Goal: Task Accomplishment & Management: Manage account settings

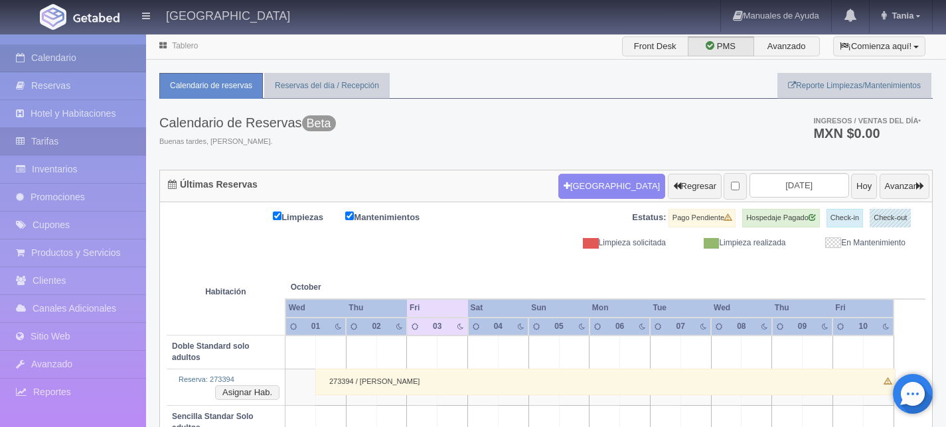
click at [42, 143] on link "Tarifas" at bounding box center [73, 141] width 146 height 27
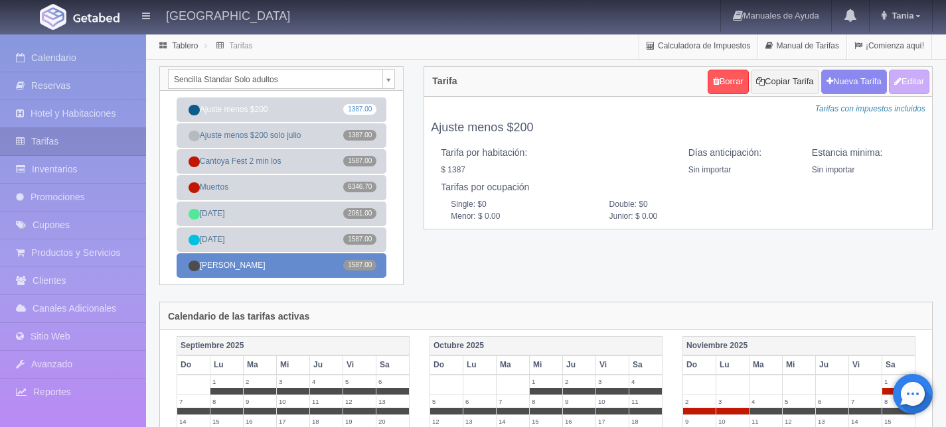
click at [293, 265] on link "Tarifa Rack 1587.00" at bounding box center [281, 265] width 210 height 25
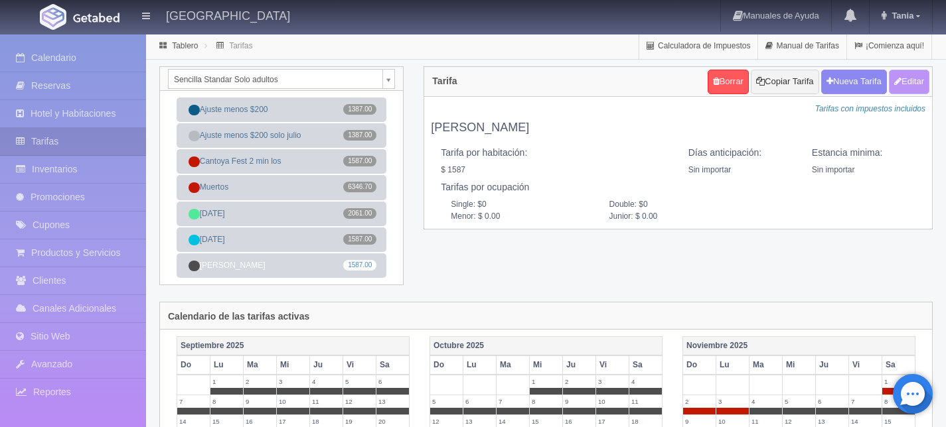
click at [908, 84] on button "Editar" at bounding box center [908, 82] width 40 height 25
type input "Tarifa Rack"
select select "0"
type input "0"
checkbox input "true"
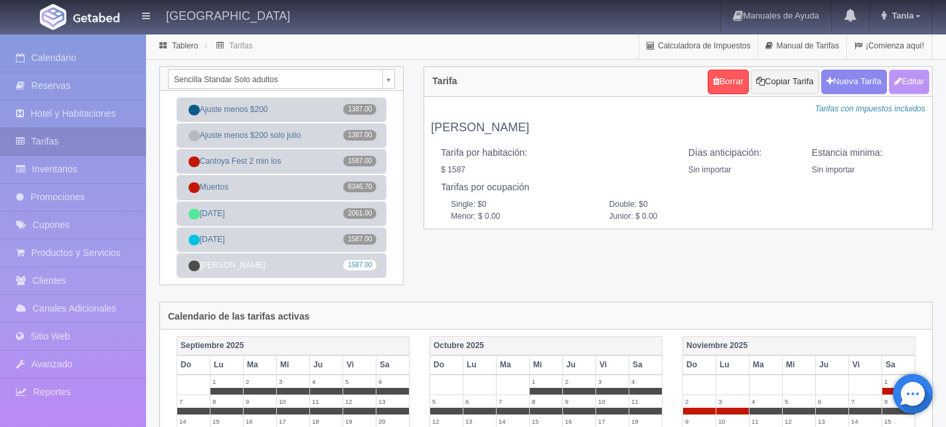
type input "1587.00"
checkbox input "true"
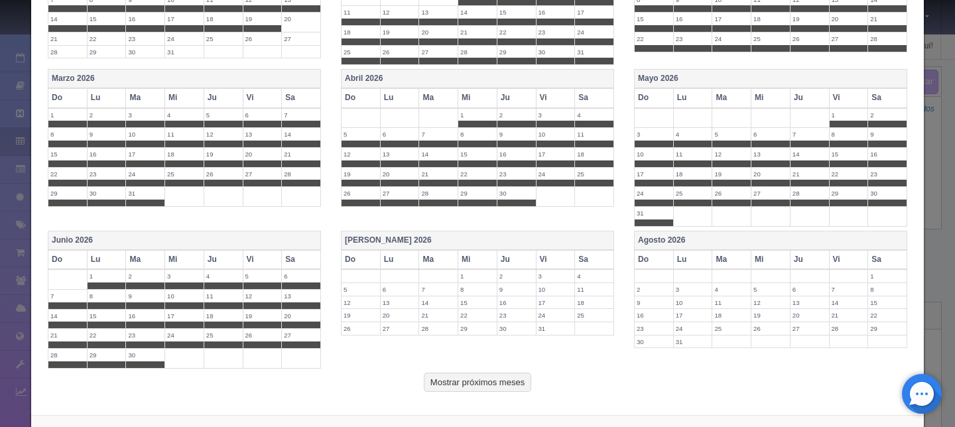
scroll to position [610, 0]
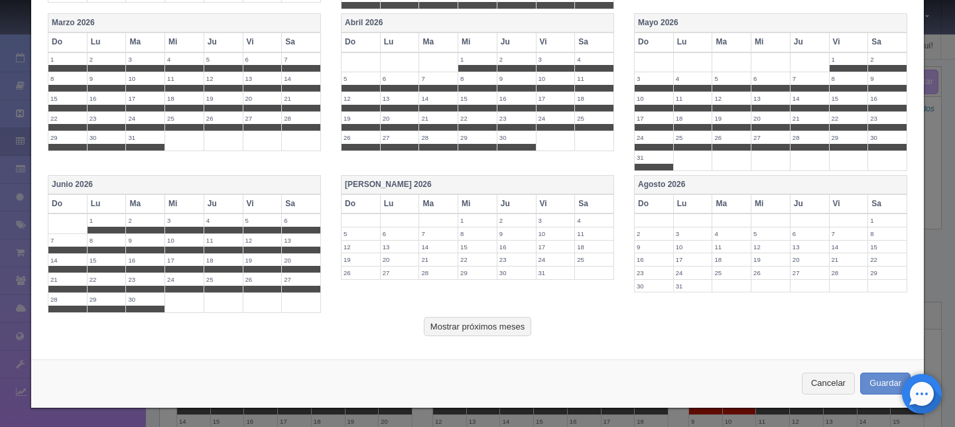
click at [355, 184] on th "[DATE]" at bounding box center [478, 184] width 273 height 19
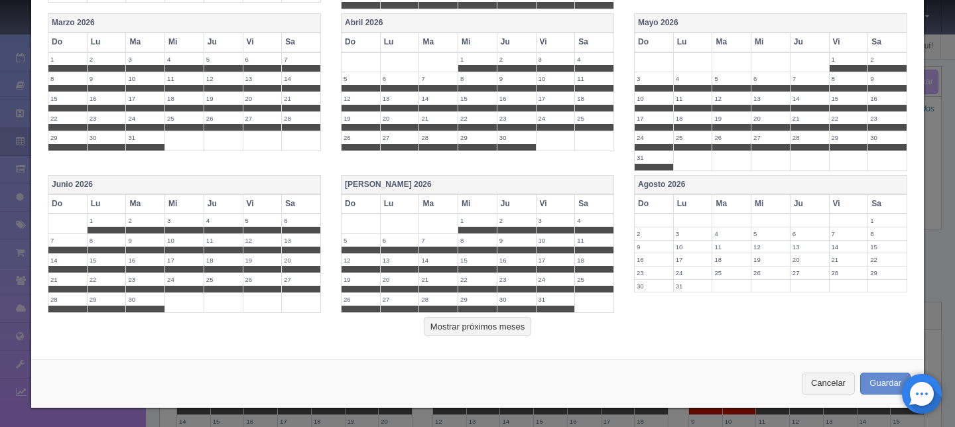
click at [660, 177] on th "Agosto 2026" at bounding box center [771, 184] width 273 height 19
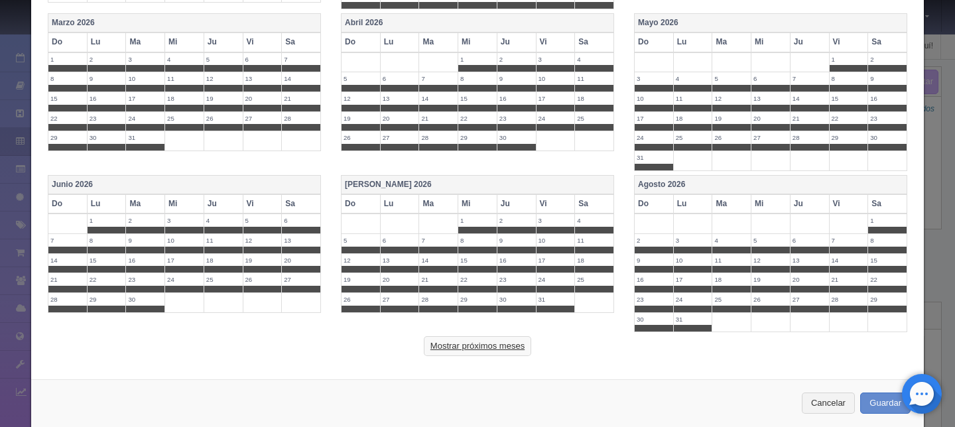
click at [496, 346] on button "Mostrar próximos meses" at bounding box center [477, 346] width 107 height 20
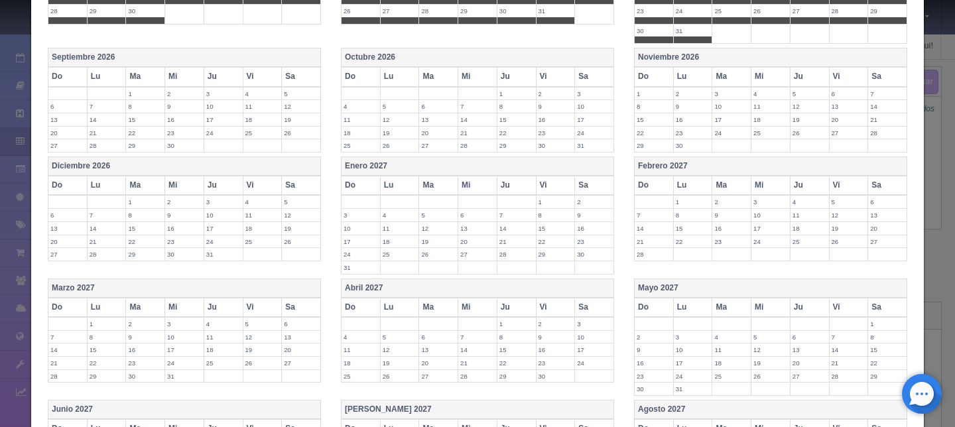
scroll to position [894, 0]
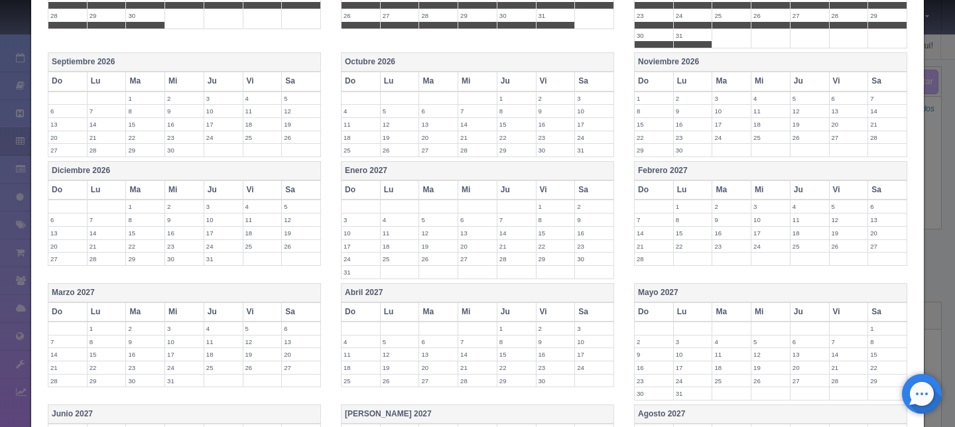
click at [104, 57] on th "Septiembre 2026" at bounding box center [184, 62] width 273 height 19
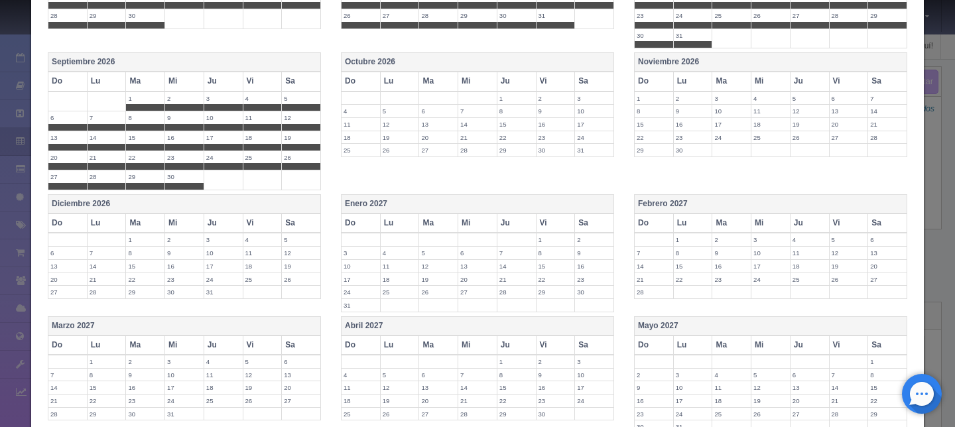
click at [346, 58] on th "Octubre 2026" at bounding box center [478, 62] width 273 height 19
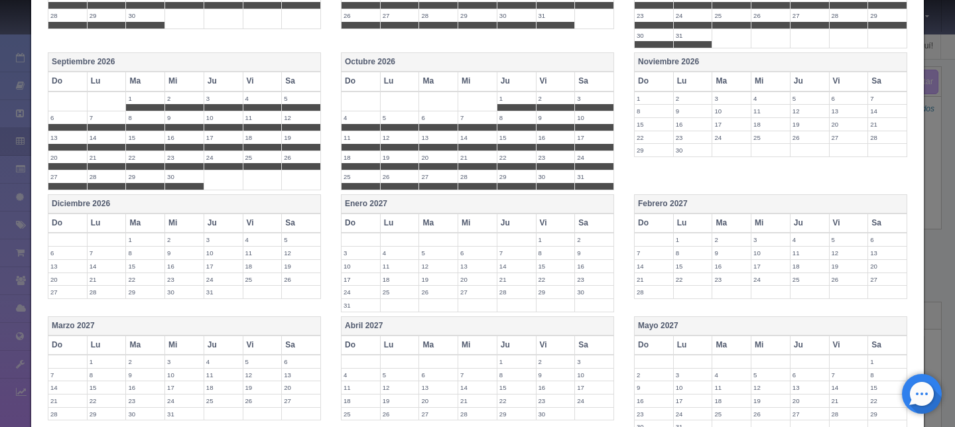
drag, startPoint x: 539, startPoint y: 176, endPoint x: 547, endPoint y: 178, distance: 7.8
click at [539, 176] on label "30" at bounding box center [556, 177] width 38 height 13
click at [579, 184] on span at bounding box center [594, 186] width 38 height 7
click at [498, 180] on label "29" at bounding box center [517, 177] width 38 height 13
click at [668, 61] on th "Noviembre 2026" at bounding box center [771, 62] width 273 height 19
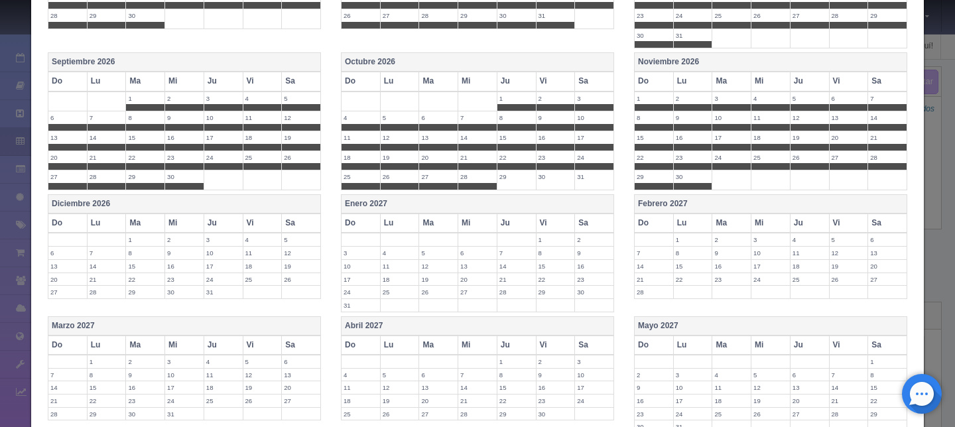
click at [720, 104] on span at bounding box center [732, 107] width 38 height 7
click at [694, 99] on label "2" at bounding box center [693, 98] width 38 height 13
click at [642, 100] on label "1" at bounding box center [654, 98] width 38 height 13
click at [103, 206] on th "Diciembre 2026" at bounding box center [184, 204] width 273 height 19
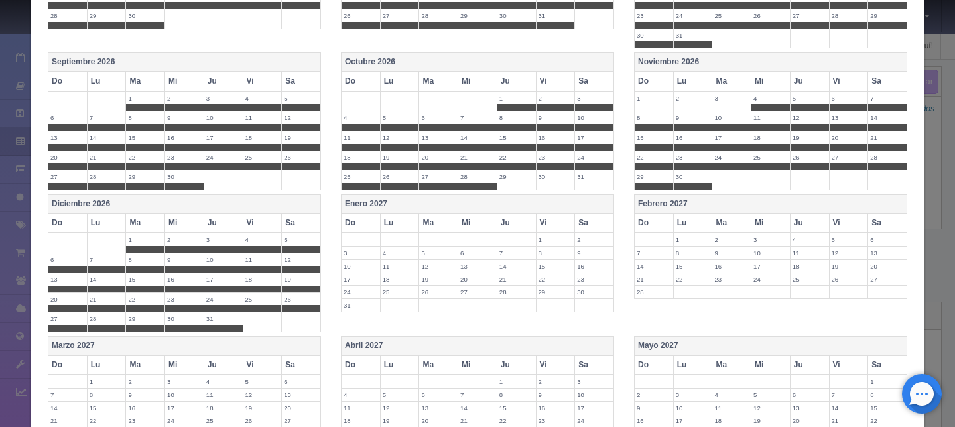
click at [172, 302] on label "23" at bounding box center [184, 299] width 38 height 13
click at [178, 320] on label "30" at bounding box center [184, 319] width 38 height 13
click at [218, 325] on span at bounding box center [223, 328] width 38 height 7
click at [147, 319] on label "29" at bounding box center [145, 319] width 38 height 13
click at [133, 299] on label "22" at bounding box center [145, 299] width 38 height 13
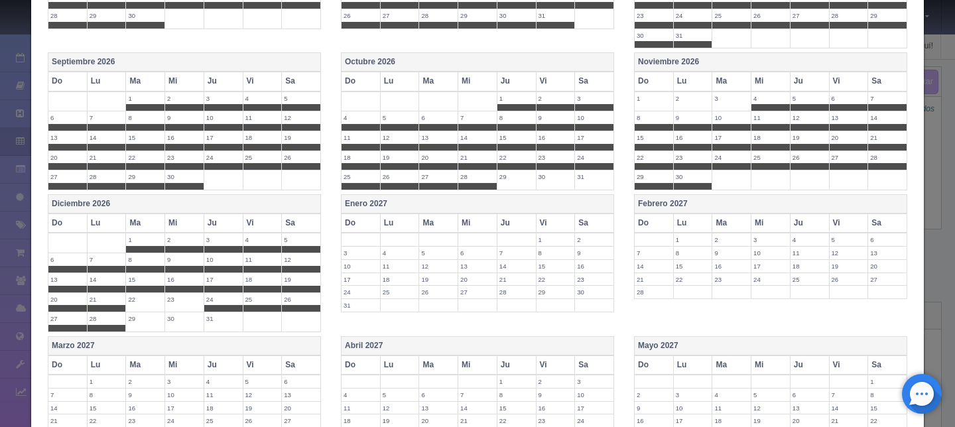
click at [103, 322] on label "28" at bounding box center [107, 319] width 38 height 13
click at [96, 293] on label "21" at bounding box center [107, 299] width 38 height 13
click at [72, 306] on span at bounding box center [67, 308] width 38 height 7
click at [68, 319] on label "27" at bounding box center [67, 319] width 38 height 13
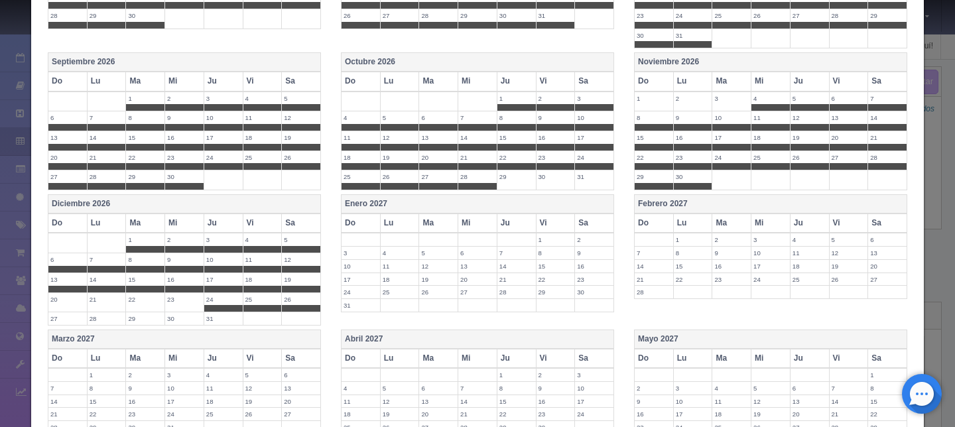
click at [210, 297] on label "24" at bounding box center [223, 299] width 38 height 13
click at [263, 305] on span at bounding box center [263, 308] width 38 height 7
click at [303, 300] on label "26" at bounding box center [301, 299] width 38 height 13
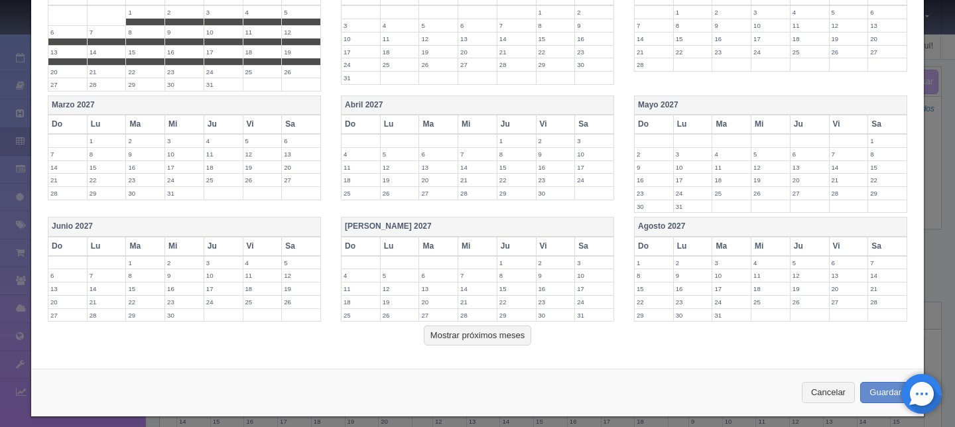
scroll to position [1131, 0]
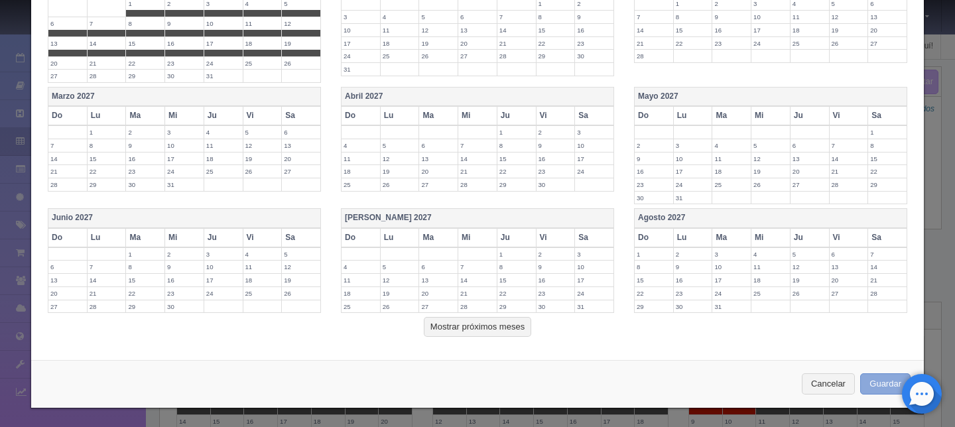
click at [868, 382] on button "Guardar" at bounding box center [886, 385] width 50 height 22
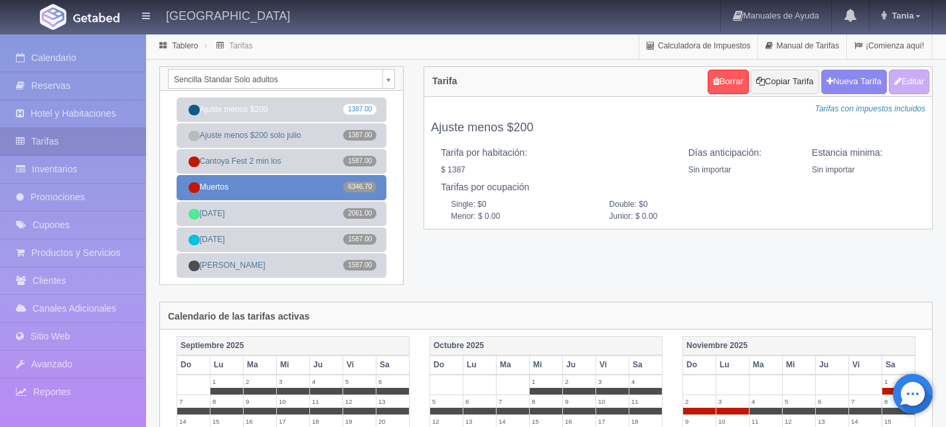
click at [293, 186] on link "Muertos 6346.70" at bounding box center [281, 187] width 210 height 25
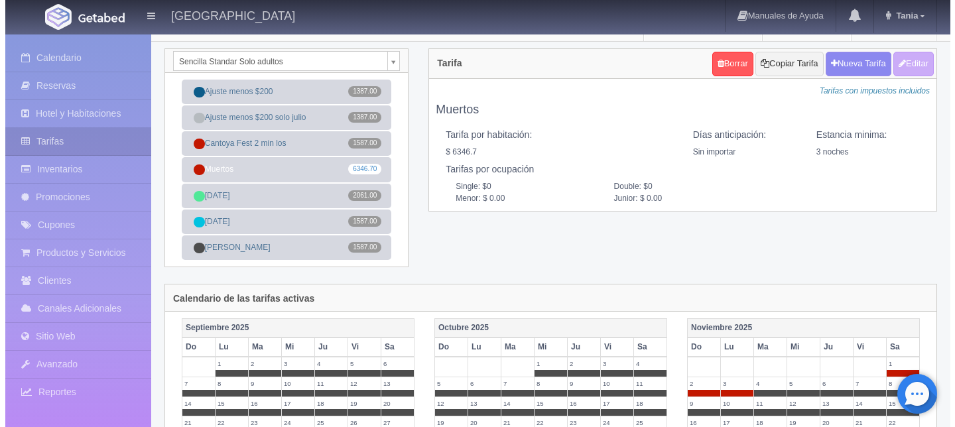
scroll to position [19, 0]
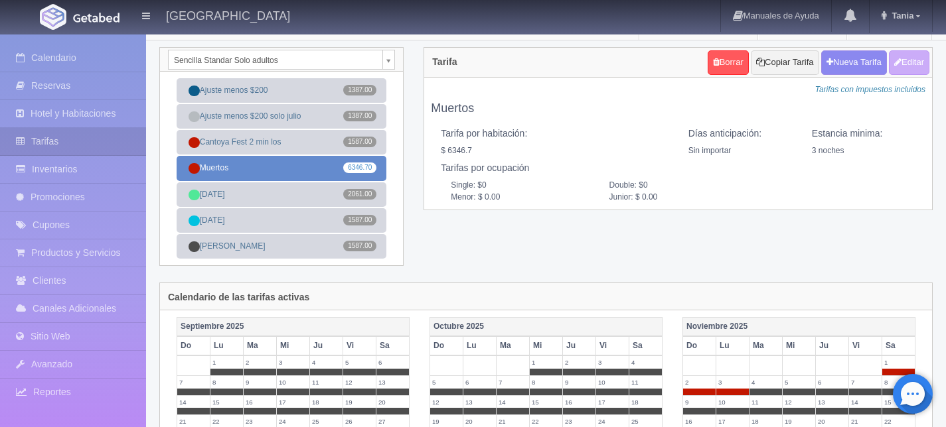
click at [288, 166] on link "Muertos 6346.70" at bounding box center [281, 168] width 210 height 25
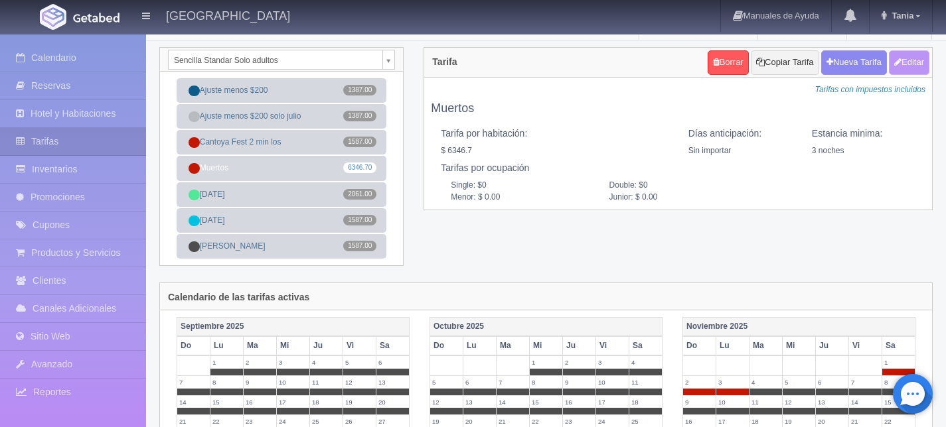
click at [902, 65] on button "Editar" at bounding box center [908, 62] width 40 height 25
type input "Muertos"
select select "0"
type input "3"
checkbox input "true"
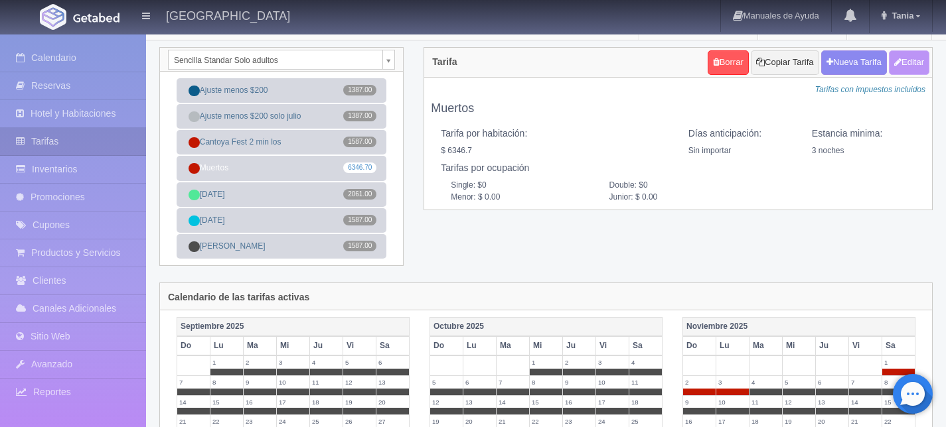
type input "6346.70"
checkbox input "true"
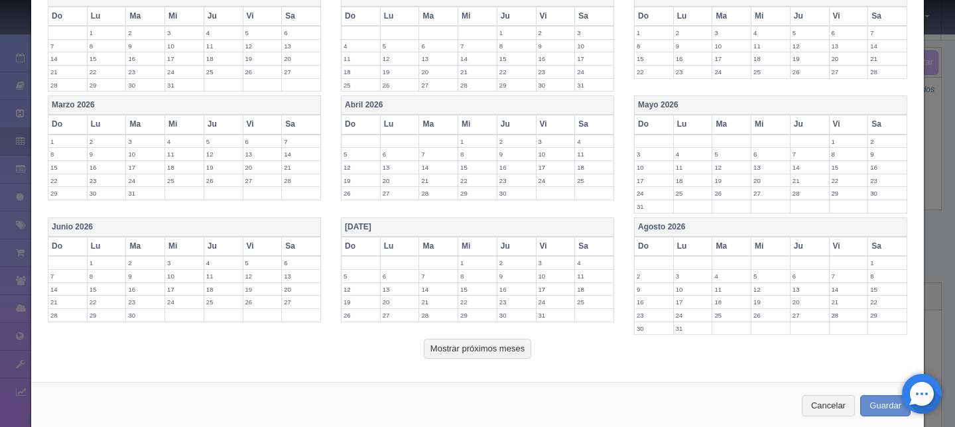
scroll to position [504, 0]
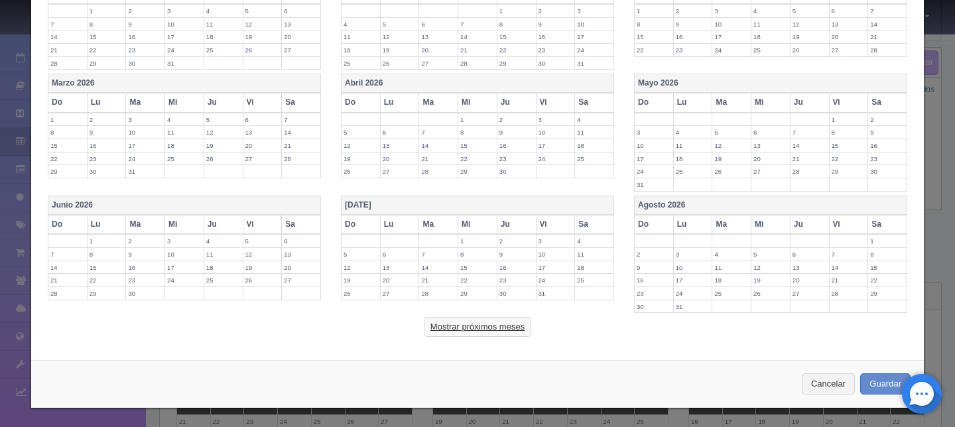
click at [476, 321] on button "Mostrar próximos meses" at bounding box center [477, 327] width 107 height 20
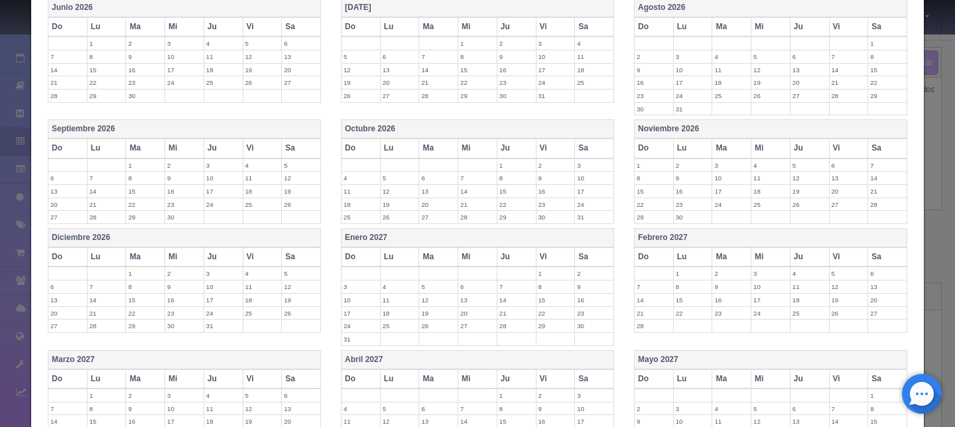
scroll to position [694, 0]
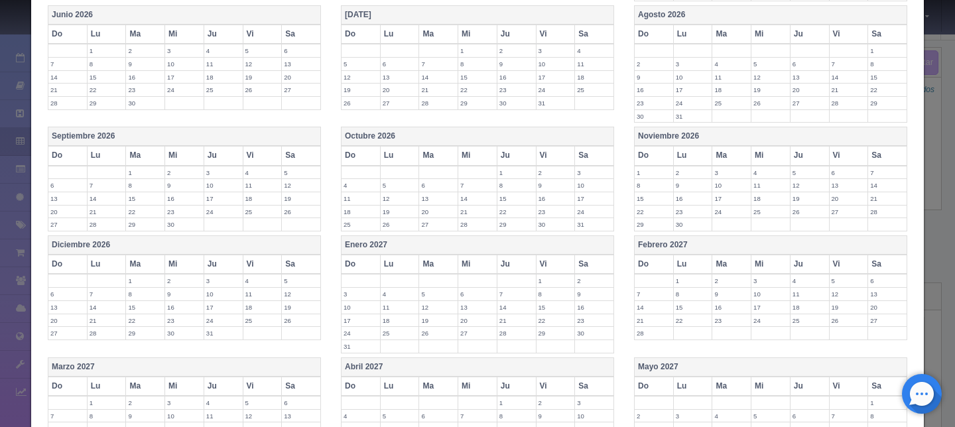
click at [546, 225] on label "30" at bounding box center [556, 224] width 38 height 13
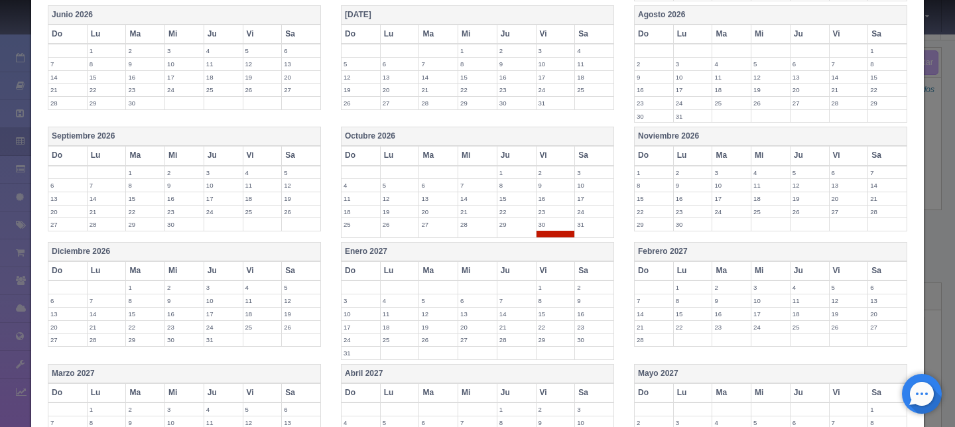
click at [589, 224] on label "31" at bounding box center [594, 224] width 38 height 13
click at [652, 173] on label "1" at bounding box center [654, 173] width 38 height 13
click at [679, 173] on label "2" at bounding box center [693, 173] width 38 height 13
click at [715, 176] on label "3" at bounding box center [732, 173] width 38 height 13
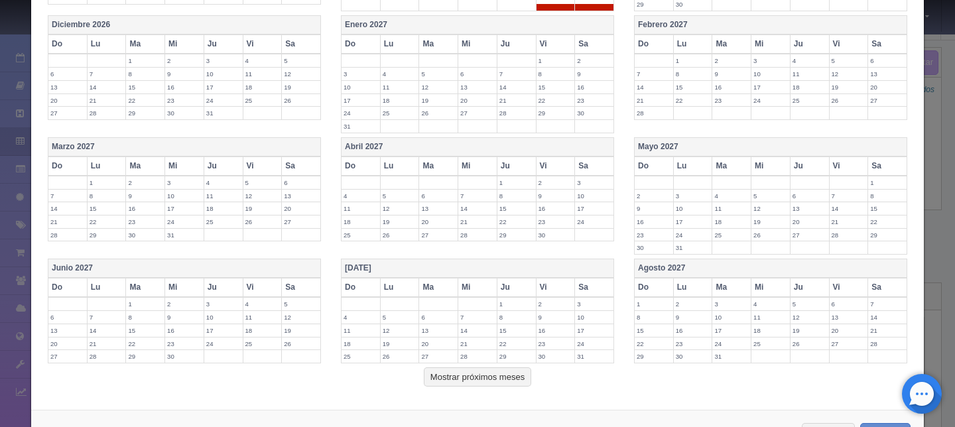
scroll to position [928, 0]
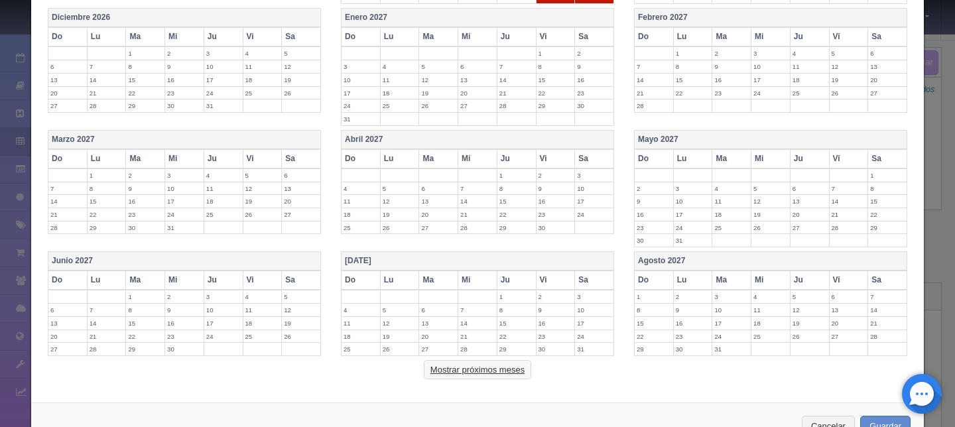
click at [476, 370] on button "Mostrar próximos meses" at bounding box center [477, 370] width 107 height 20
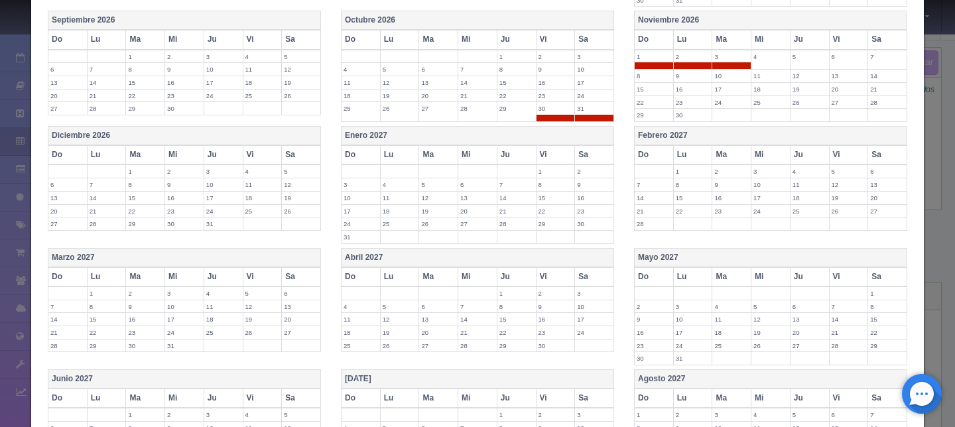
scroll to position [811, 0]
click at [58, 220] on label "27" at bounding box center [67, 223] width 38 height 13
click at [61, 213] on label "20" at bounding box center [67, 210] width 38 height 13
click at [107, 231] on label "28" at bounding box center [107, 230] width 38 height 13
click at [107, 210] on label "21" at bounding box center [107, 210] width 38 height 13
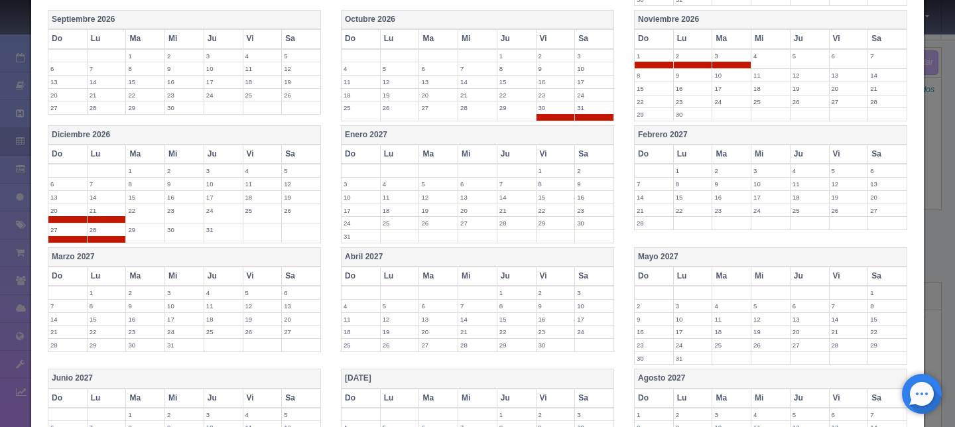
click at [141, 212] on label "22" at bounding box center [145, 210] width 38 height 13
click at [176, 210] on label "23" at bounding box center [184, 210] width 38 height 13
click at [232, 214] on label "24" at bounding box center [223, 210] width 38 height 13
click at [250, 214] on label "25" at bounding box center [263, 210] width 38 height 13
click at [285, 213] on label "26" at bounding box center [301, 210] width 38 height 13
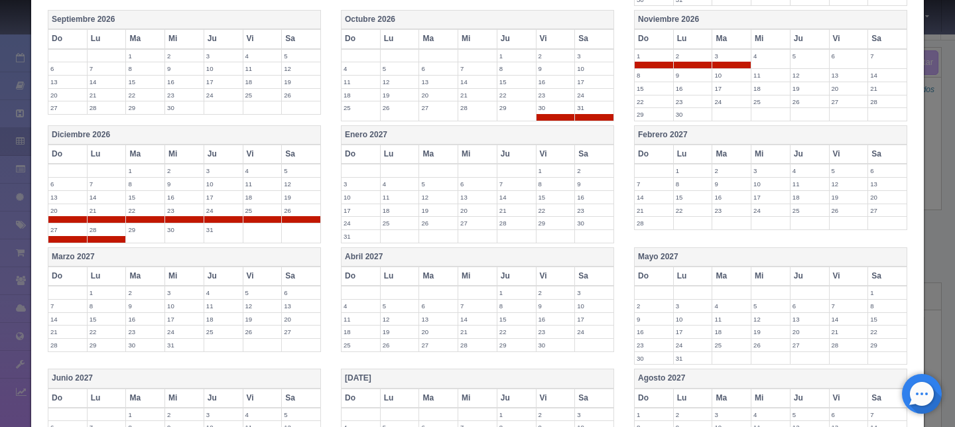
click at [132, 231] on label "29" at bounding box center [145, 230] width 38 height 13
click at [192, 227] on label "30" at bounding box center [184, 230] width 38 height 13
click at [209, 230] on label "31" at bounding box center [223, 230] width 38 height 13
click at [358, 180] on label "3" at bounding box center [361, 184] width 38 height 13
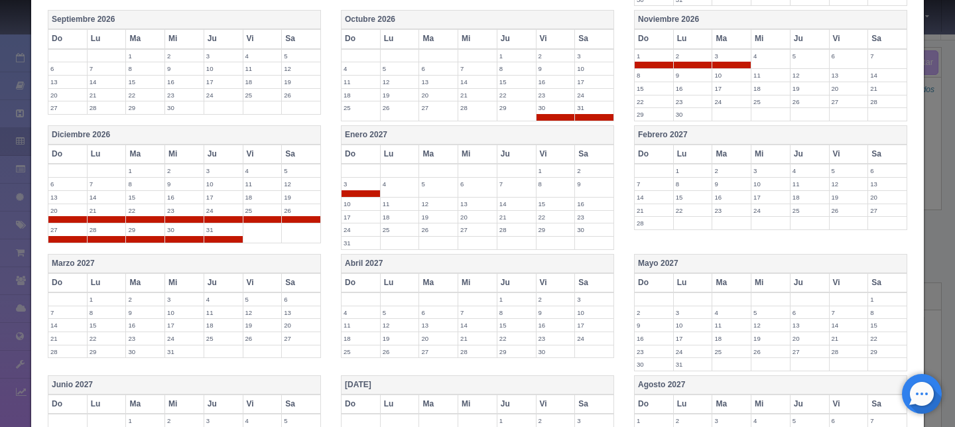
click at [394, 182] on label "4" at bounding box center [400, 184] width 38 height 13
drag, startPoint x: 436, startPoint y: 185, endPoint x: 469, endPoint y: 186, distance: 33.2
click at [437, 185] on label "5" at bounding box center [438, 184] width 38 height 13
click at [475, 186] on label "6" at bounding box center [478, 184] width 38 height 13
click at [547, 169] on label "1" at bounding box center [556, 171] width 38 height 13
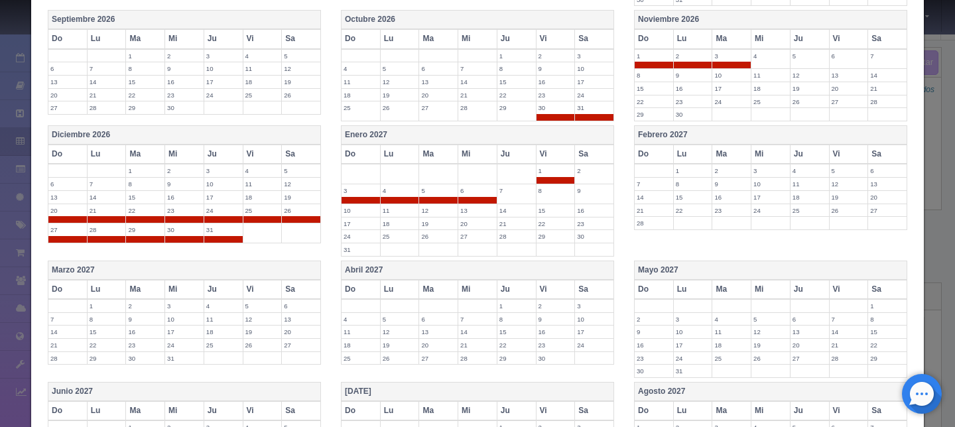
click at [587, 170] on label "2" at bounding box center [594, 171] width 38 height 13
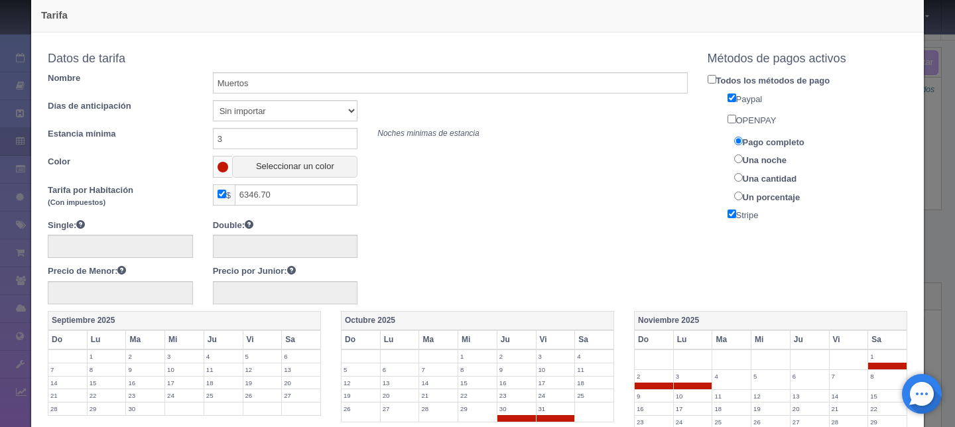
scroll to position [0, 0]
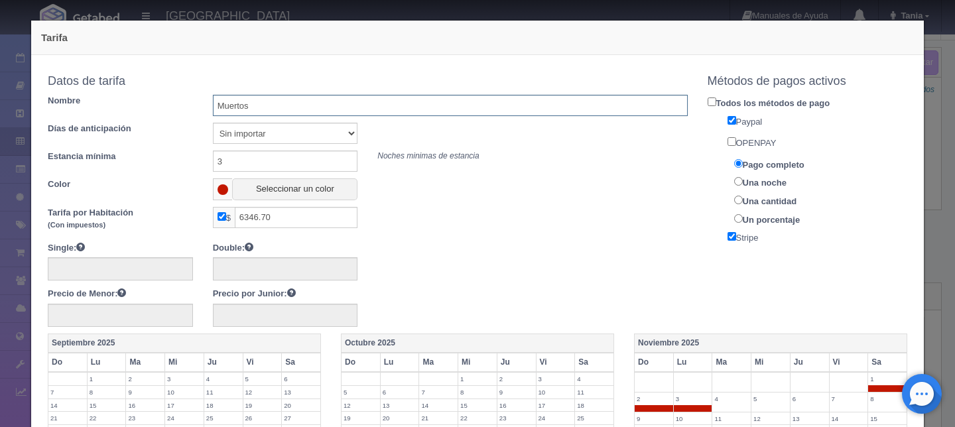
click at [306, 105] on input "Muertos" at bounding box center [450, 105] width 475 height 21
type input "Muertos - Navidad"
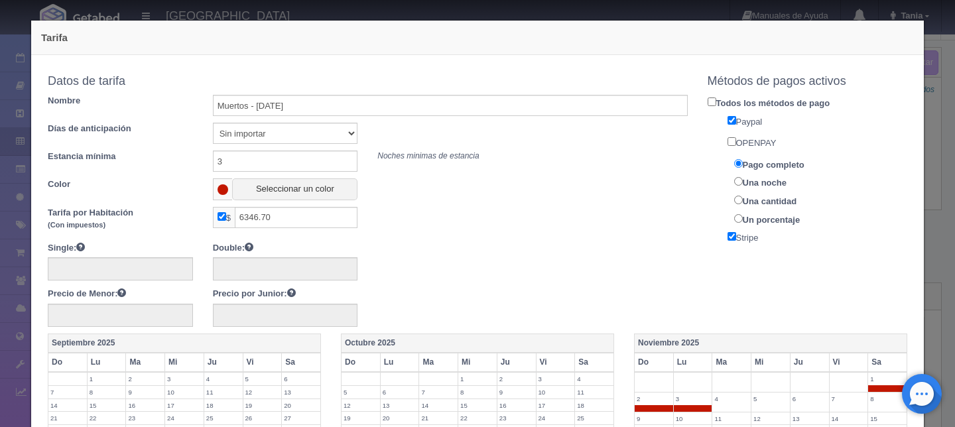
click at [520, 267] on div at bounding box center [368, 262] width 660 height 40
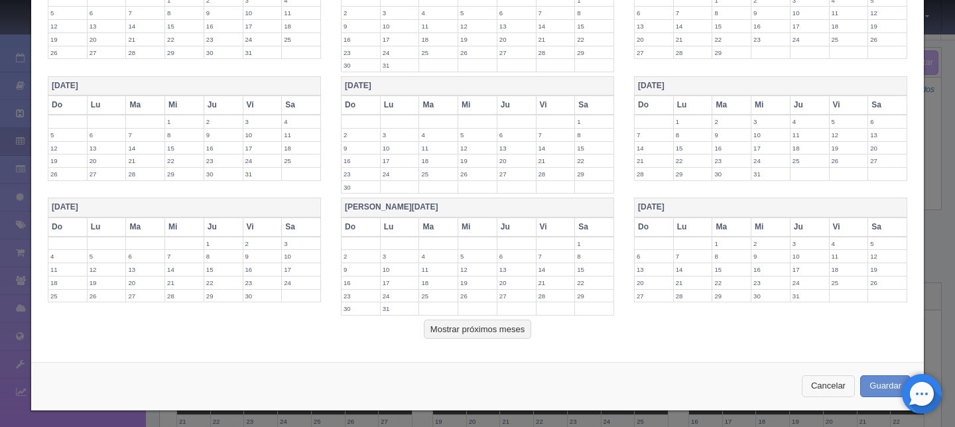
scroll to position [1472, 0]
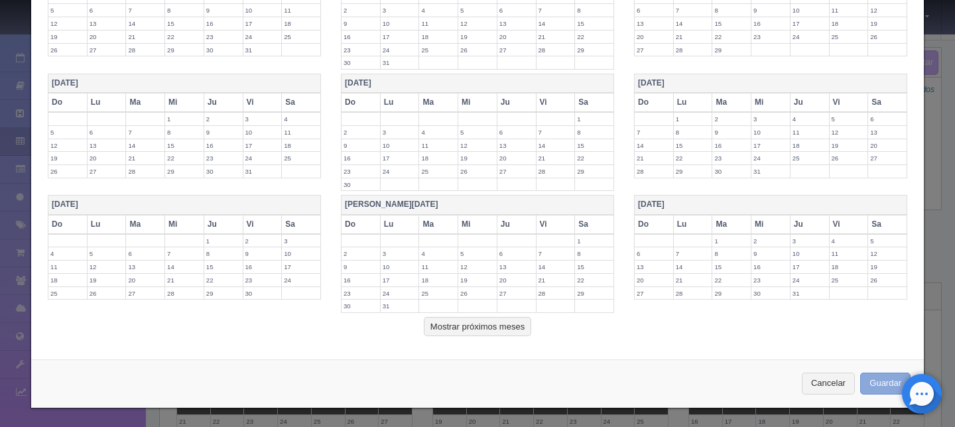
click at [861, 384] on button "Guardar" at bounding box center [886, 384] width 50 height 22
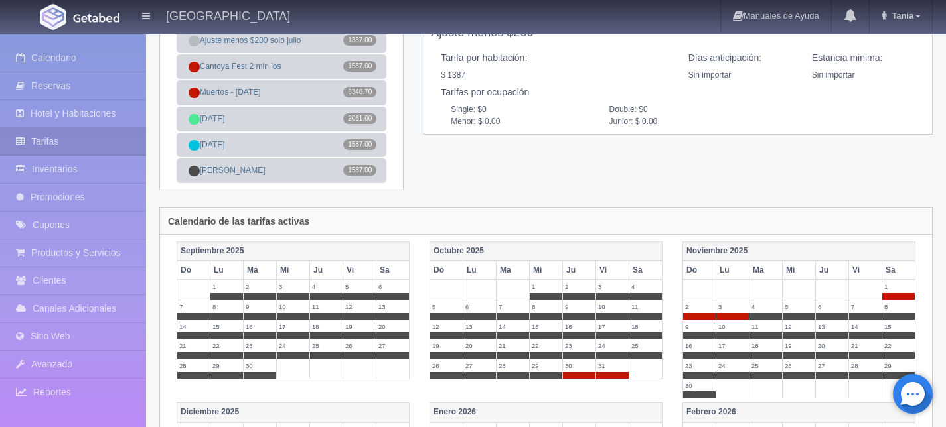
scroll to position [90, 0]
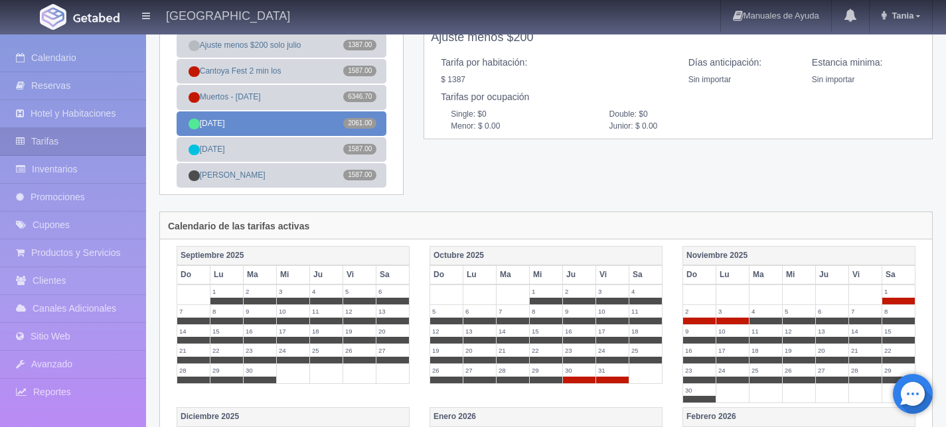
click at [293, 119] on link "Navidad 2061.00" at bounding box center [281, 123] width 210 height 25
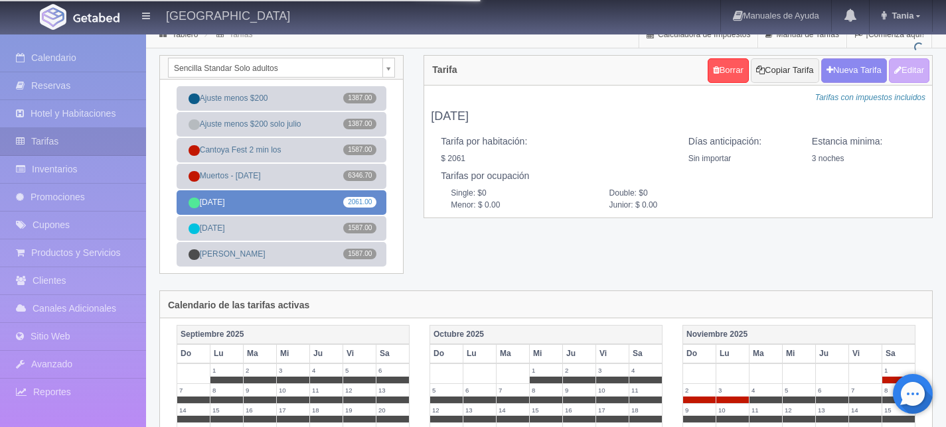
scroll to position [10, 0]
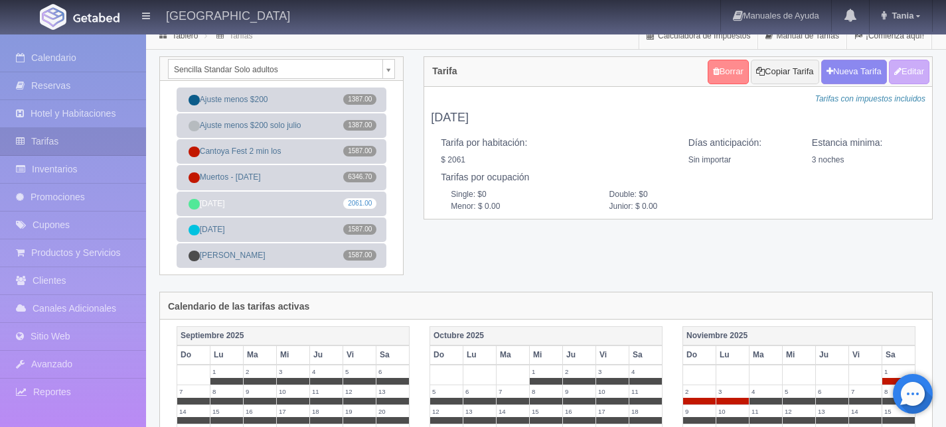
click at [731, 70] on link "Borrar" at bounding box center [727, 72] width 41 height 25
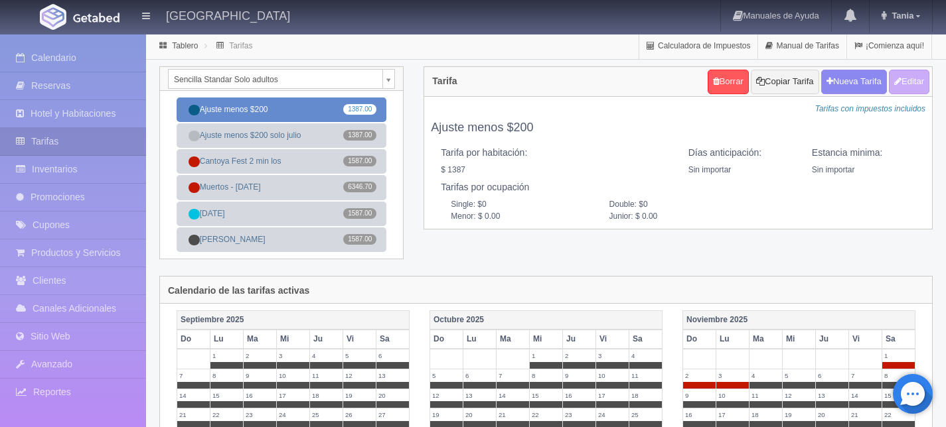
click at [285, 107] on link "Ajuste menos $200 1387.00" at bounding box center [281, 110] width 210 height 25
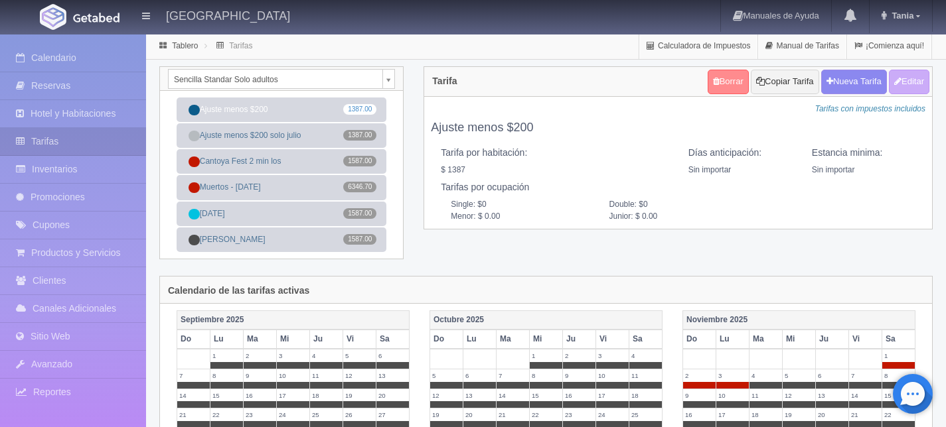
click at [716, 79] on link "Borrar" at bounding box center [727, 82] width 41 height 25
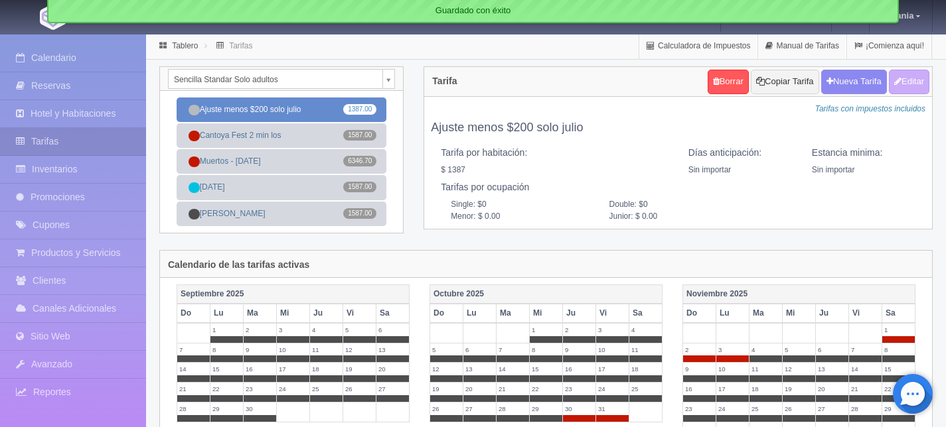
click at [284, 109] on link "Ajuste menos $200 solo julio 1387.00" at bounding box center [281, 110] width 210 height 25
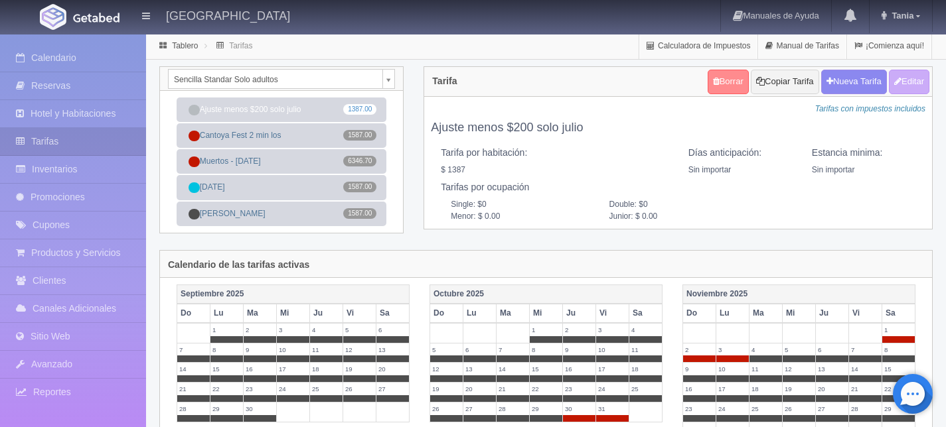
click at [714, 83] on link "Borrar" at bounding box center [727, 82] width 41 height 25
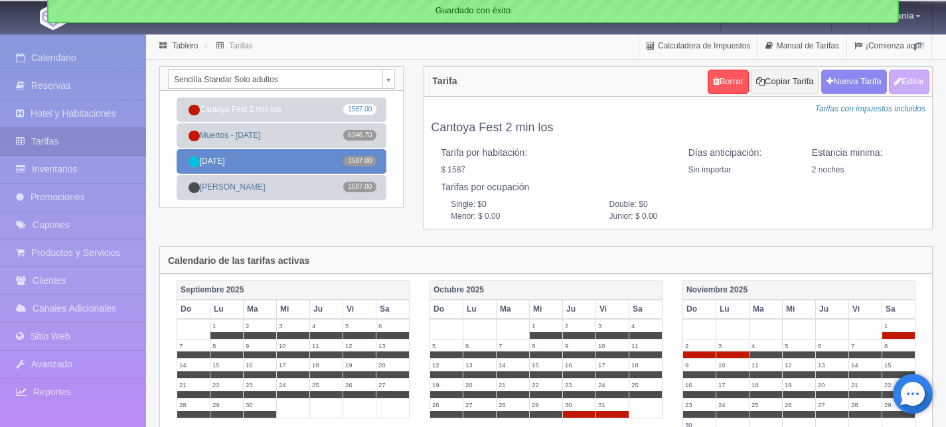
drag, startPoint x: 0, startPoint y: 0, endPoint x: 274, endPoint y: 161, distance: 318.0
click at [274, 161] on link "[DATE] 1587.00" at bounding box center [281, 161] width 210 height 25
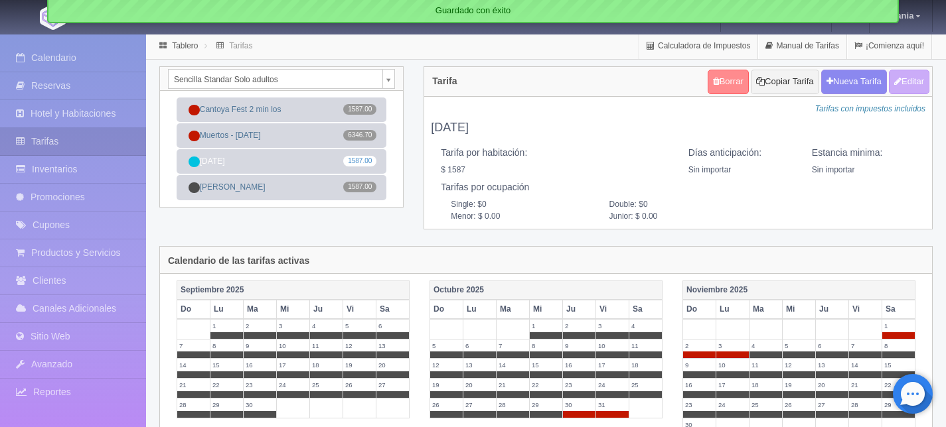
click at [725, 78] on link "Borrar" at bounding box center [727, 82] width 41 height 25
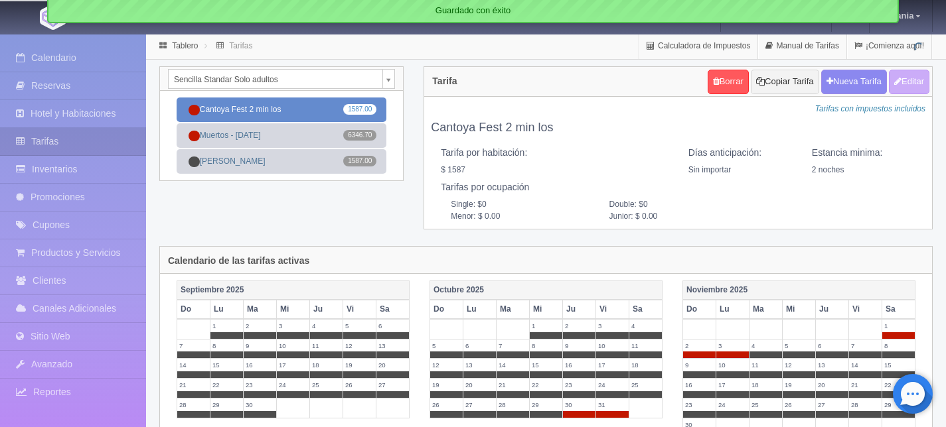
click at [283, 106] on link "Cantoya Fest 2 min los 1587.00" at bounding box center [281, 110] width 210 height 25
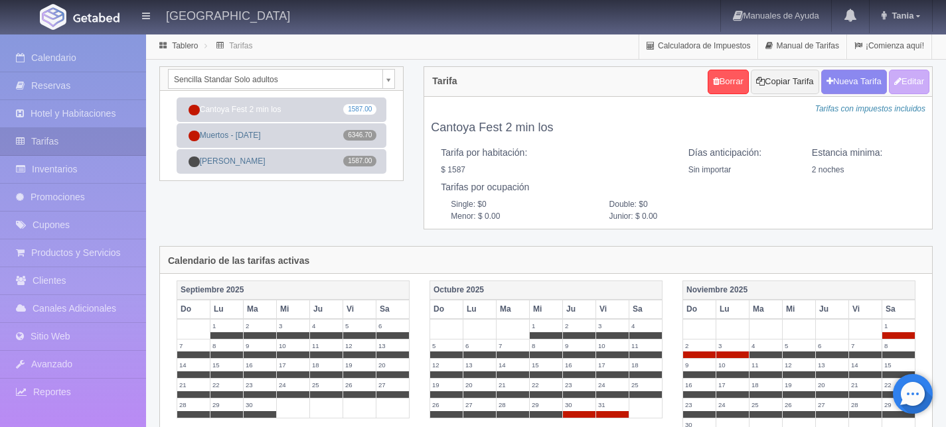
click at [327, 197] on div "Sencilla Standar Solo adultos Sencilla Standar Solo adultos Doble Standard solo…" at bounding box center [281, 131] width 264 height 131
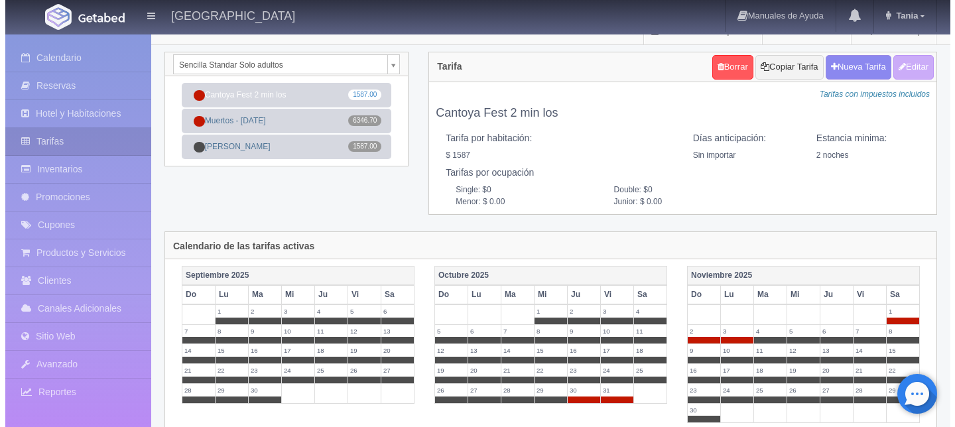
scroll to position [3, 0]
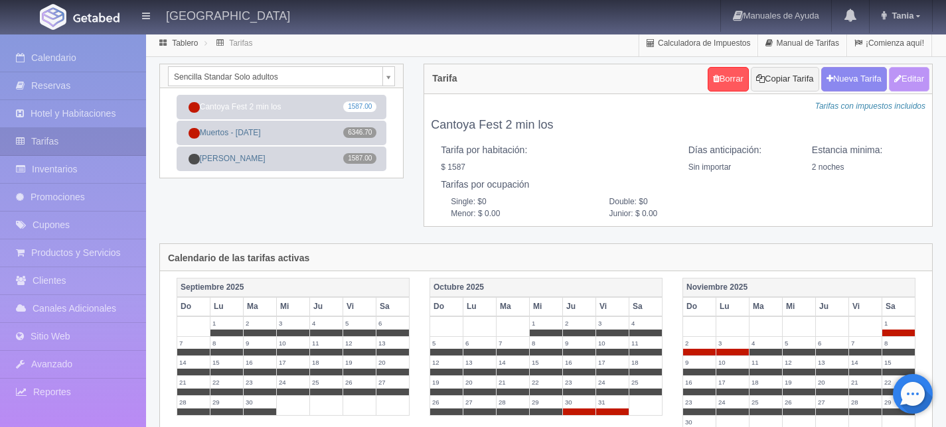
click at [906, 82] on button "Editar" at bounding box center [908, 79] width 40 height 25
type input "Cantoya Fest 2 min los"
select select "0"
type input "2"
checkbox input "true"
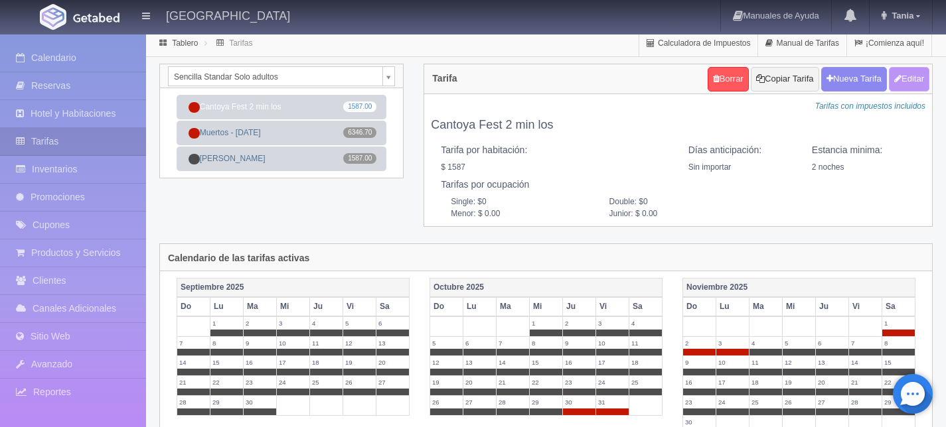
type input "1587.00"
checkbox input "true"
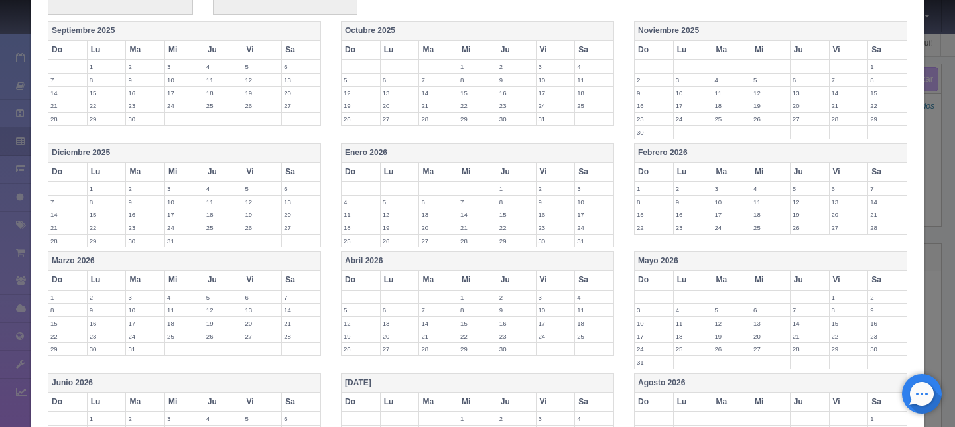
scroll to position [315, 0]
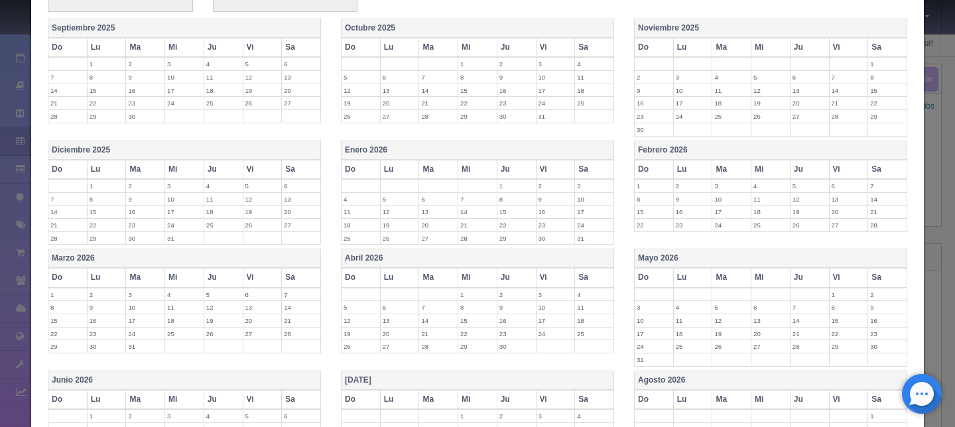
click at [48, 236] on label "28" at bounding box center [67, 238] width 38 height 13
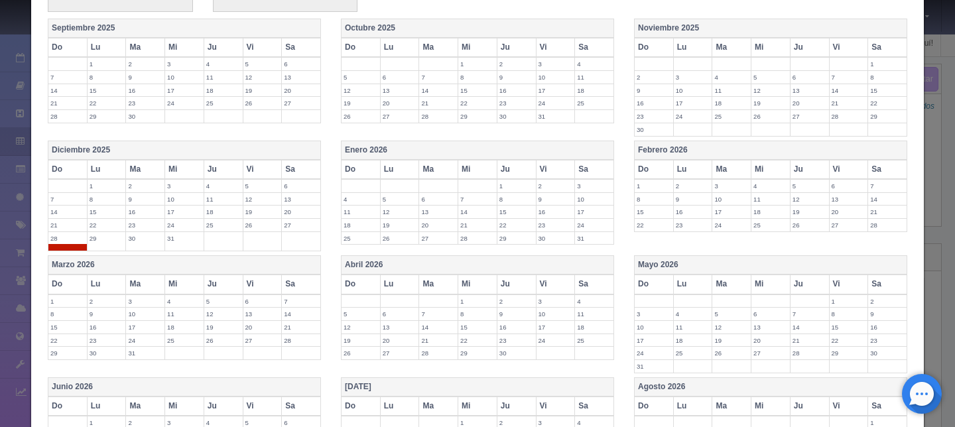
click at [58, 227] on label "21" at bounding box center [67, 225] width 38 height 13
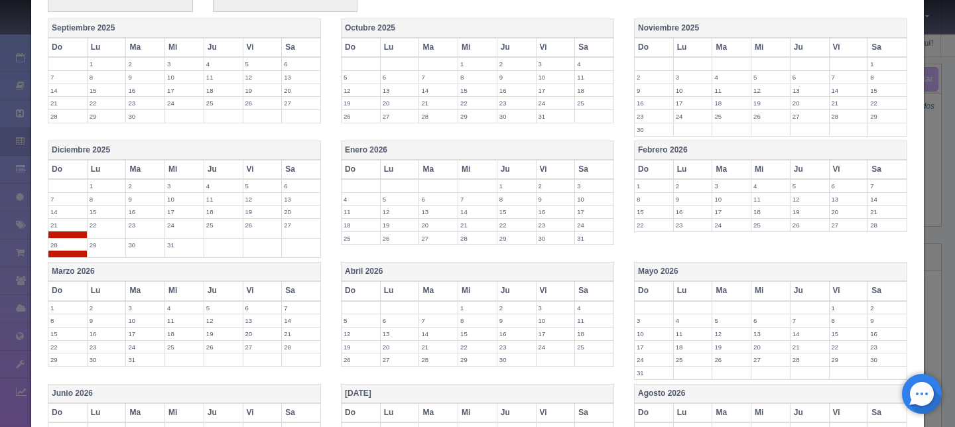
click at [88, 238] on td "29" at bounding box center [106, 248] width 39 height 20
click at [94, 228] on label "22" at bounding box center [107, 225] width 38 height 13
click at [135, 226] on label "23" at bounding box center [145, 225] width 38 height 13
click at [139, 241] on label "30" at bounding box center [145, 245] width 38 height 13
click at [170, 240] on label "31" at bounding box center [184, 245] width 38 height 13
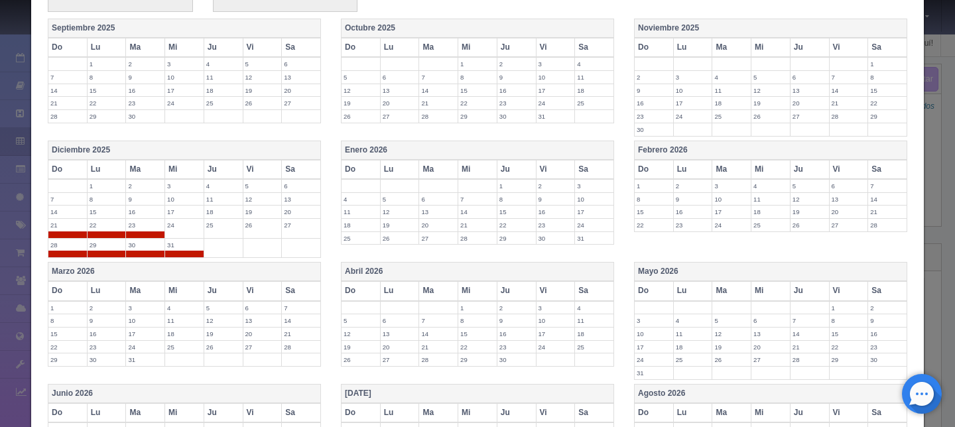
click at [175, 224] on label "24" at bounding box center [184, 225] width 38 height 13
click at [212, 226] on label "25" at bounding box center [223, 225] width 38 height 13
click at [253, 224] on label "26" at bounding box center [263, 225] width 38 height 13
click at [288, 225] on label "27" at bounding box center [301, 225] width 38 height 13
click at [506, 182] on label "1" at bounding box center [517, 186] width 38 height 13
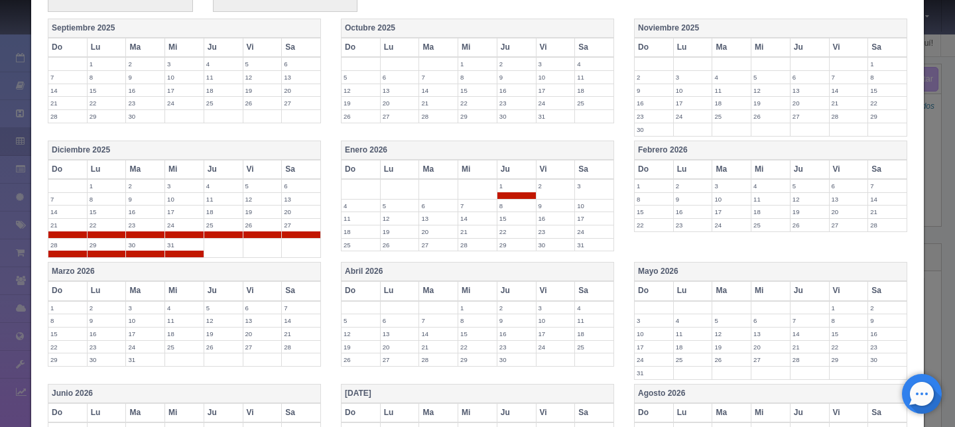
click at [545, 188] on label "2" at bounding box center [556, 186] width 38 height 13
click at [575, 190] on label "3" at bounding box center [594, 186] width 38 height 13
click at [351, 201] on label "4" at bounding box center [361, 206] width 38 height 13
click at [388, 202] on label "5" at bounding box center [400, 206] width 38 height 13
click at [424, 209] on label "6" at bounding box center [438, 206] width 38 height 13
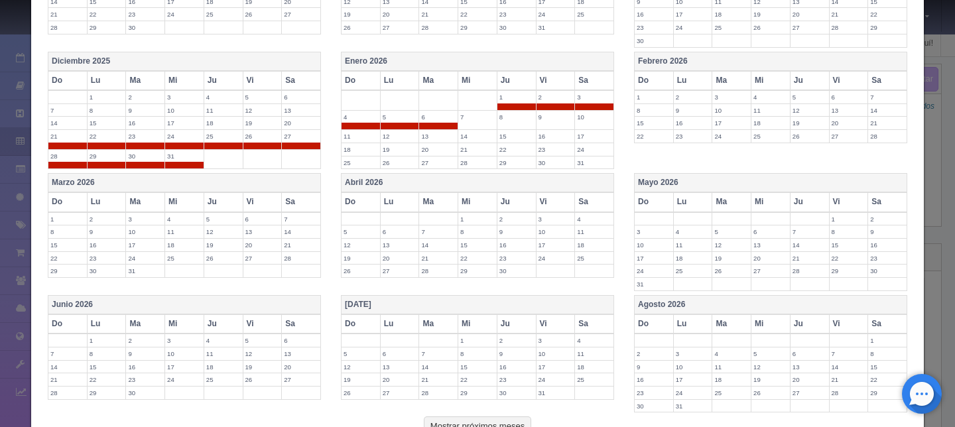
scroll to position [504, 0]
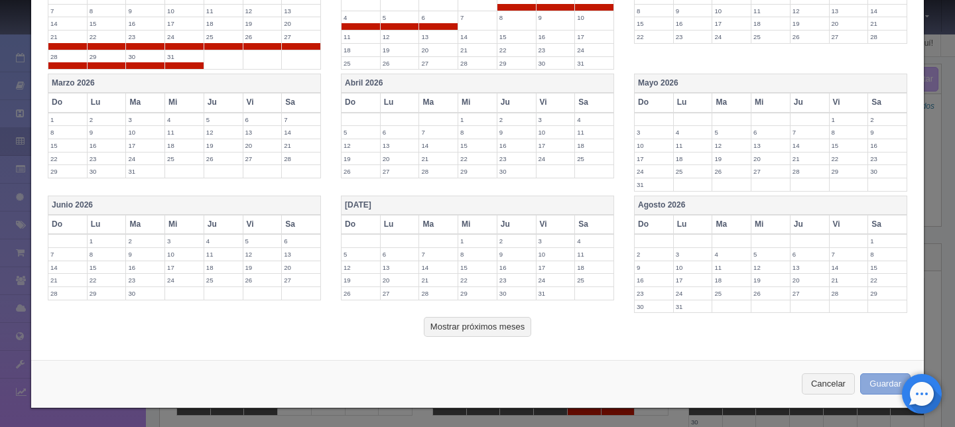
click at [868, 385] on button "Guardar" at bounding box center [886, 385] width 50 height 22
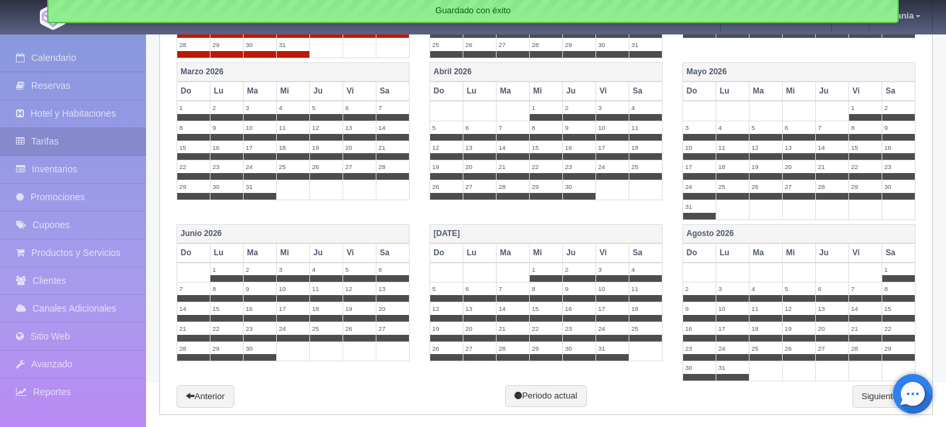
scroll to position [527, 0]
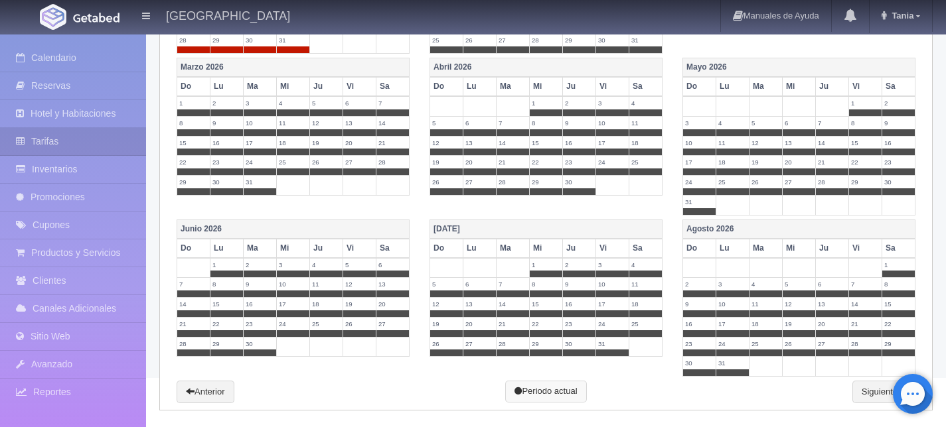
click at [550, 390] on link "Periodo actual" at bounding box center [545, 392] width 81 height 22
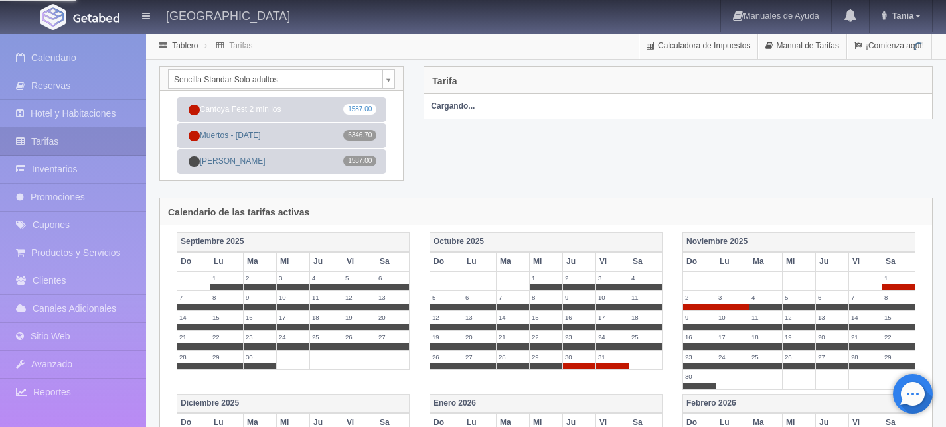
scroll to position [527, 0]
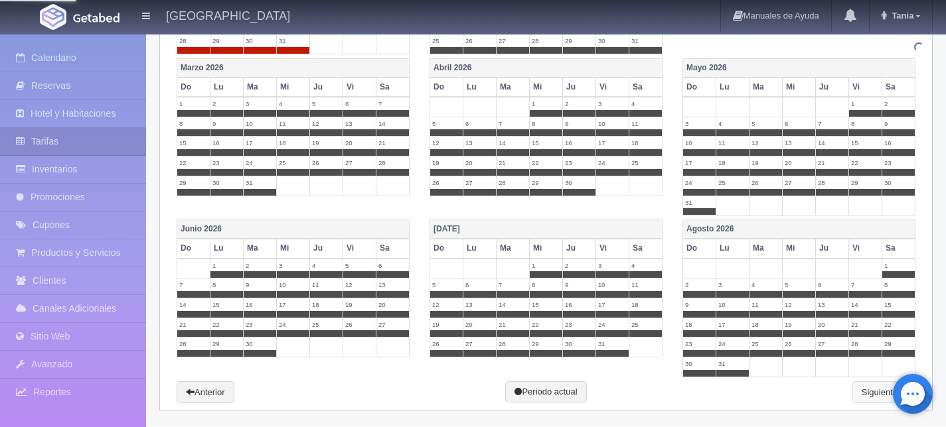
click at [865, 393] on link "Siguiente" at bounding box center [883, 393] width 63 height 23
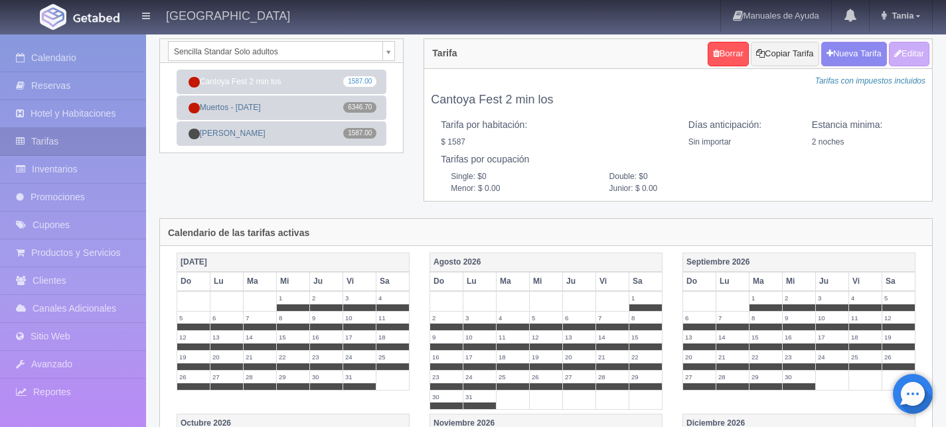
scroll to position [0, 0]
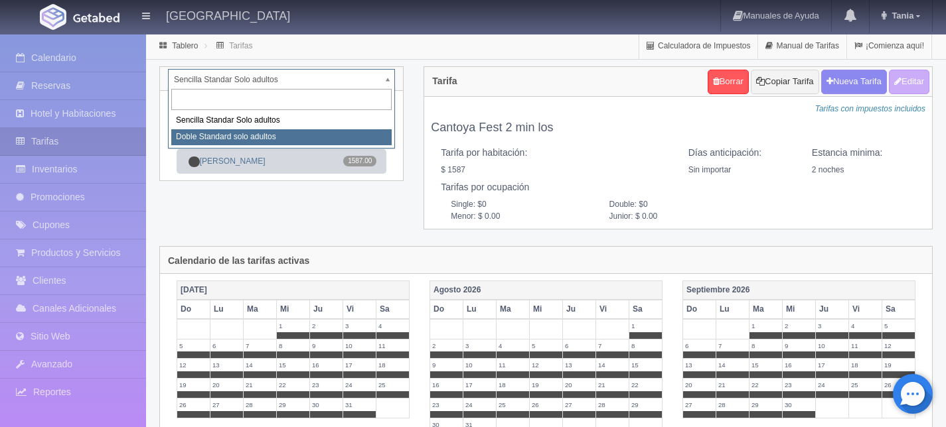
select select "497"
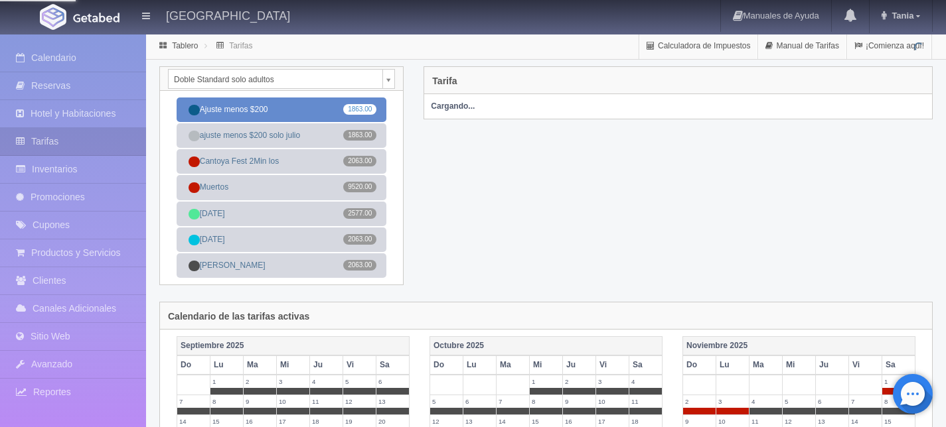
click at [282, 104] on link "Ajuste menos $200 1863.00" at bounding box center [281, 110] width 210 height 25
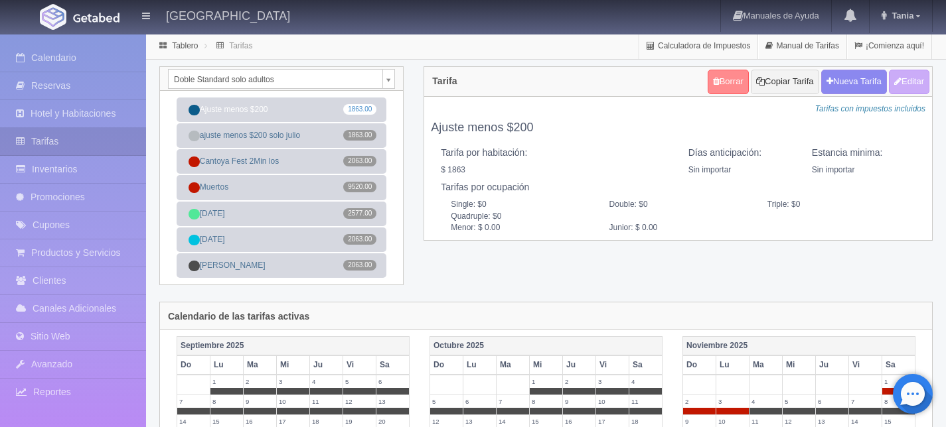
click at [724, 83] on link "Borrar" at bounding box center [727, 82] width 41 height 25
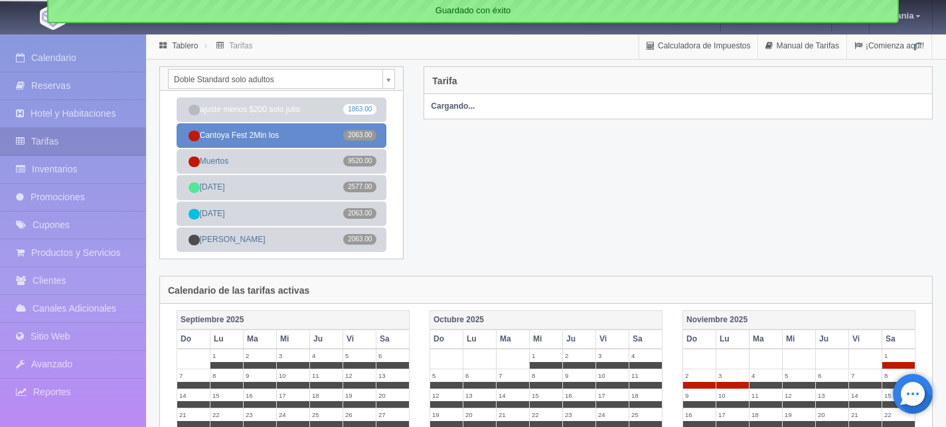
click at [298, 130] on link "Cantoya Fest 2Min los 2063.00" at bounding box center [281, 135] width 210 height 25
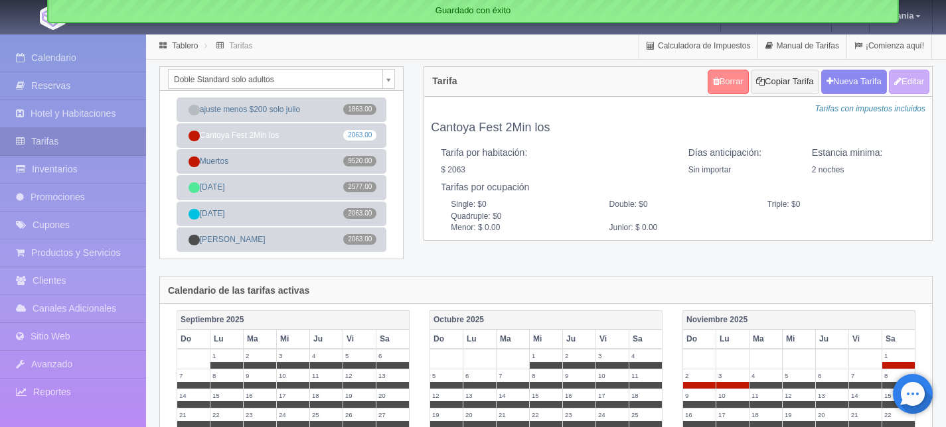
click at [716, 76] on link "Borrar" at bounding box center [727, 82] width 41 height 25
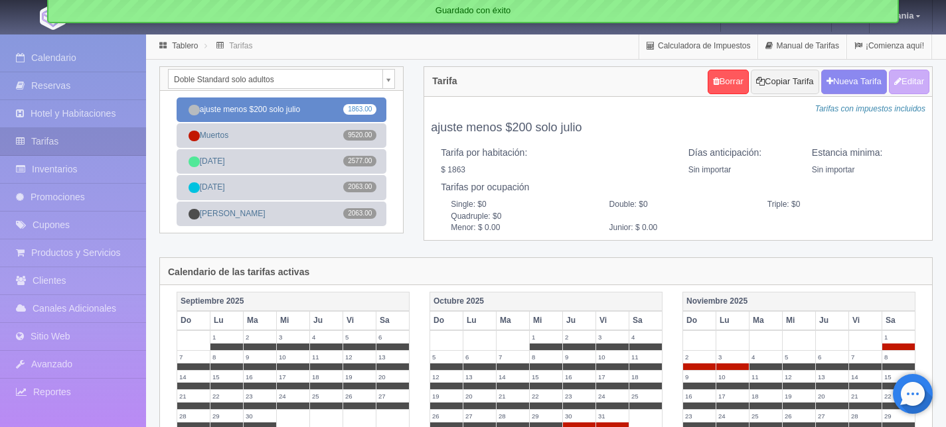
click at [274, 112] on link "ajuste menos $200 solo julio 1863.00" at bounding box center [281, 110] width 210 height 25
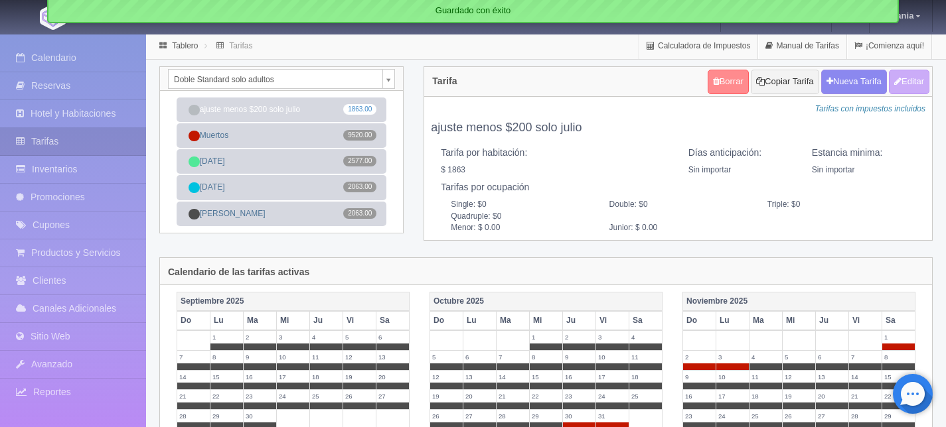
click at [710, 81] on link "Borrar" at bounding box center [727, 82] width 41 height 25
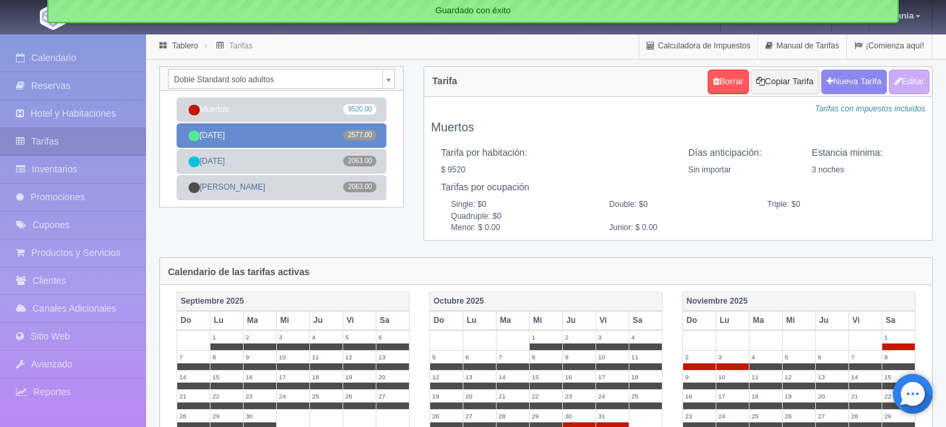
click at [293, 129] on link "[DATE] 2577.00" at bounding box center [281, 135] width 210 height 25
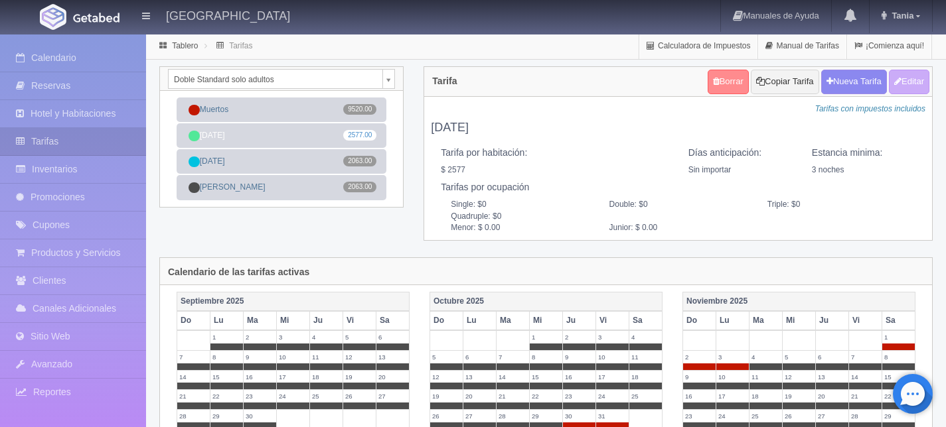
click at [707, 86] on link "Borrar" at bounding box center [727, 82] width 41 height 25
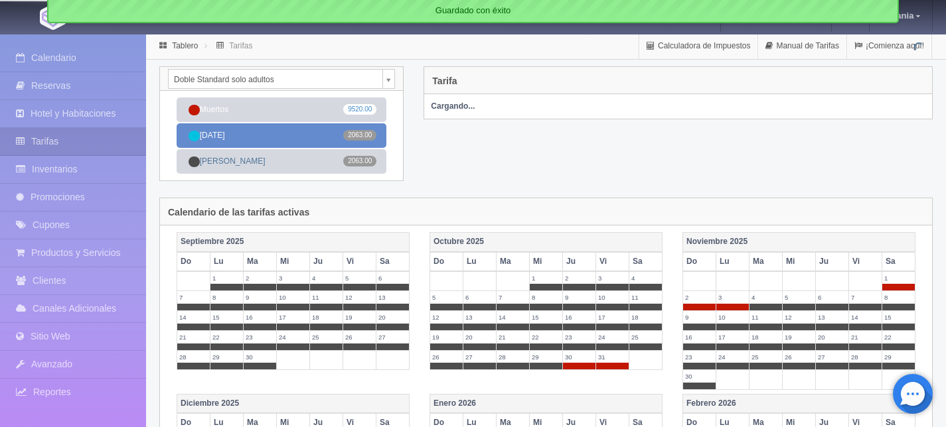
click at [283, 138] on link "[DATE] 2063.00" at bounding box center [281, 135] width 210 height 25
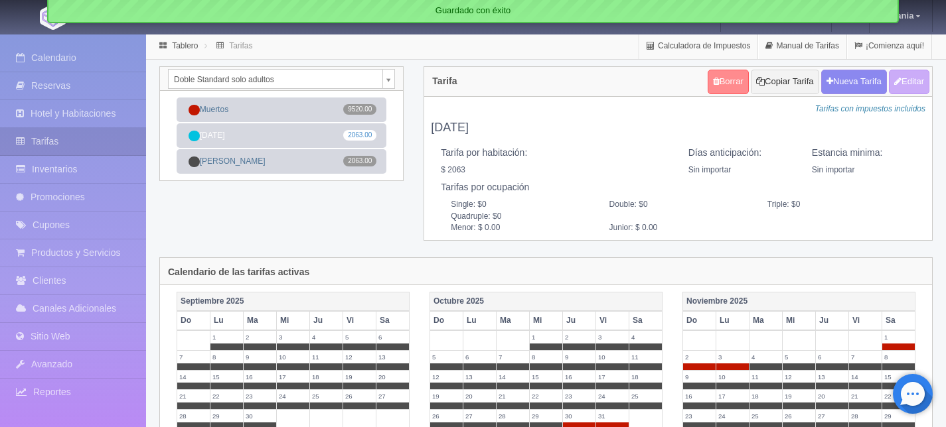
click at [720, 82] on link "Borrar" at bounding box center [727, 82] width 41 height 25
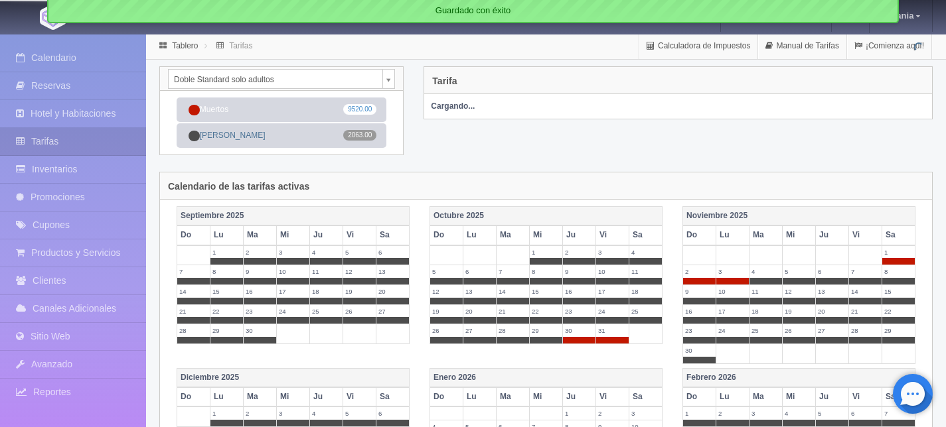
click at [268, 109] on link "Muertos 9520.00" at bounding box center [281, 110] width 210 height 25
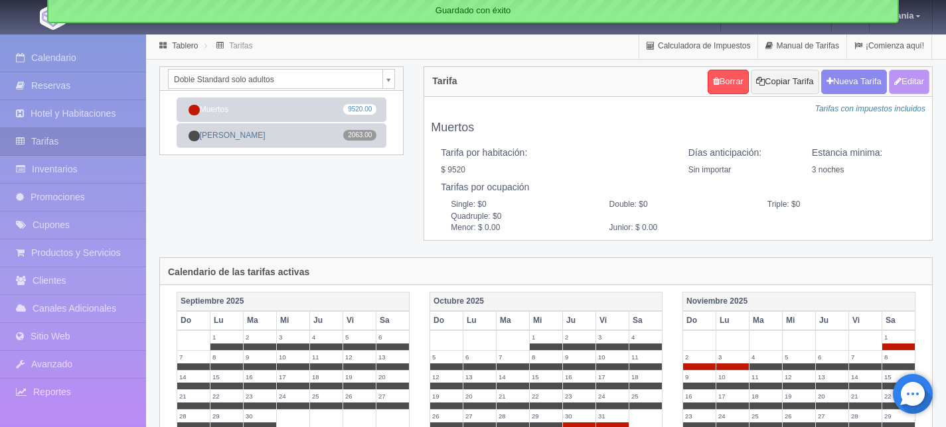
click at [910, 80] on button "Editar" at bounding box center [908, 82] width 40 height 25
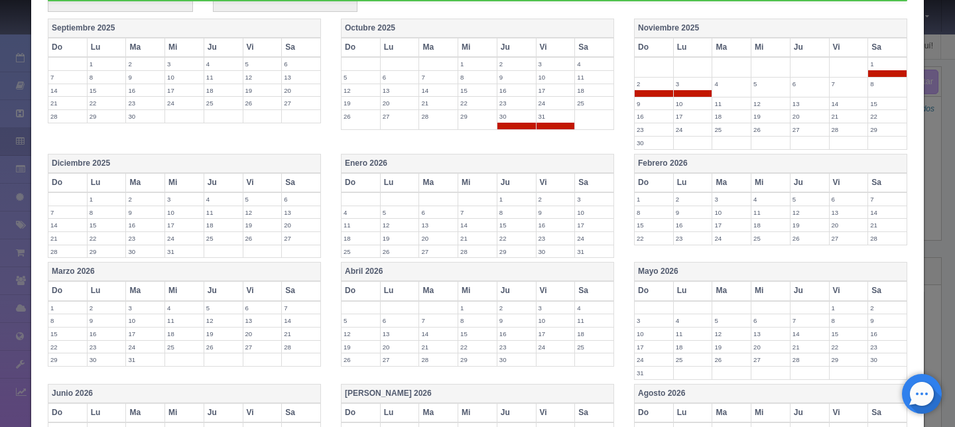
scroll to position [323, 0]
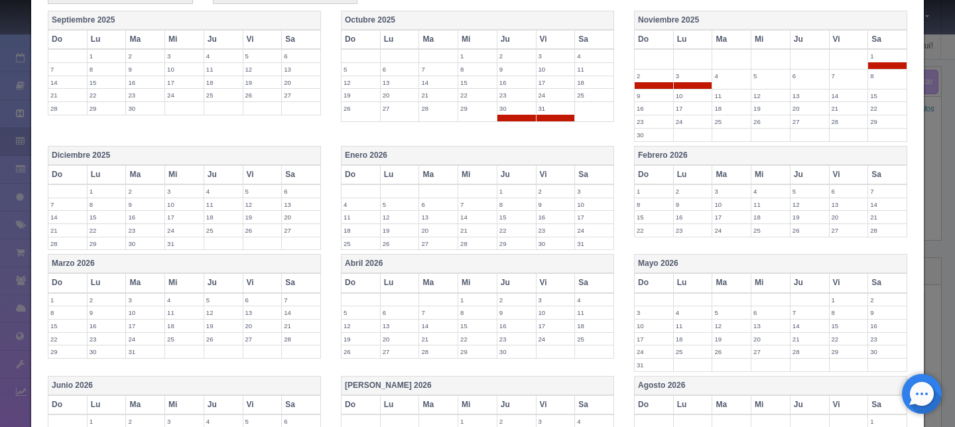
click at [72, 242] on label "28" at bounding box center [67, 244] width 38 height 13
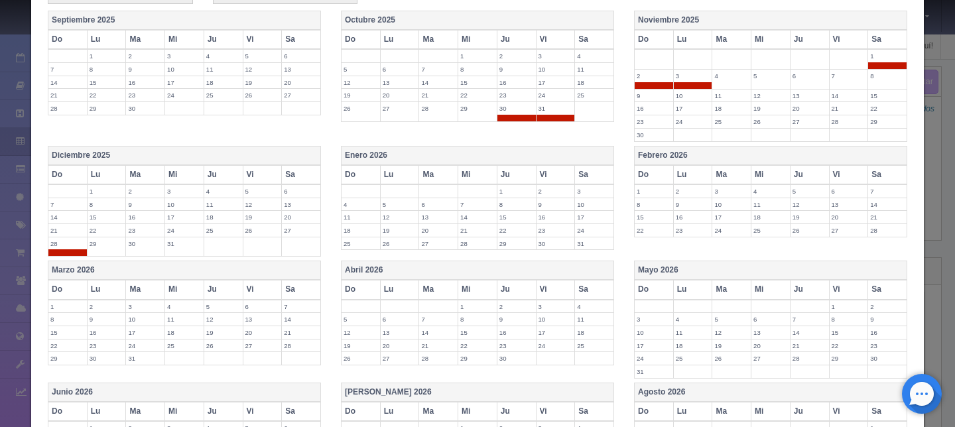
click at [72, 231] on label "21" at bounding box center [67, 230] width 38 height 13
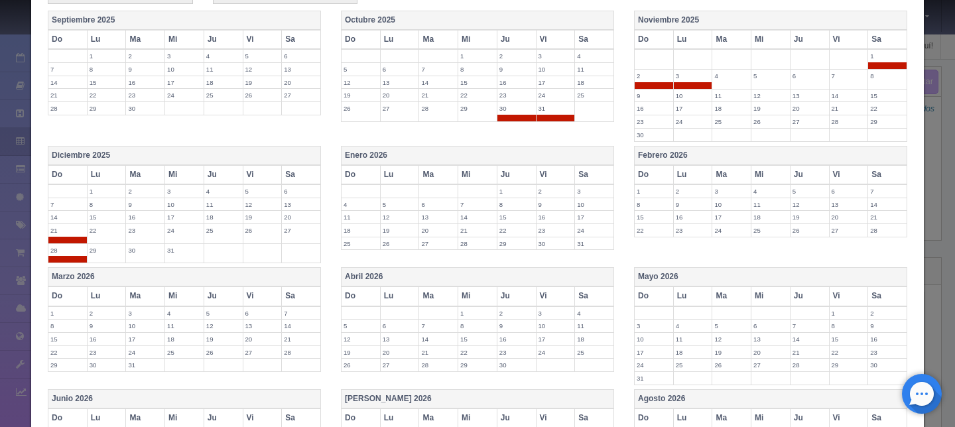
click at [98, 245] on label "29" at bounding box center [107, 250] width 38 height 13
drag, startPoint x: 102, startPoint y: 232, endPoint x: 137, endPoint y: 240, distance: 35.3
click at [102, 232] on label "22" at bounding box center [107, 230] width 38 height 13
click at [144, 238] on td "23" at bounding box center [145, 234] width 39 height 20
click at [143, 253] on label "30" at bounding box center [145, 250] width 38 height 13
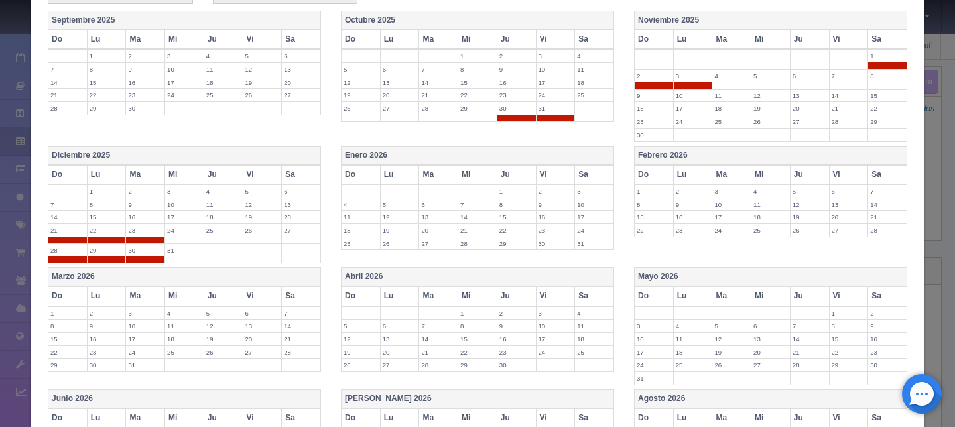
click at [169, 250] on label "31" at bounding box center [184, 250] width 38 height 13
click at [180, 236] on td "24" at bounding box center [184, 234] width 39 height 20
drag, startPoint x: 211, startPoint y: 235, endPoint x: 247, endPoint y: 236, distance: 36.5
click at [212, 235] on label "25" at bounding box center [223, 230] width 38 height 13
click at [266, 236] on td "26" at bounding box center [262, 234] width 39 height 20
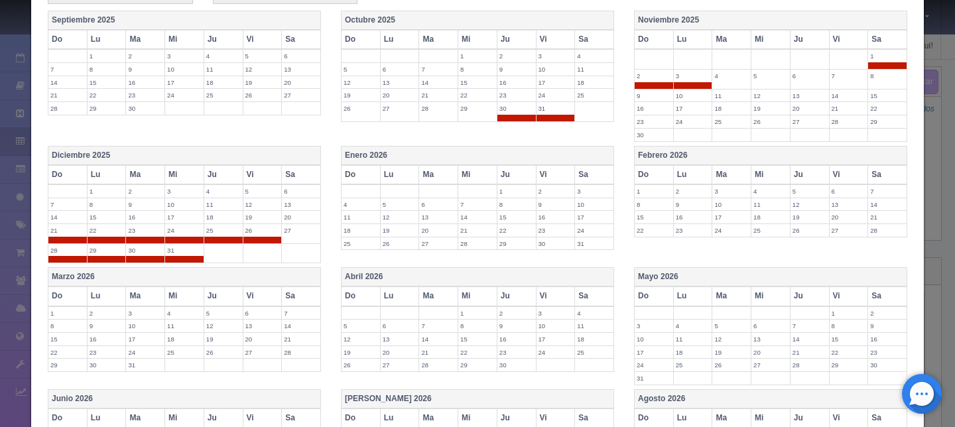
click at [282, 236] on td "27" at bounding box center [301, 234] width 39 height 20
click at [357, 203] on label "4" at bounding box center [361, 204] width 38 height 13
drag, startPoint x: 407, startPoint y: 204, endPoint x: 429, endPoint y: 203, distance: 21.9
click at [407, 204] on label "5" at bounding box center [400, 204] width 38 height 13
click at [443, 204] on label "6" at bounding box center [438, 204] width 38 height 13
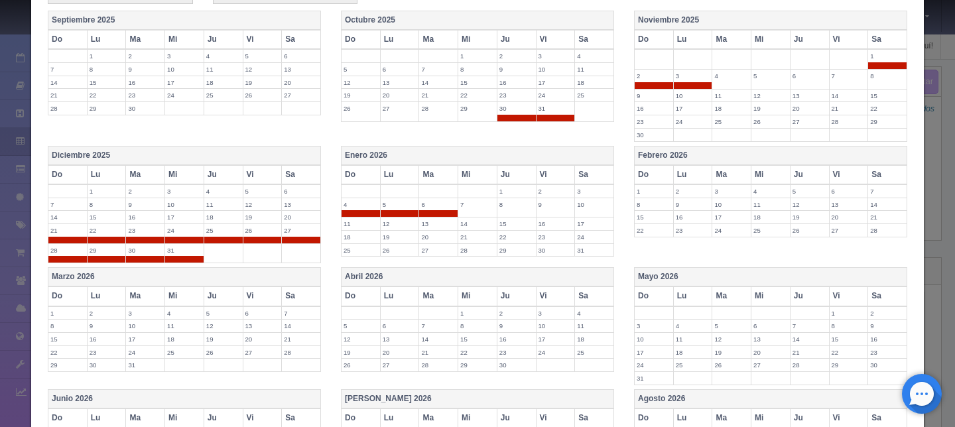
click at [518, 188] on label "1" at bounding box center [517, 191] width 38 height 13
click at [545, 188] on label "2" at bounding box center [556, 191] width 38 height 13
click at [582, 190] on label "3" at bounding box center [594, 191] width 38 height 13
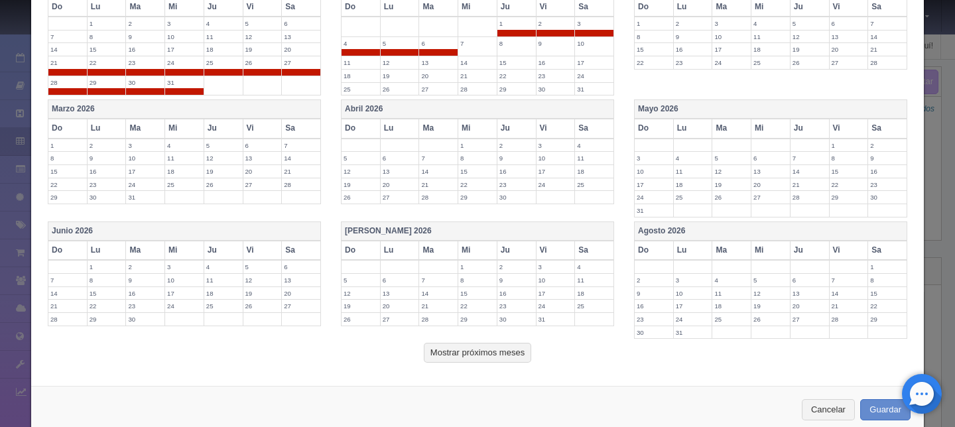
scroll to position [517, 0]
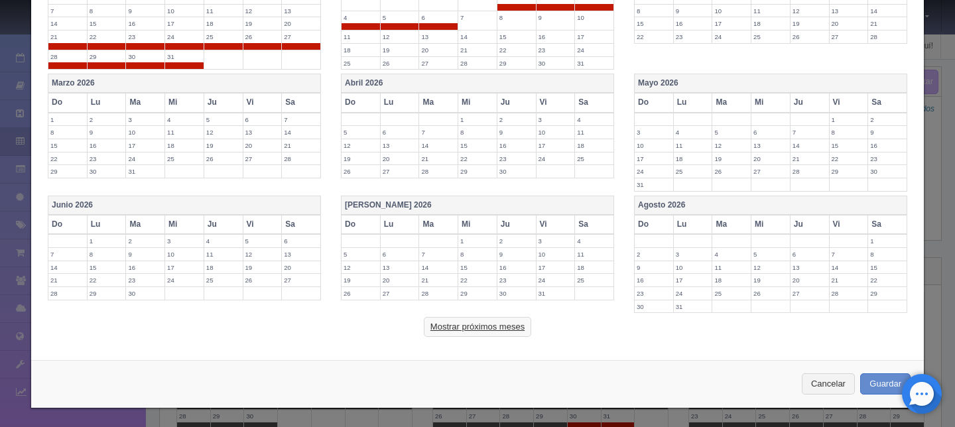
click at [491, 331] on button "Mostrar próximos meses" at bounding box center [477, 327] width 107 height 20
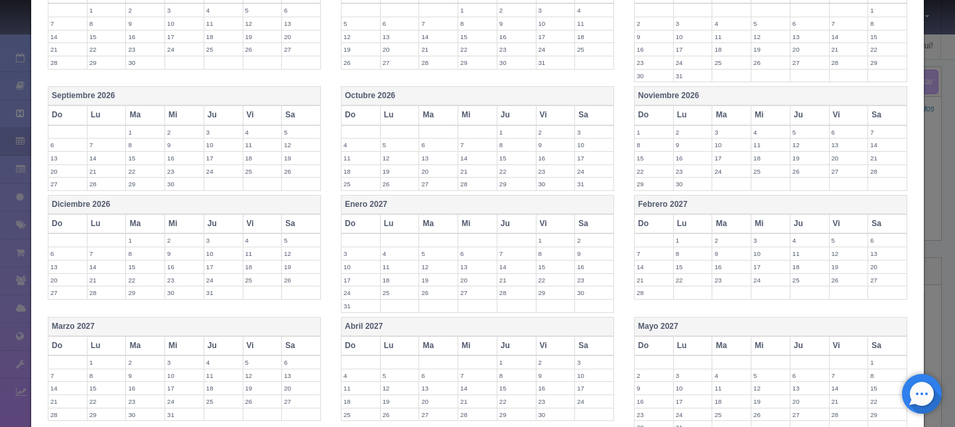
scroll to position [755, 0]
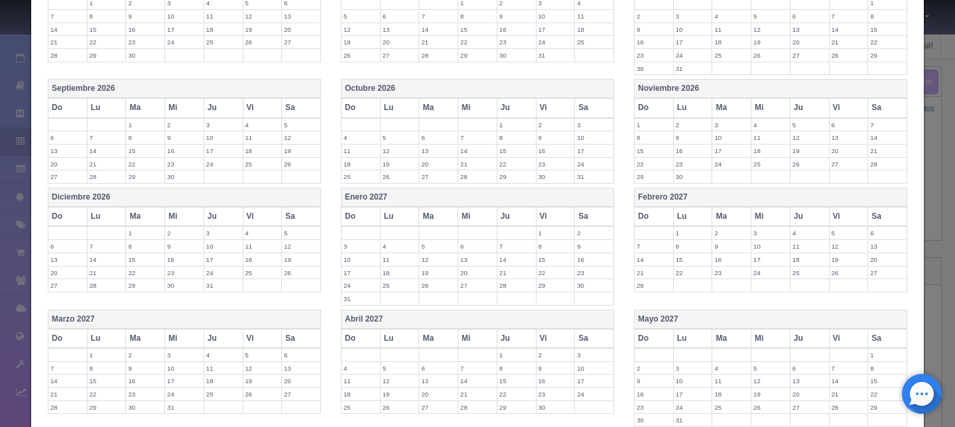
click at [510, 175] on label "29" at bounding box center [517, 177] width 38 height 13
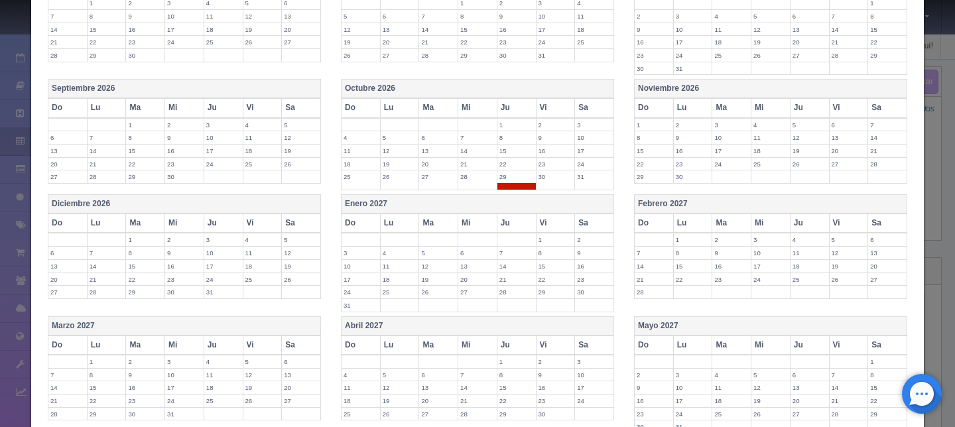
click at [537, 178] on label "30" at bounding box center [556, 177] width 38 height 13
click at [587, 177] on label "31" at bounding box center [594, 177] width 38 height 13
click at [639, 123] on label "1" at bounding box center [654, 125] width 38 height 13
drag, startPoint x: 683, startPoint y: 123, endPoint x: 705, endPoint y: 125, distance: 22.1
click at [683, 123] on label "2" at bounding box center [693, 125] width 38 height 13
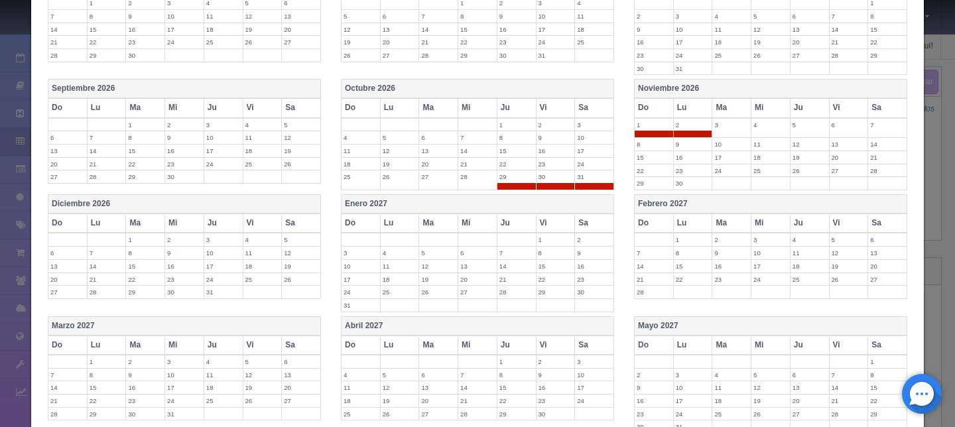
click at [721, 127] on label "3" at bounding box center [732, 125] width 38 height 13
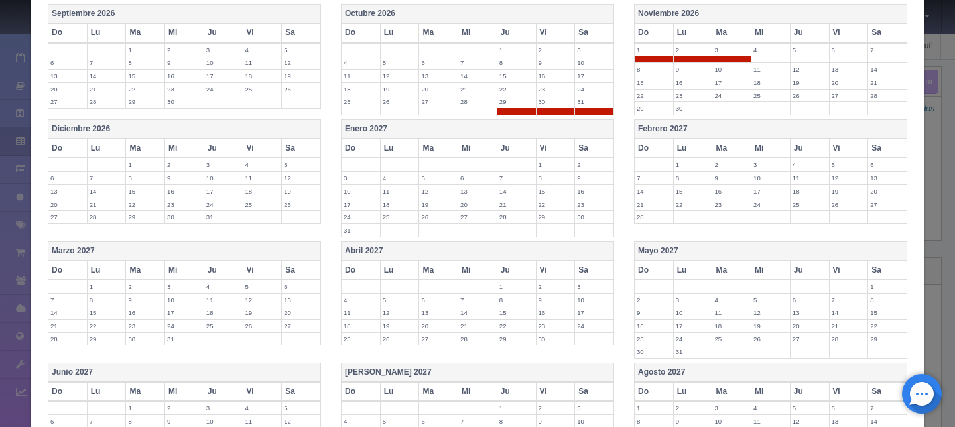
scroll to position [866, 0]
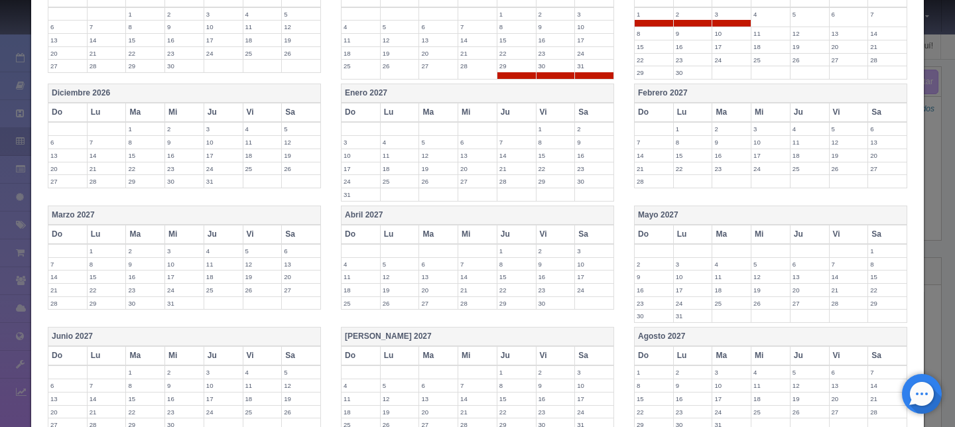
click at [77, 180] on label "27" at bounding box center [67, 181] width 38 height 13
click at [74, 168] on label "20" at bounding box center [67, 169] width 38 height 13
click at [93, 179] on td "21" at bounding box center [106, 172] width 39 height 20
click at [115, 194] on td "28" at bounding box center [106, 192] width 39 height 20
click at [144, 186] on label "29" at bounding box center [145, 188] width 38 height 13
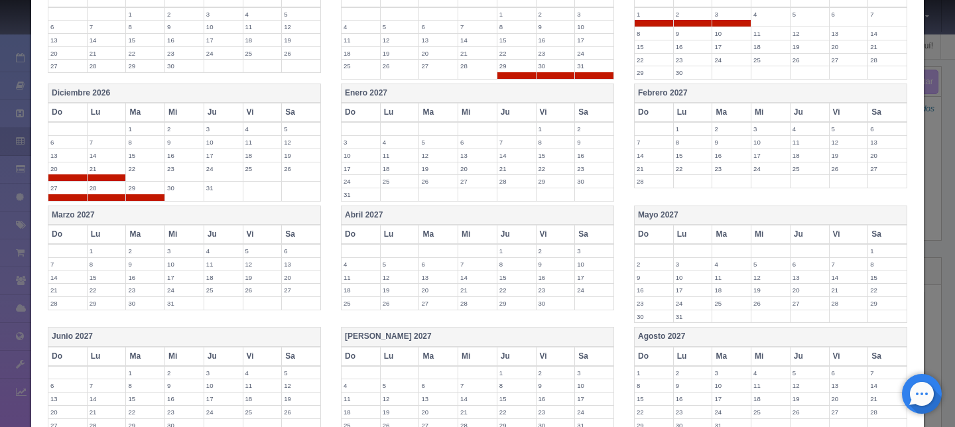
click at [144, 173] on label "22" at bounding box center [145, 169] width 38 height 13
click at [177, 172] on label "23" at bounding box center [184, 169] width 38 height 13
click at [182, 190] on label "30" at bounding box center [184, 188] width 38 height 13
click at [214, 187] on label "31" at bounding box center [223, 188] width 38 height 13
click at [223, 171] on label "24" at bounding box center [223, 169] width 38 height 13
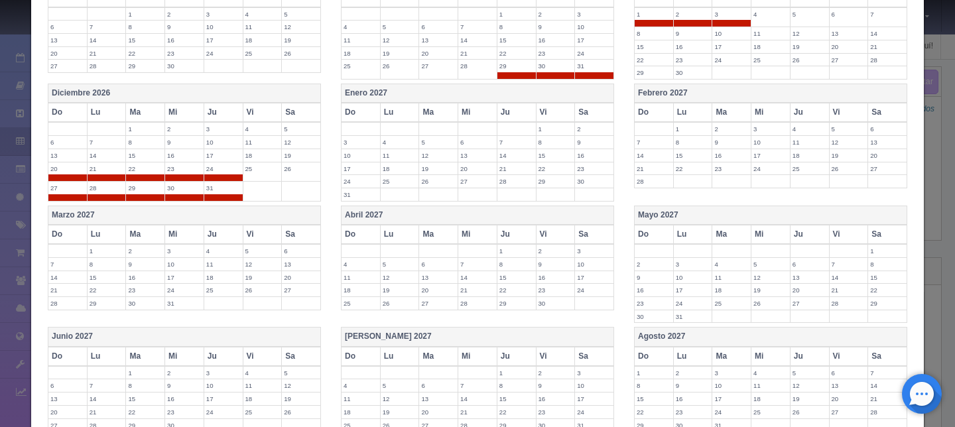
click at [264, 172] on label "25" at bounding box center [263, 169] width 38 height 13
click at [283, 173] on label "26" at bounding box center [301, 169] width 38 height 13
click at [342, 137] on label "3" at bounding box center [361, 142] width 38 height 13
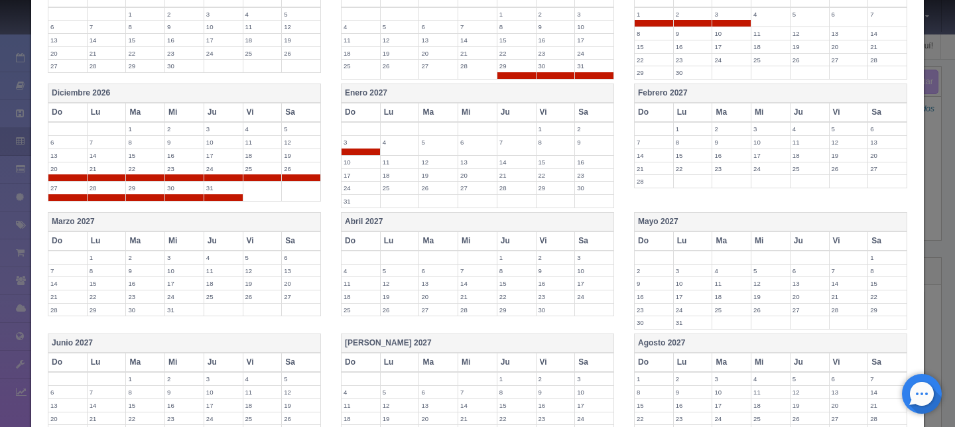
click at [388, 142] on label "4" at bounding box center [400, 142] width 38 height 13
click at [437, 145] on label "5" at bounding box center [438, 142] width 38 height 13
click at [459, 142] on label "6" at bounding box center [478, 142] width 38 height 13
click at [542, 127] on label "1" at bounding box center [556, 129] width 38 height 13
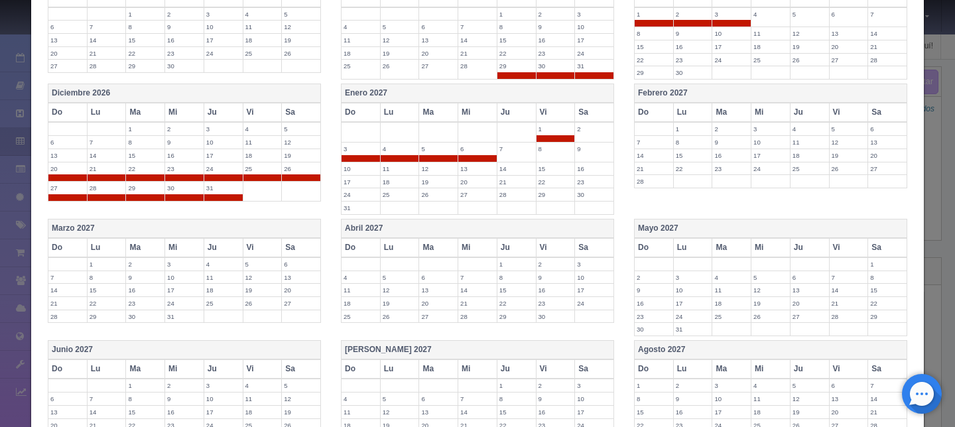
click at [593, 125] on label "2" at bounding box center [594, 129] width 38 height 13
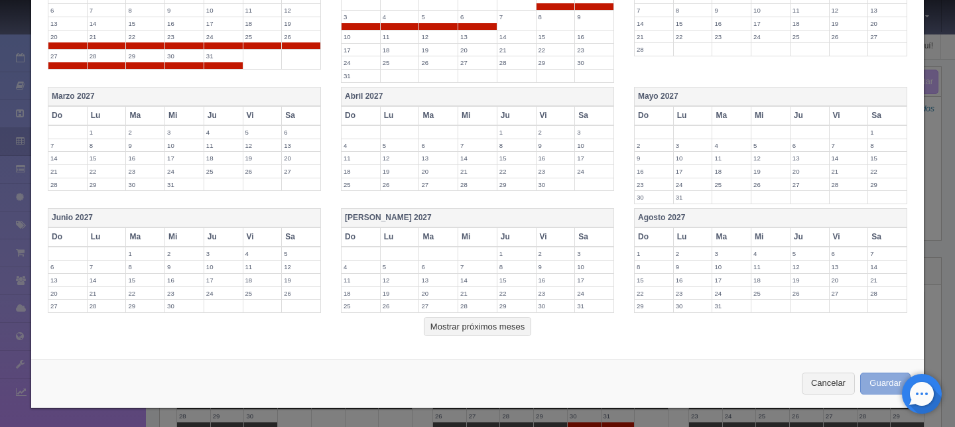
click at [884, 380] on button "Guardar" at bounding box center [886, 384] width 50 height 22
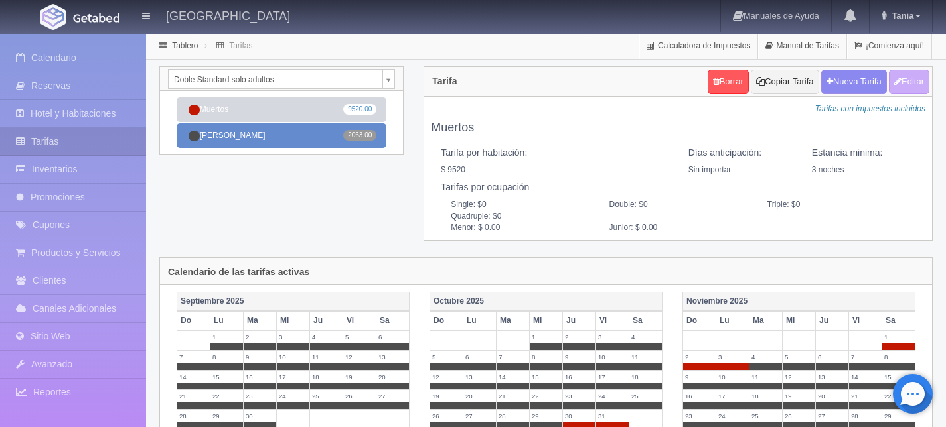
click at [242, 139] on link "Tarifa Rack 2063.00" at bounding box center [281, 135] width 210 height 25
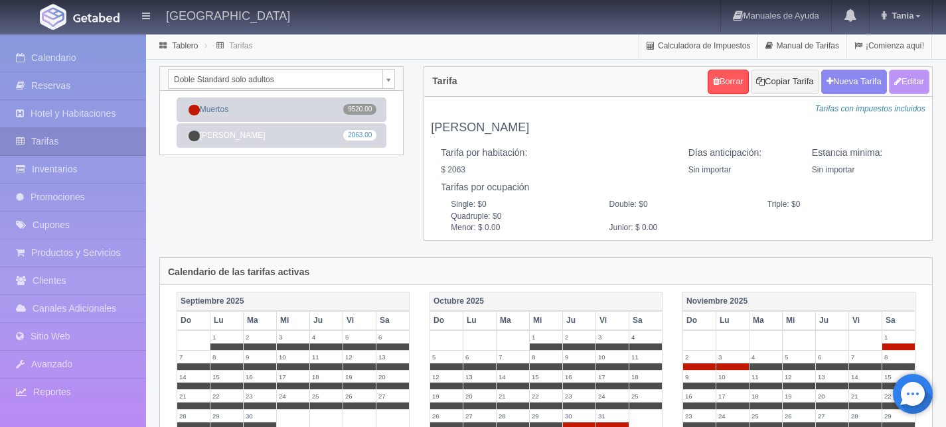
click at [903, 78] on button "Editar" at bounding box center [908, 82] width 40 height 25
type input "Tarifa Rack"
select select "0"
type input "0"
checkbox input "true"
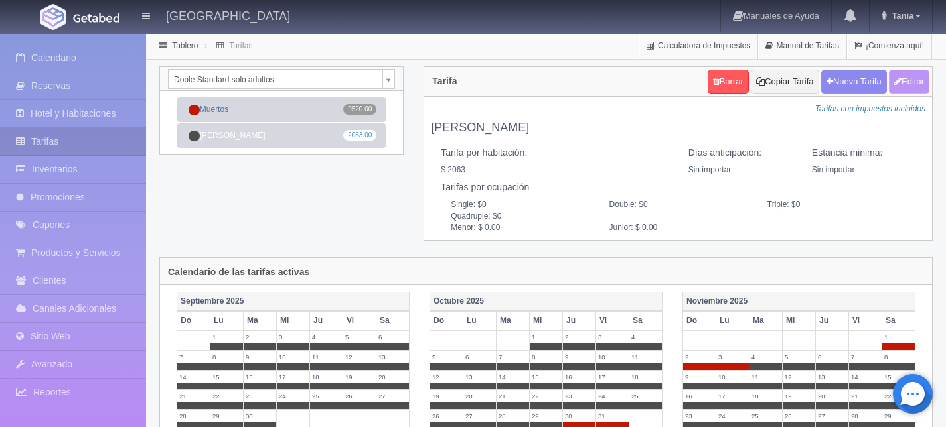
type input "2063.00"
checkbox input "true"
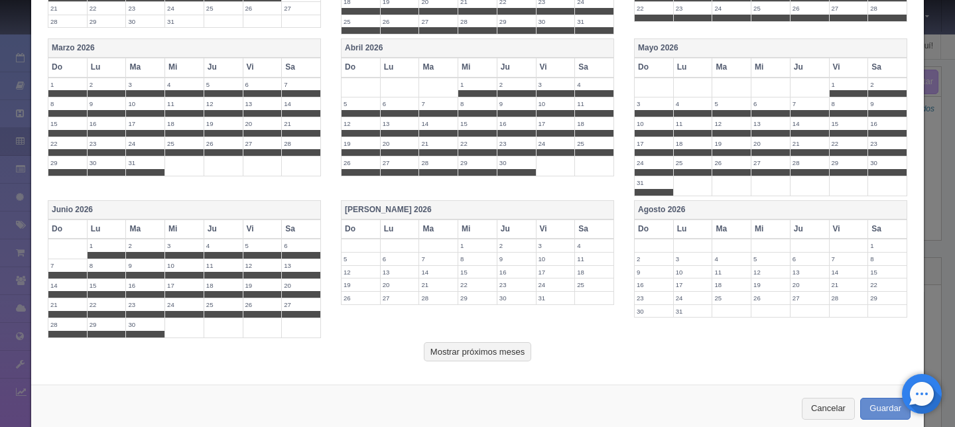
scroll to position [610, 0]
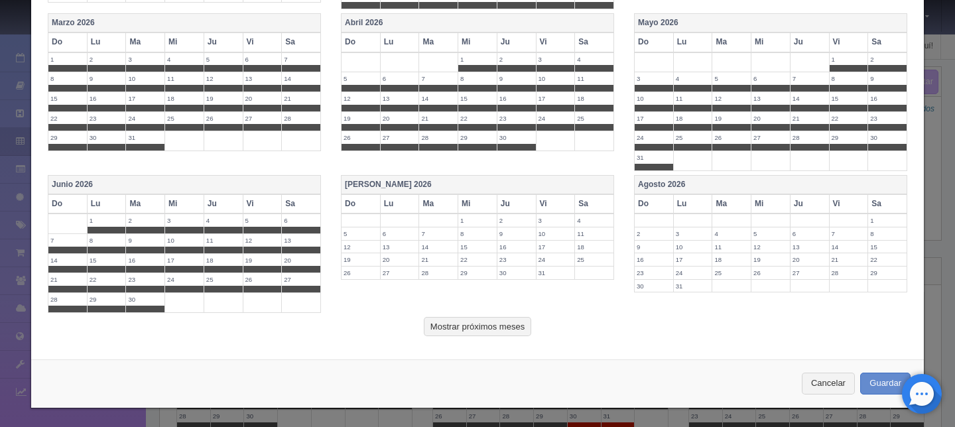
click at [365, 181] on th "[PERSON_NAME] 2026" at bounding box center [478, 184] width 273 height 19
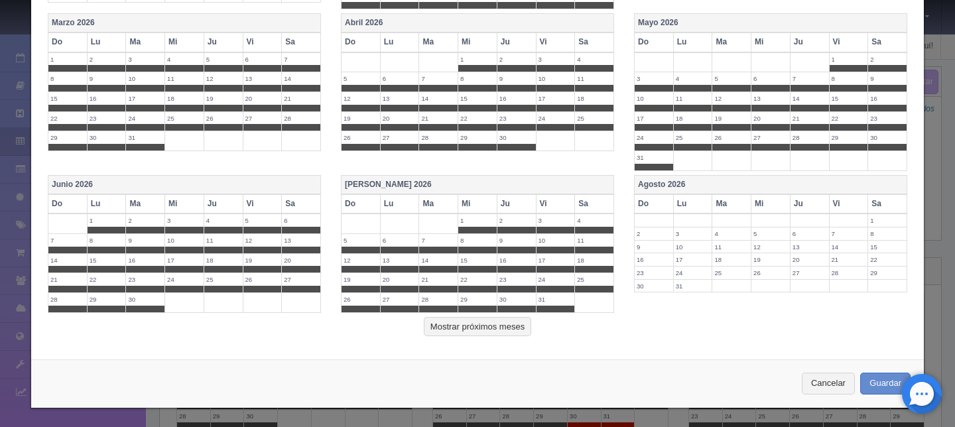
click at [652, 182] on th "Agosto 2026" at bounding box center [771, 184] width 273 height 19
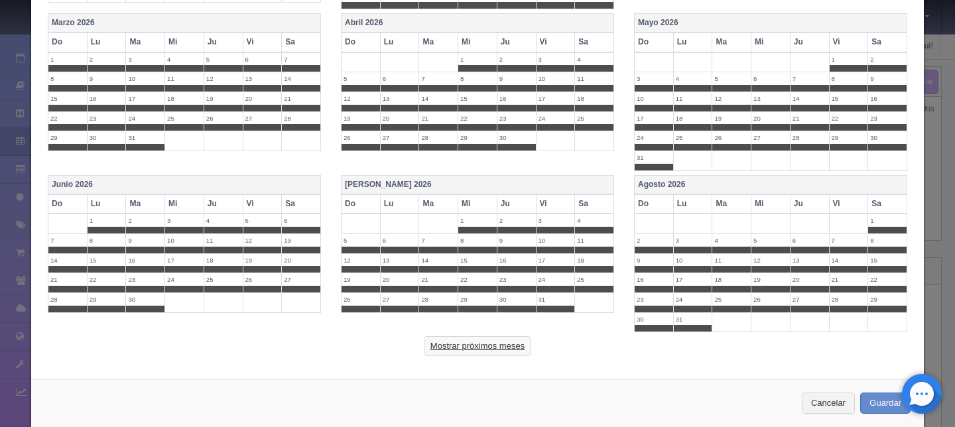
click at [454, 348] on button "Mostrar próximos meses" at bounding box center [477, 346] width 107 height 20
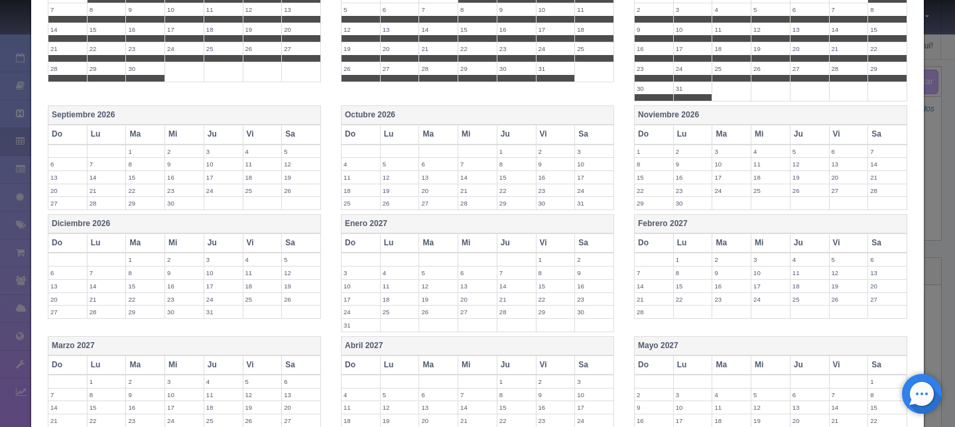
scroll to position [843, 0]
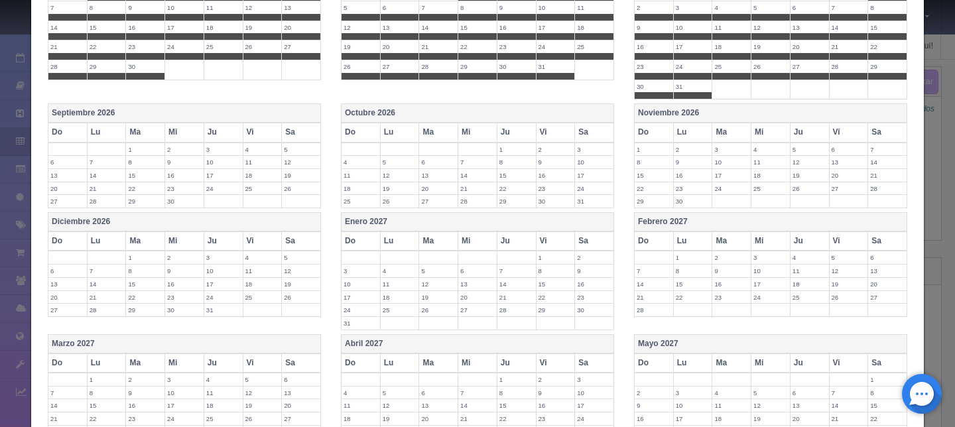
click at [107, 110] on th "Septiembre 2026" at bounding box center [184, 113] width 273 height 19
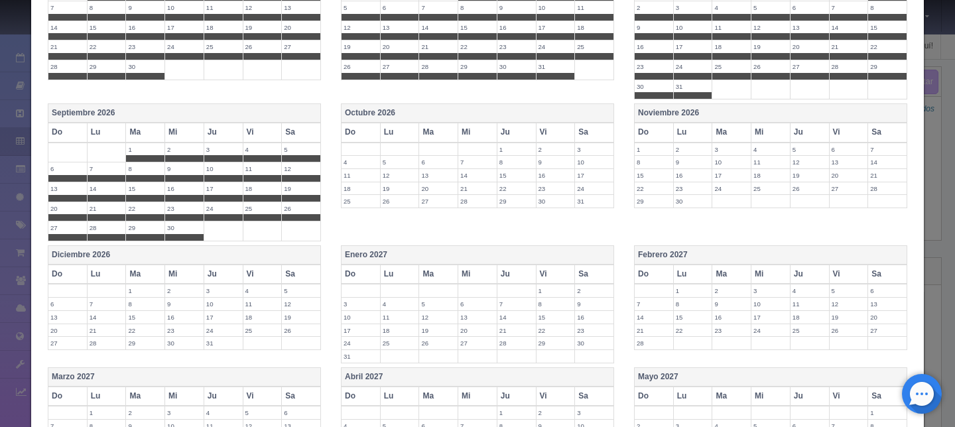
click at [360, 109] on th "Octubre 2026" at bounding box center [478, 113] width 273 height 19
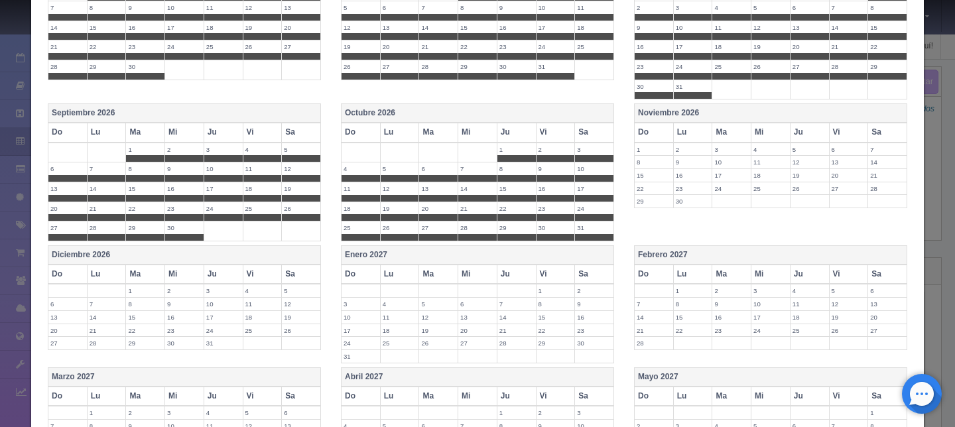
click at [522, 232] on label "29" at bounding box center [517, 228] width 38 height 13
drag, startPoint x: 548, startPoint y: 228, endPoint x: 560, endPoint y: 228, distance: 11.9
click at [549, 228] on label "30" at bounding box center [556, 228] width 38 height 13
click at [583, 228] on label "31" at bounding box center [594, 228] width 38 height 13
click at [670, 109] on th "Noviembre 2026" at bounding box center [771, 113] width 273 height 19
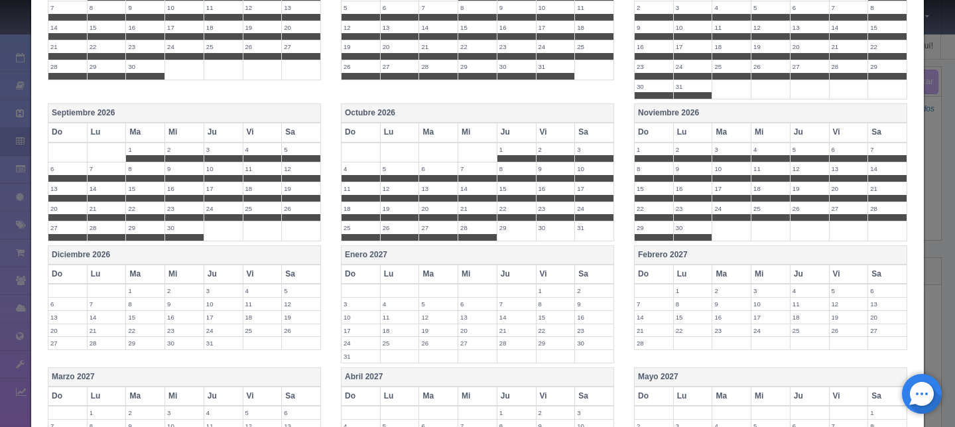
click at [655, 143] on label "1" at bounding box center [654, 149] width 38 height 13
click at [674, 146] on label "2" at bounding box center [693, 149] width 38 height 13
click at [713, 155] on span at bounding box center [732, 158] width 38 height 7
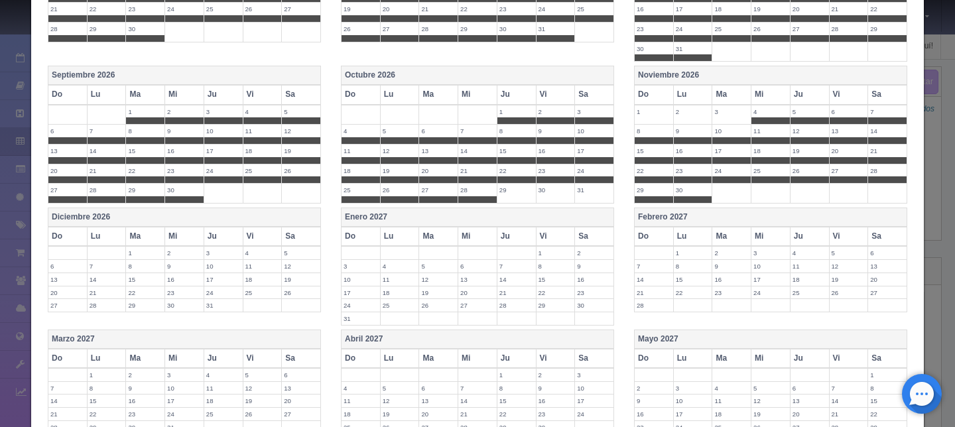
scroll to position [889, 0]
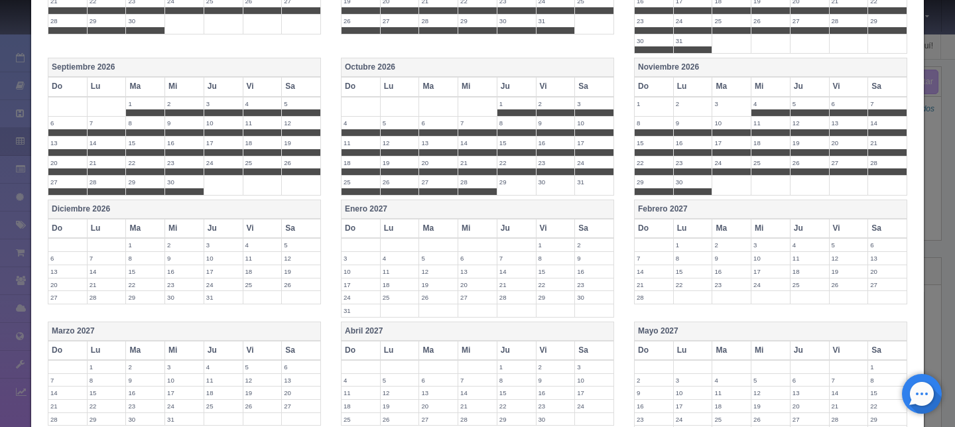
click at [86, 210] on th "Diciembre 2026" at bounding box center [184, 209] width 273 height 19
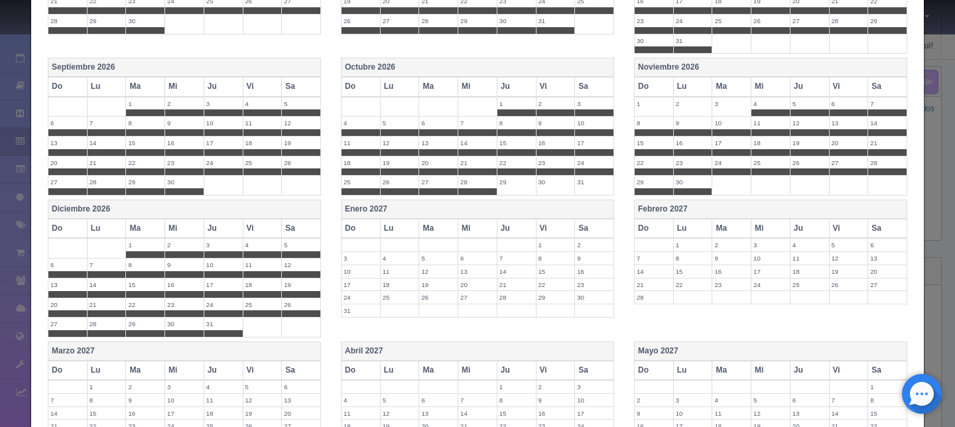
click at [64, 321] on label "27" at bounding box center [67, 324] width 38 height 13
click at [68, 302] on label "20" at bounding box center [67, 305] width 38 height 13
click at [106, 305] on label "21" at bounding box center [107, 305] width 38 height 13
click at [104, 321] on label "28" at bounding box center [107, 324] width 38 height 13
click at [144, 324] on label "29" at bounding box center [145, 324] width 38 height 13
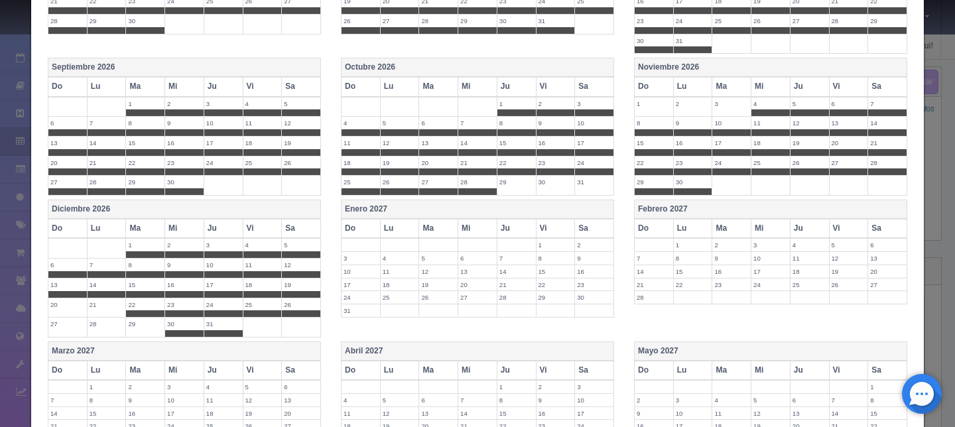
click at [143, 307] on label "22" at bounding box center [145, 305] width 38 height 13
click at [186, 312] on span at bounding box center [184, 314] width 38 height 7
click at [183, 325] on label "30" at bounding box center [184, 324] width 38 height 13
drag, startPoint x: 212, startPoint y: 327, endPoint x: 215, endPoint y: 315, distance: 12.4
click at [212, 327] on label "31" at bounding box center [223, 324] width 38 height 13
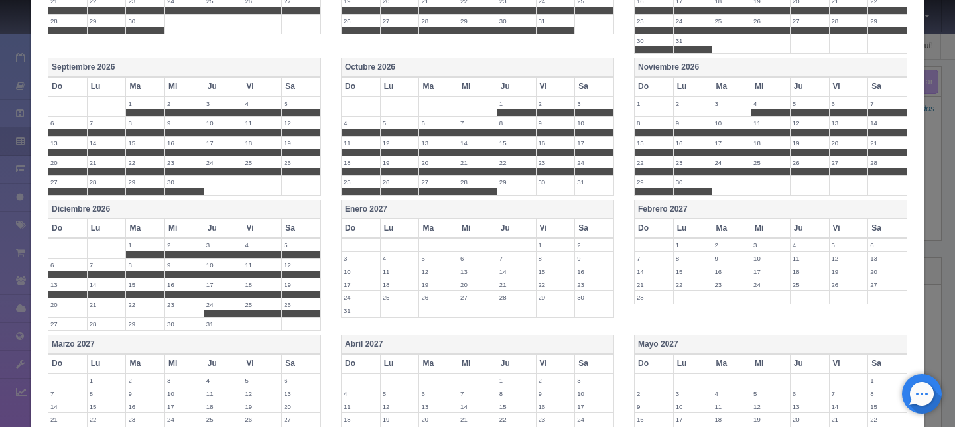
click at [217, 299] on label "24" at bounding box center [223, 305] width 38 height 13
click at [261, 308] on label "25" at bounding box center [263, 305] width 38 height 13
click at [285, 308] on label "26" at bounding box center [301, 305] width 38 height 13
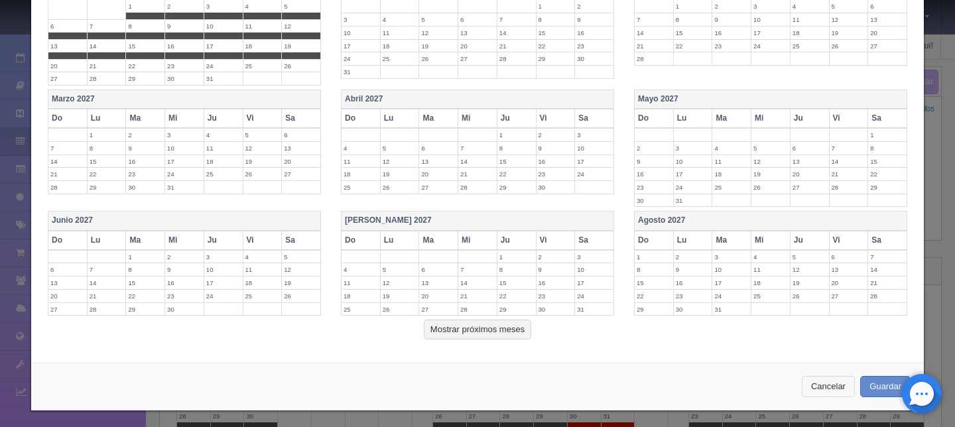
scroll to position [1131, 0]
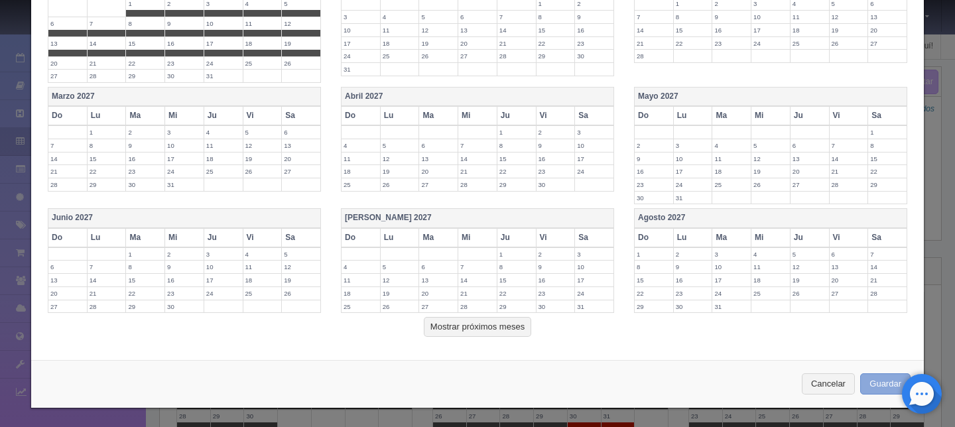
click at [864, 379] on button "Guardar" at bounding box center [886, 385] width 50 height 22
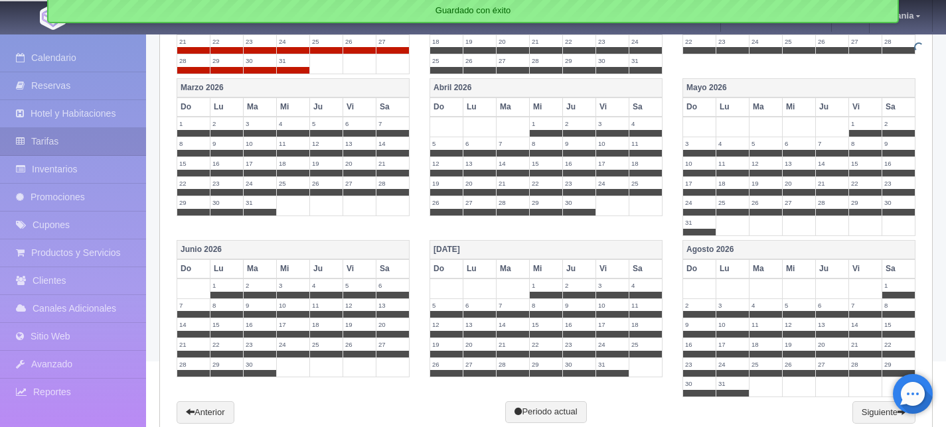
scroll to position [538, 0]
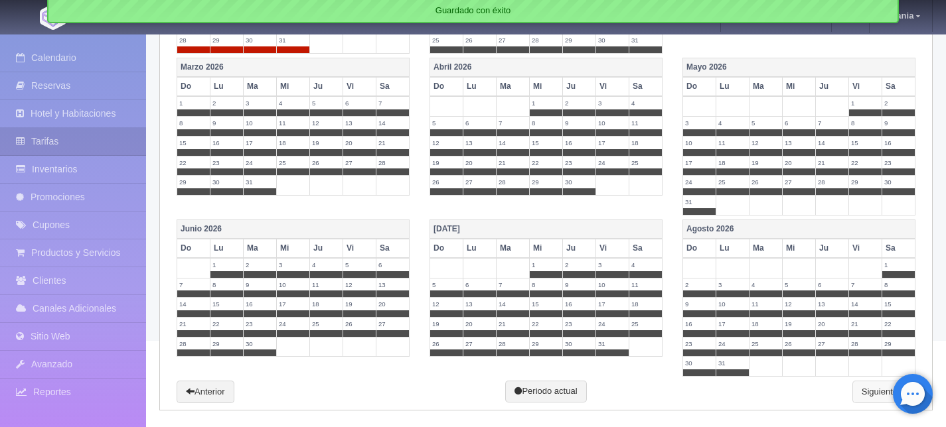
click at [862, 395] on link "Siguiente" at bounding box center [883, 392] width 63 height 23
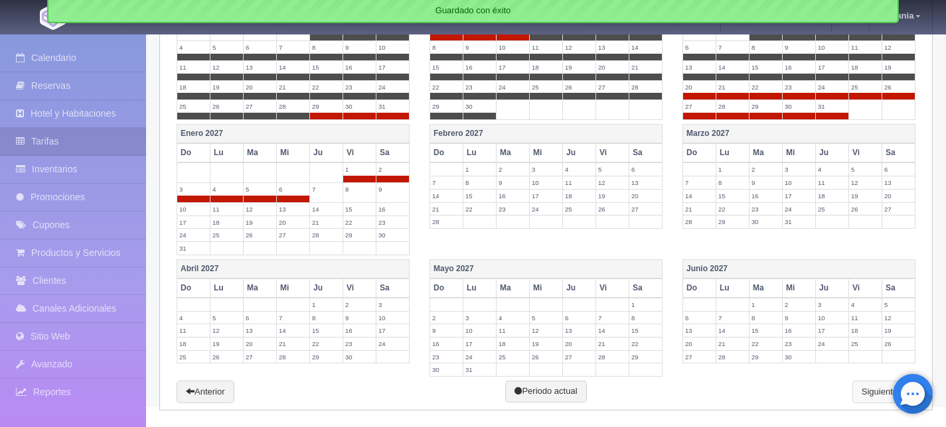
scroll to position [472, 0]
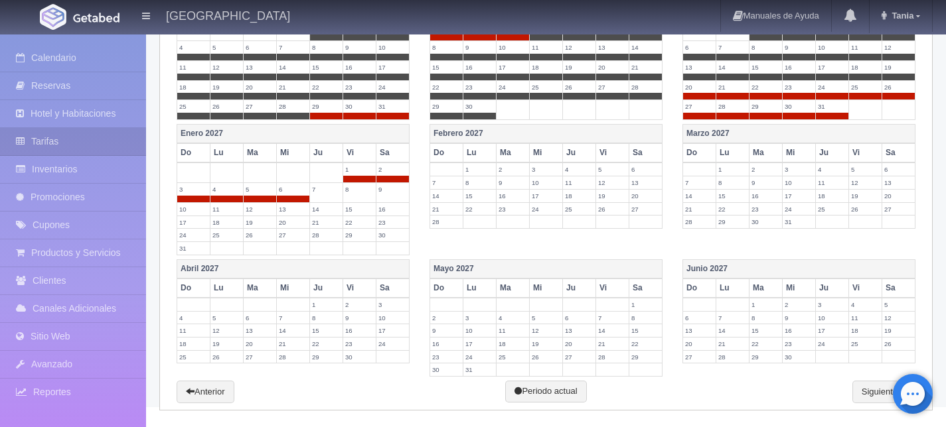
click at [353, 171] on label "1" at bounding box center [359, 169] width 33 height 13
click at [356, 178] on span at bounding box center [359, 179] width 33 height 7
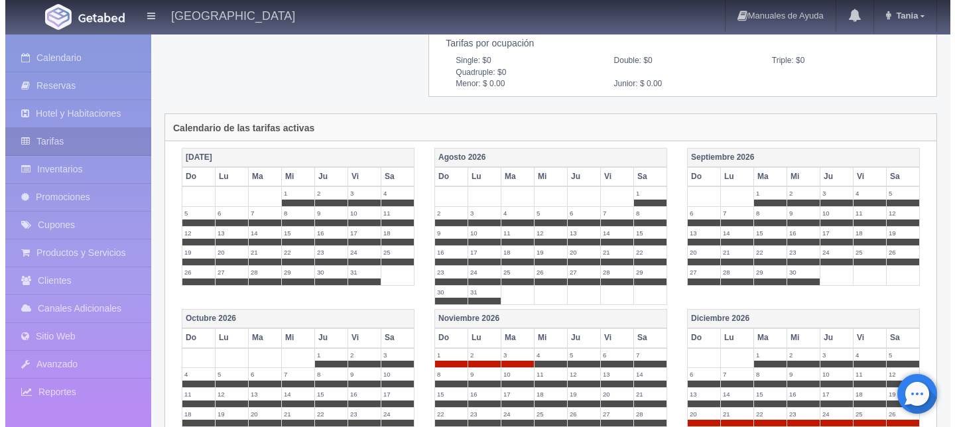
scroll to position [0, 0]
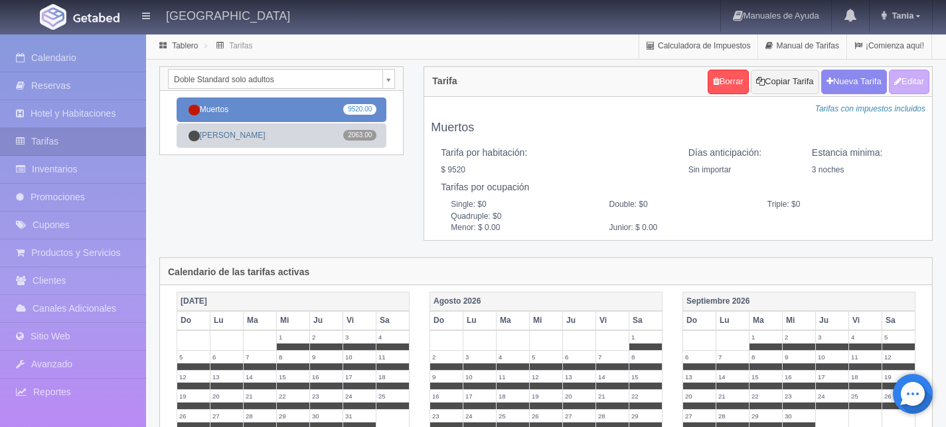
click at [285, 111] on link "Muertos 9520.00" at bounding box center [281, 110] width 210 height 25
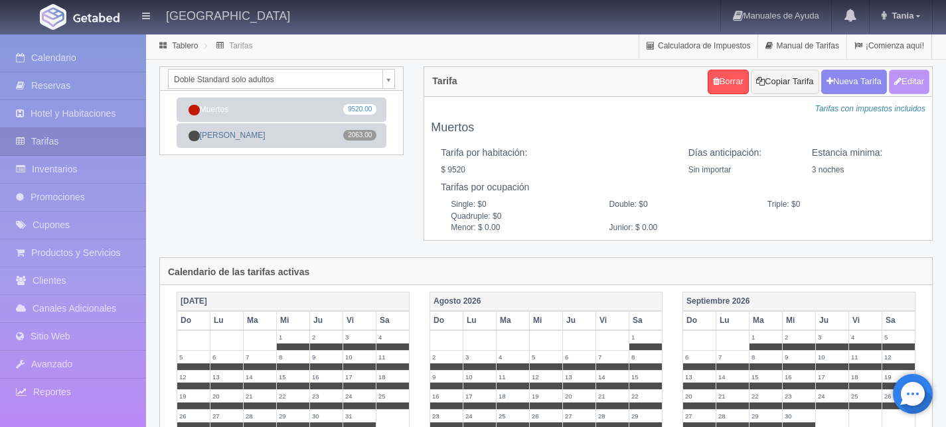
click at [902, 78] on button "Editar" at bounding box center [908, 82] width 40 height 25
type input "Muertos"
select select "0"
type input "3"
checkbox input "true"
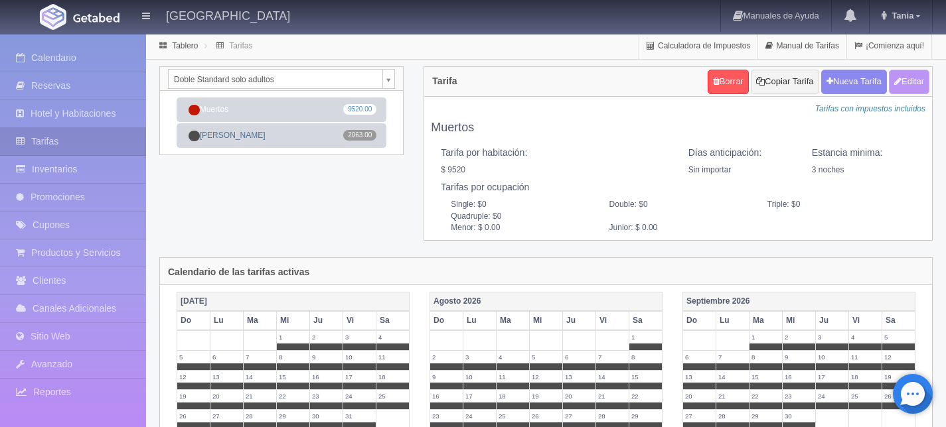
type input "9520.00"
checkbox input "true"
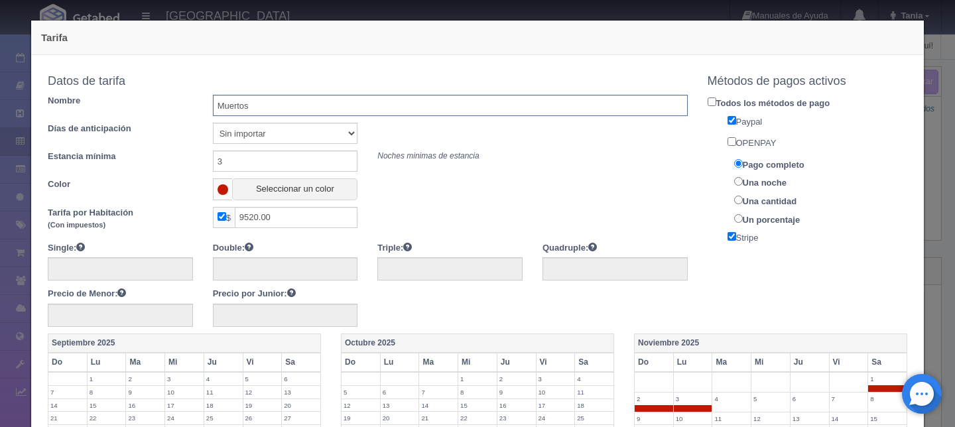
click at [266, 113] on input "Muertos" at bounding box center [450, 105] width 475 height 21
type input "Muertos - Navidad"
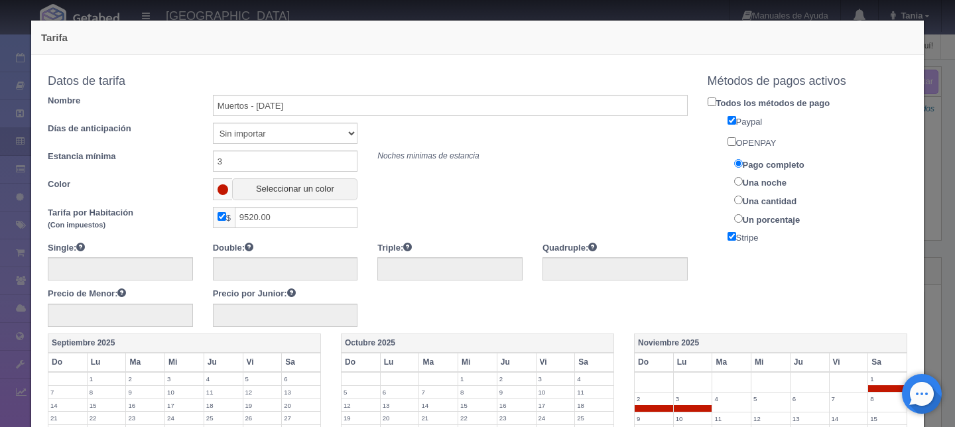
click at [622, 184] on div "Color Seleccionar un color" at bounding box center [368, 189] width 660 height 22
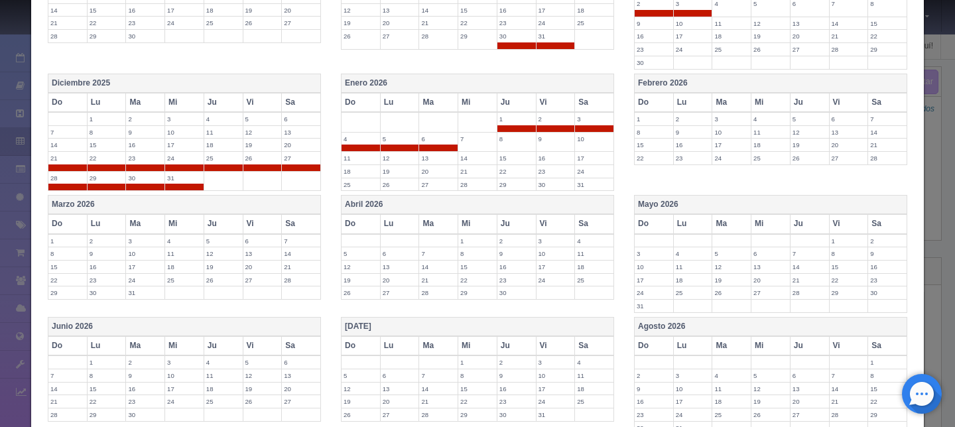
scroll to position [517, 0]
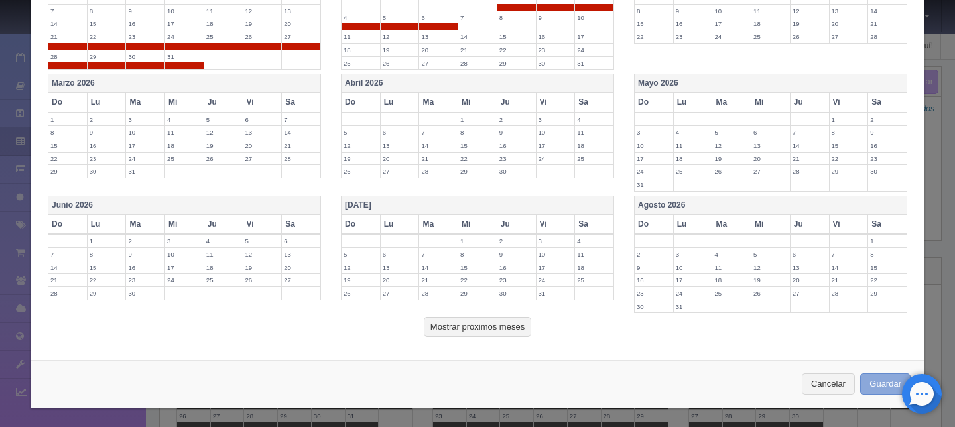
click at [863, 377] on button "Guardar" at bounding box center [886, 385] width 50 height 22
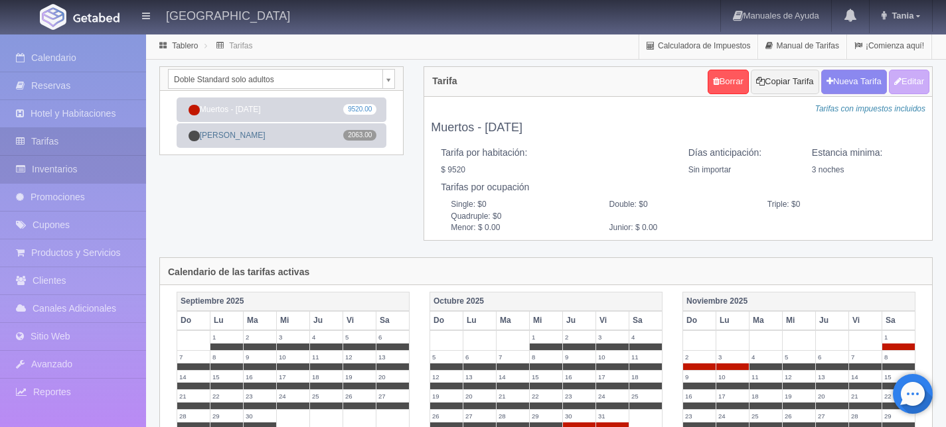
click at [76, 167] on link "Inventarios" at bounding box center [73, 169] width 146 height 27
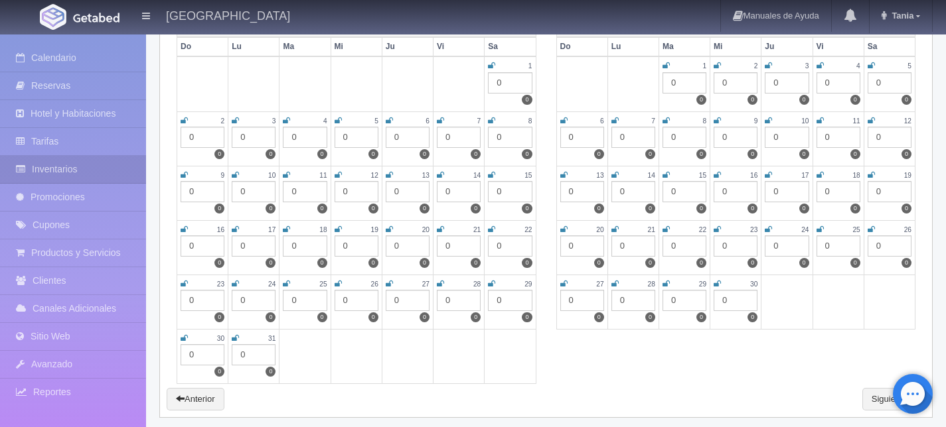
scroll to position [1900, 0]
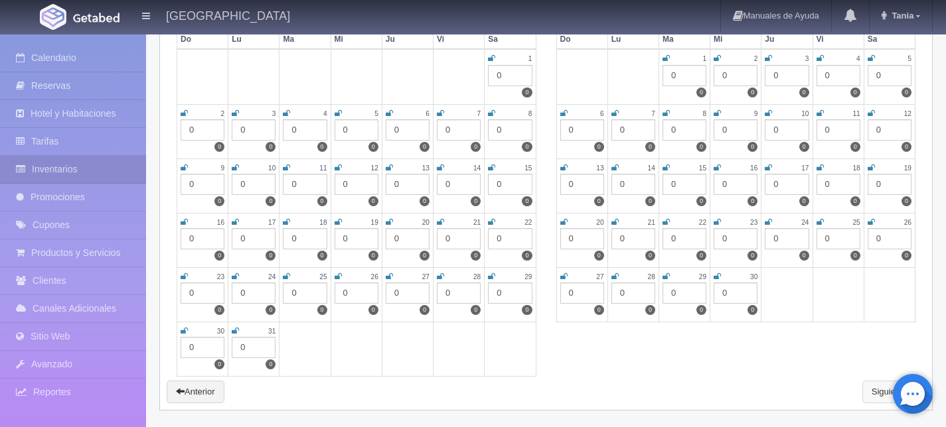
click at [871, 388] on link "Siguiente" at bounding box center [893, 392] width 63 height 23
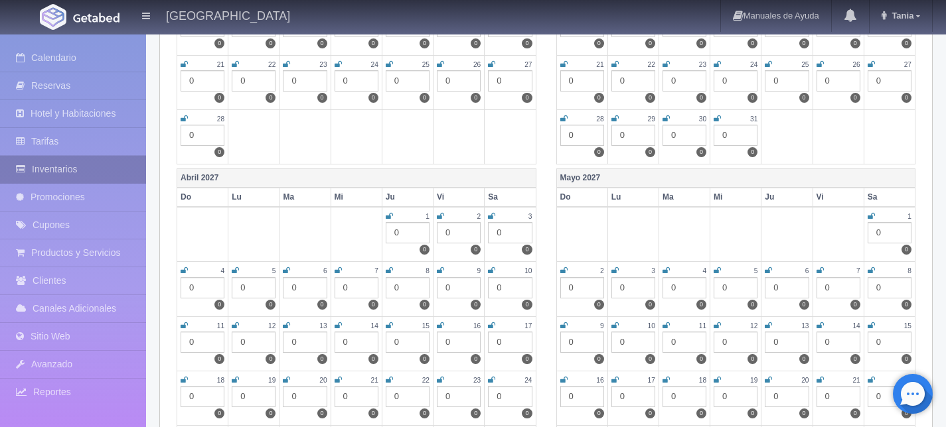
click at [86, 167] on link "Inventarios" at bounding box center [73, 169] width 146 height 27
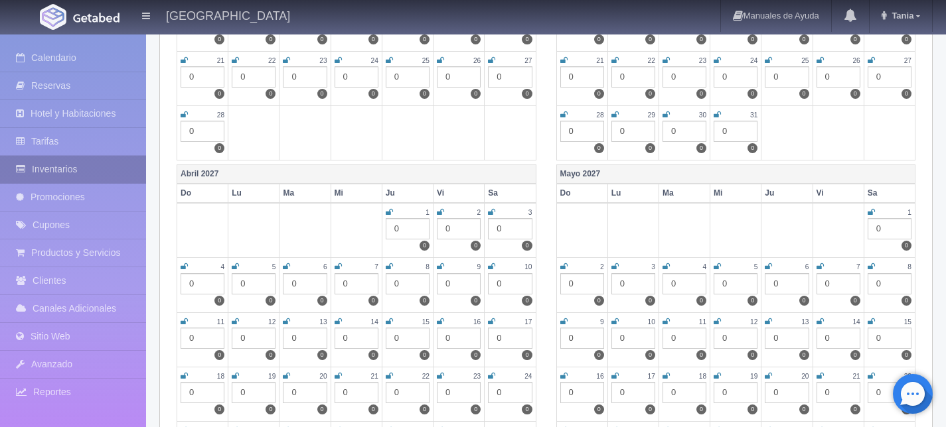
scroll to position [1060, 0]
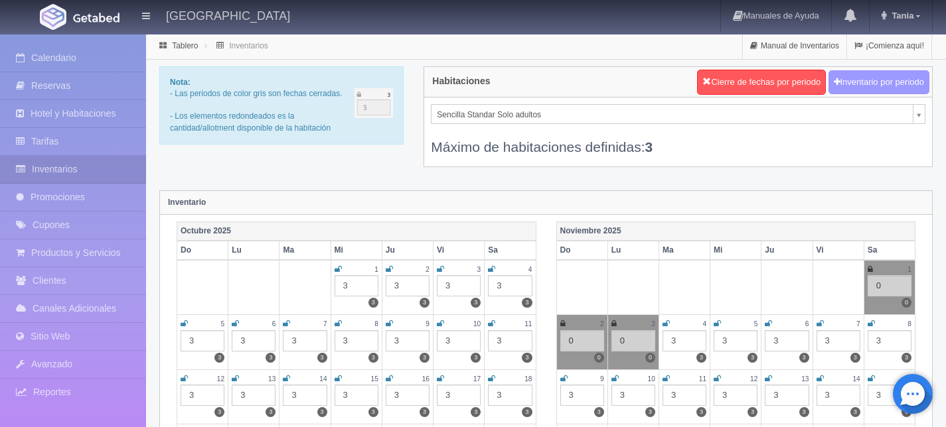
click at [878, 84] on button "Inventario por periodo" at bounding box center [878, 82] width 101 height 25
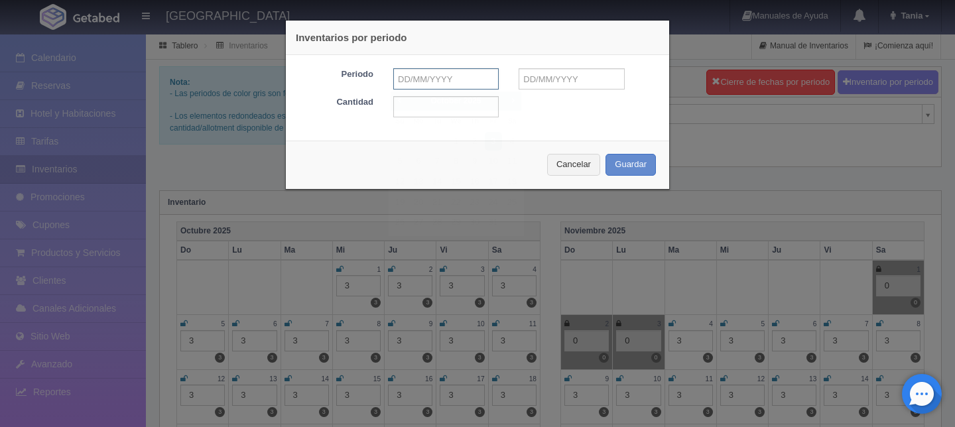
click at [433, 80] on input "text" at bounding box center [446, 78] width 106 height 21
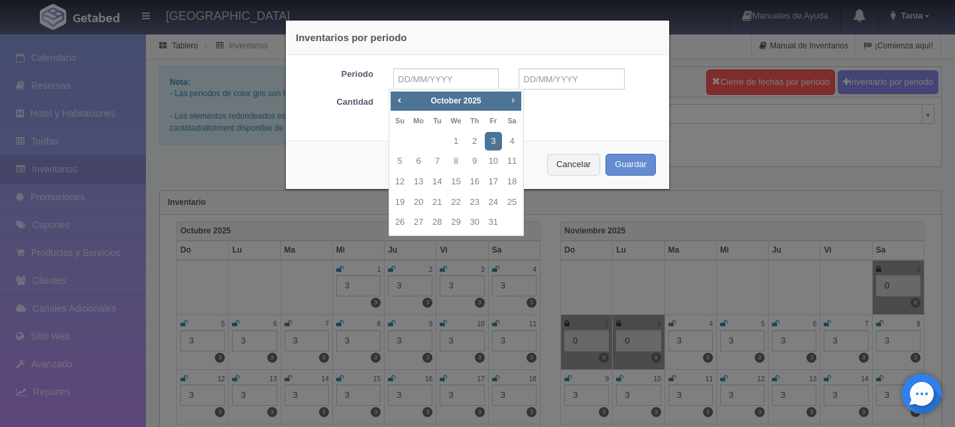
click at [514, 100] on span "Next" at bounding box center [513, 100] width 11 height 11
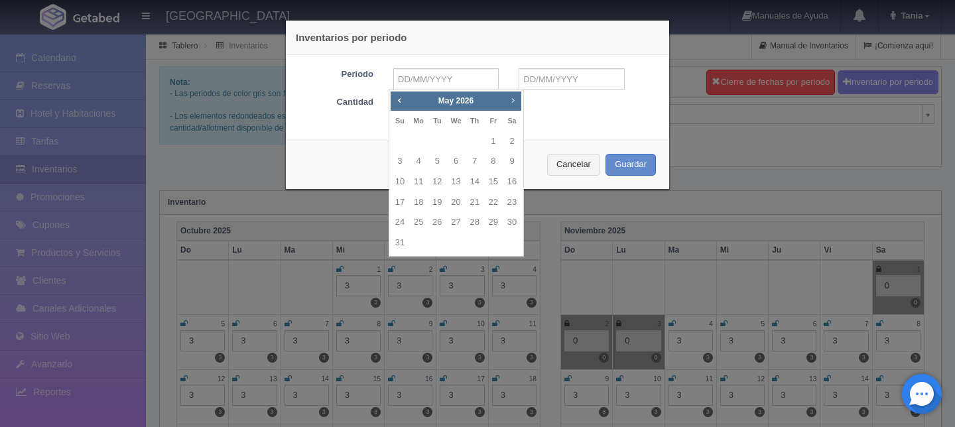
click at [514, 100] on span "Next" at bounding box center [513, 100] width 11 height 11
click at [460, 136] on link "1" at bounding box center [455, 141] width 17 height 19
type input "[DATE]"
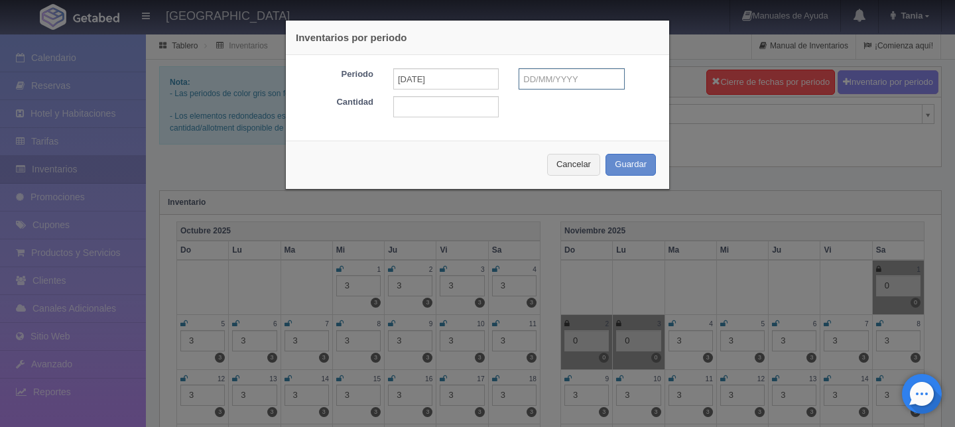
click at [533, 80] on input "text" at bounding box center [572, 78] width 106 height 21
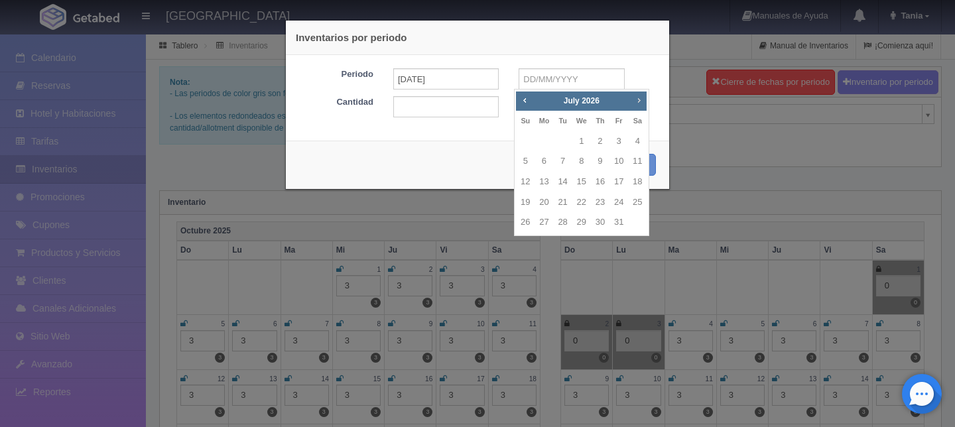
click at [640, 102] on span "Next" at bounding box center [639, 100] width 11 height 11
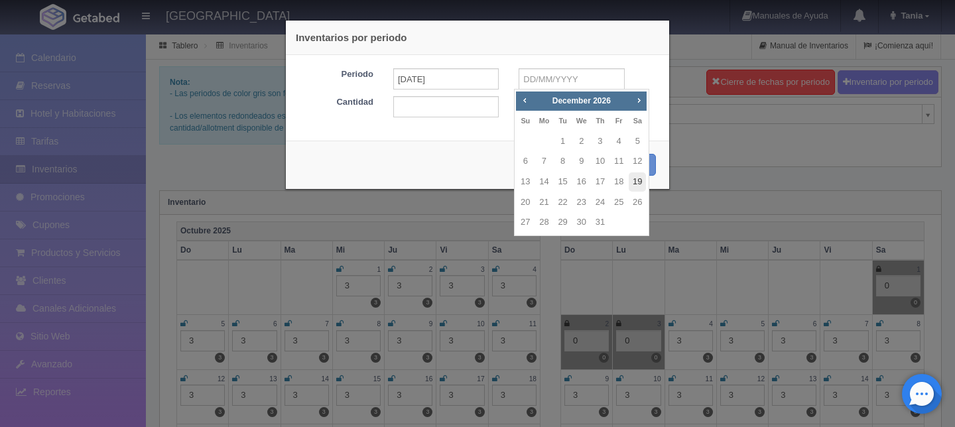
click at [634, 180] on link "19" at bounding box center [637, 182] width 17 height 19
type input "[DATE]"
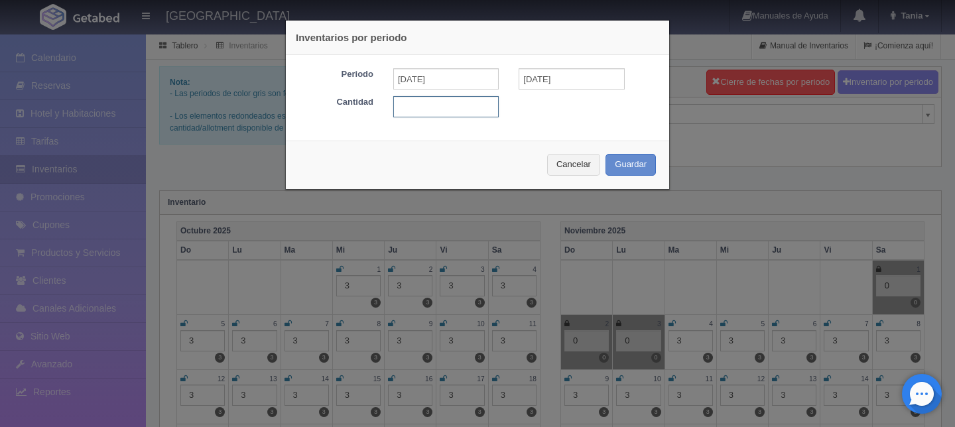
click at [455, 112] on input "text" at bounding box center [446, 106] width 106 height 21
type input "3"
click at [628, 166] on button "Guardar" at bounding box center [631, 165] width 50 height 22
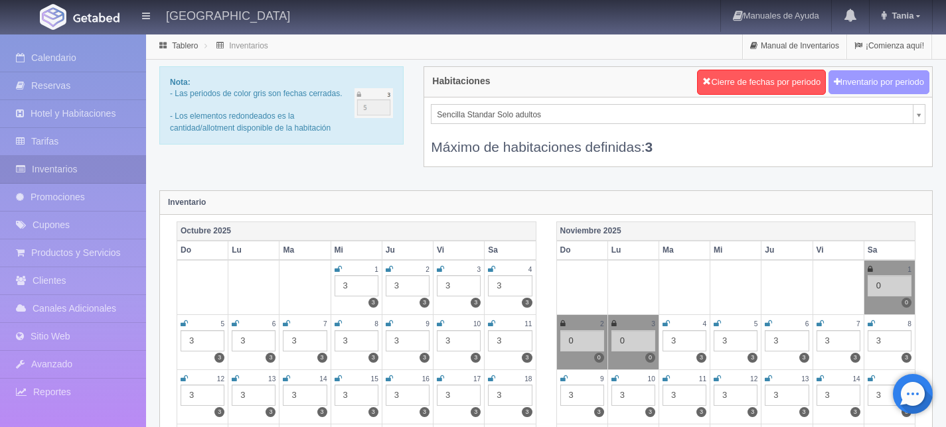
click at [873, 80] on button "Inventario por periodo" at bounding box center [878, 82] width 101 height 25
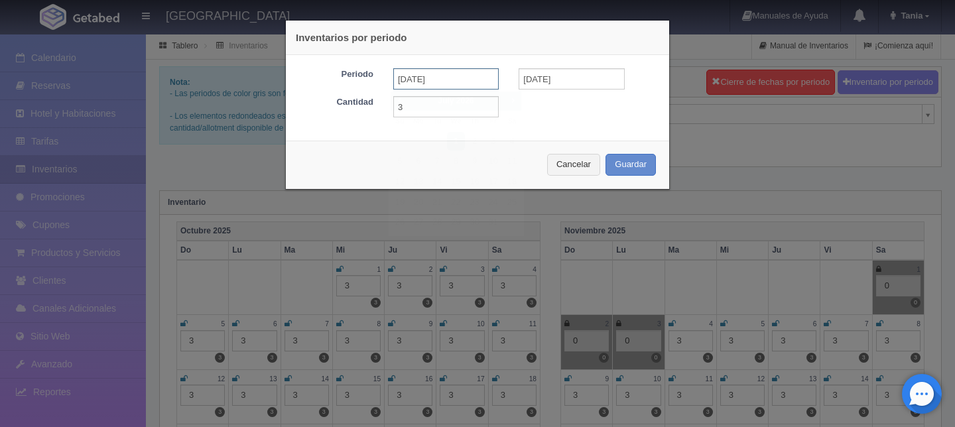
click at [444, 79] on input "[DATE]" at bounding box center [446, 78] width 106 height 21
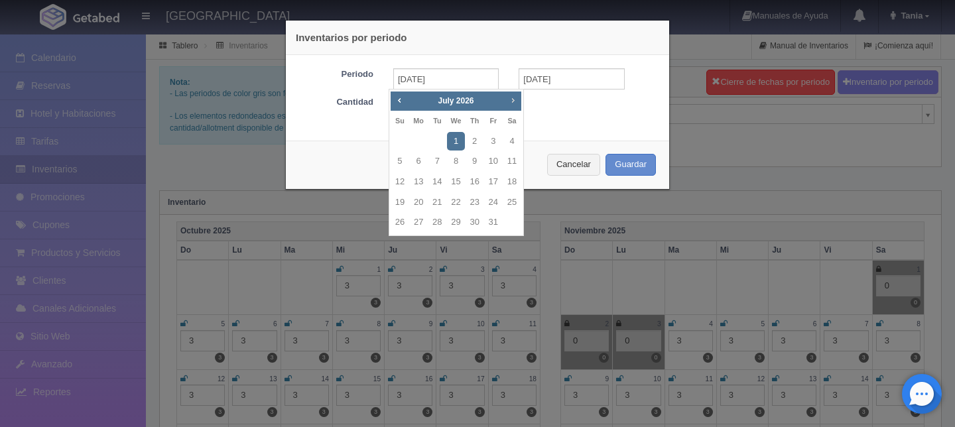
click at [511, 102] on span "Next" at bounding box center [513, 100] width 11 height 11
click at [396, 100] on span "Prev" at bounding box center [399, 100] width 11 height 11
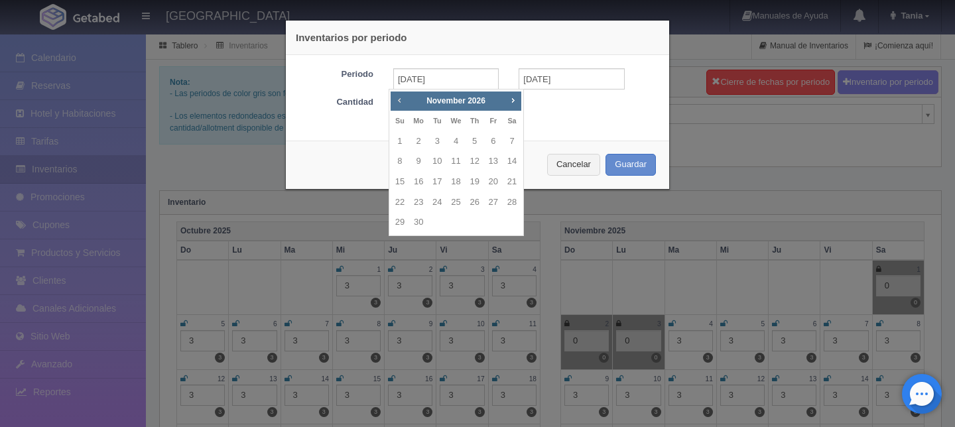
click at [397, 100] on span "Prev" at bounding box center [399, 100] width 11 height 11
click at [483, 221] on link "29" at bounding box center [474, 222] width 17 height 19
type input "[DATE]"
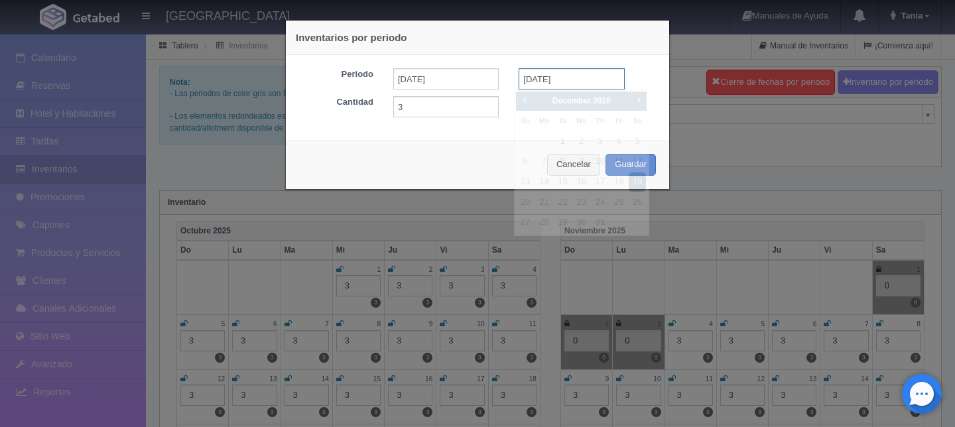
click at [526, 83] on input "[DATE]" at bounding box center [572, 78] width 106 height 21
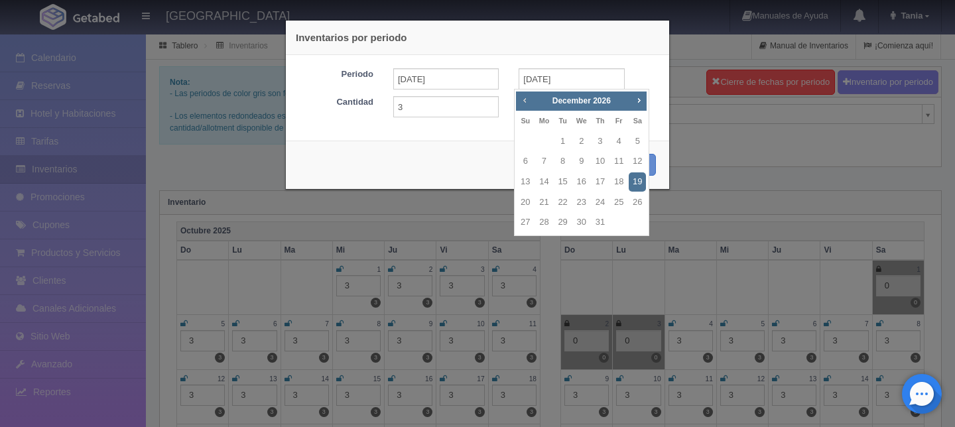
click at [524, 102] on span "Prev" at bounding box center [525, 100] width 11 height 11
click at [640, 99] on span "Next" at bounding box center [639, 100] width 11 height 11
click at [565, 139] on link "3" at bounding box center [563, 141] width 17 height 19
type input "[DATE]"
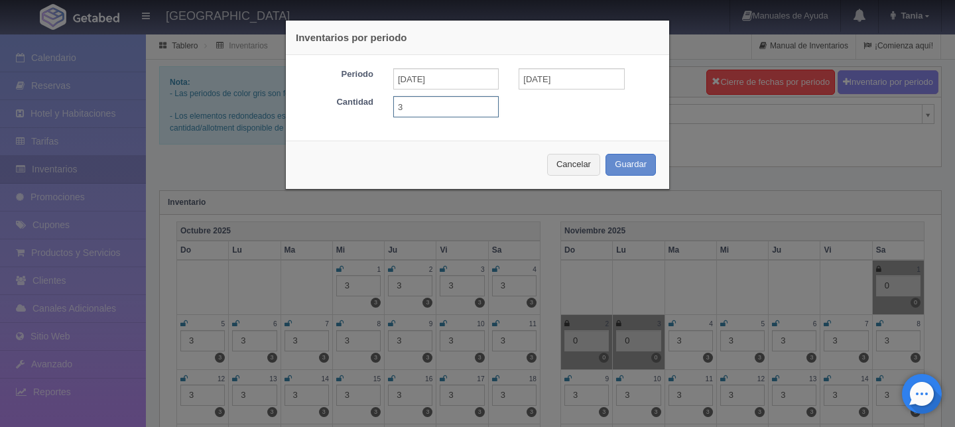
click at [421, 104] on input "3" at bounding box center [446, 106] width 106 height 21
type input "0"
click at [548, 113] on div "Cantidad 0" at bounding box center [477, 106] width 377 height 21
click at [613, 159] on button "Guardar" at bounding box center [631, 165] width 50 height 22
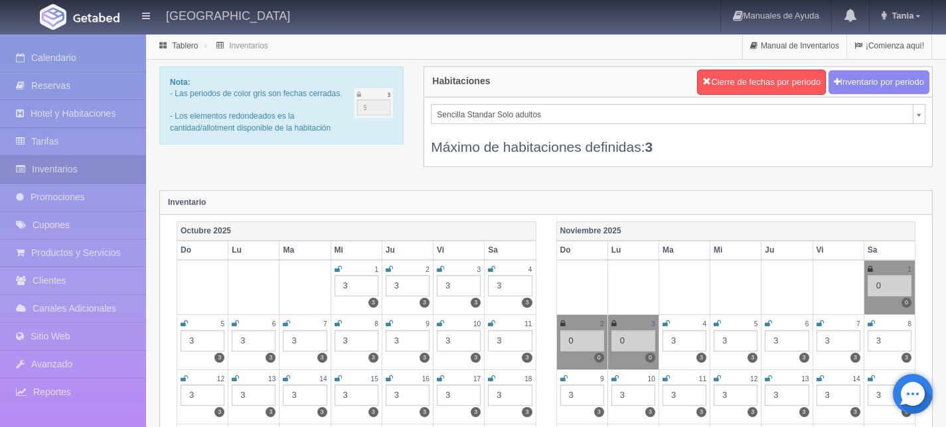
click at [545, 201] on div "Inventario" at bounding box center [546, 203] width 772 height 24
click at [572, 125] on div "Máximo de habitaciones definidas: 3" at bounding box center [678, 140] width 494 height 33
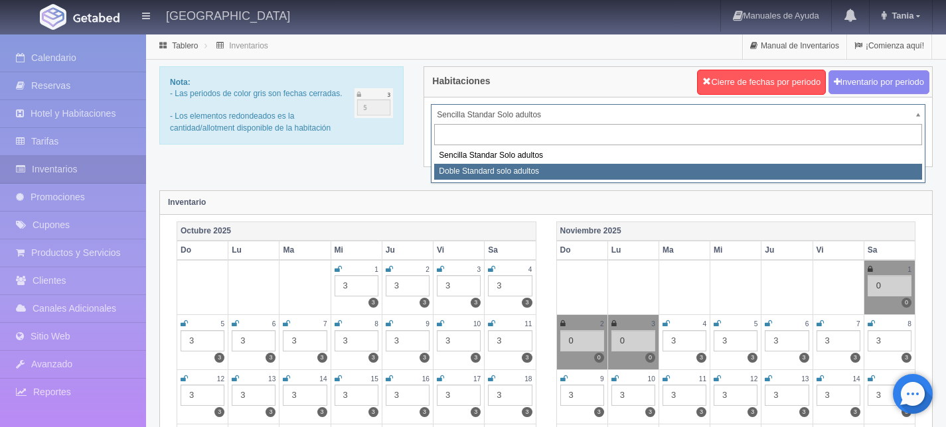
select select "497"
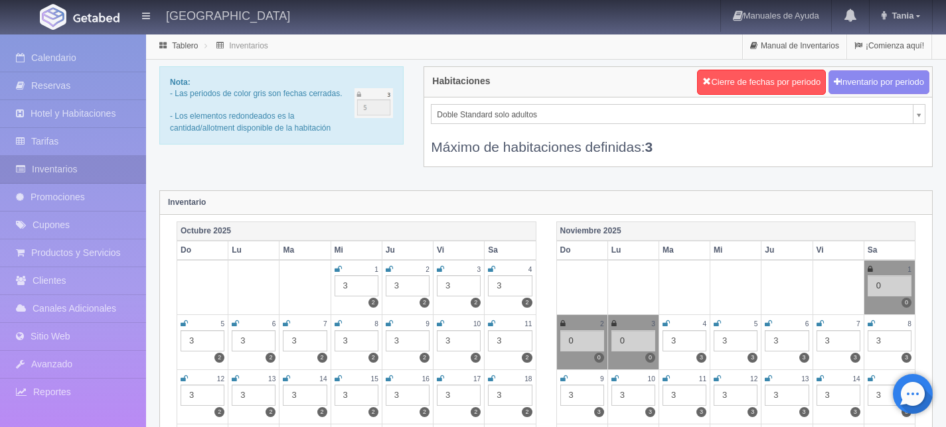
click at [524, 200] on div "Inventario" at bounding box center [546, 203] width 772 height 24
click at [386, 173] on div "Nota: - Las periodos de color gris son fechas cerradas. - Los elementos redonde…" at bounding box center [545, 124] width 793 height 117
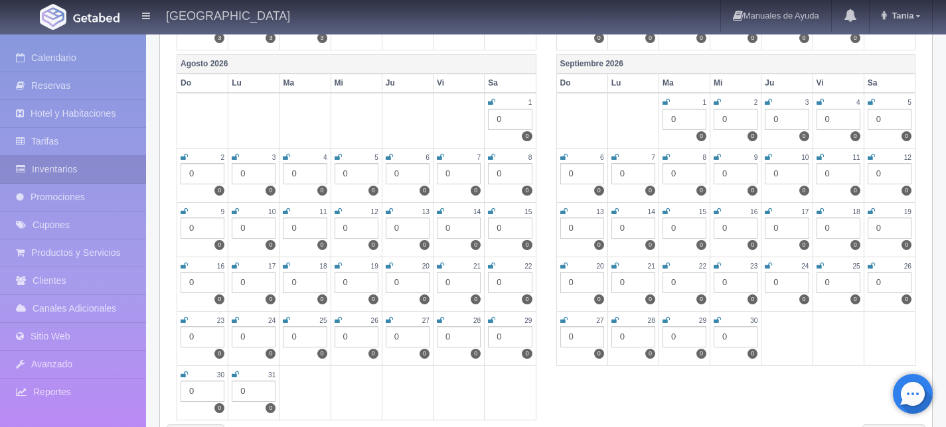
scroll to position [1900, 0]
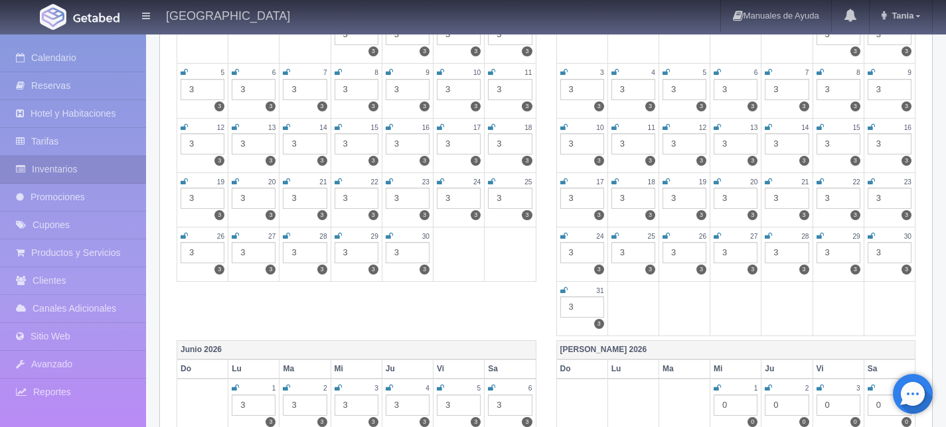
scroll to position [1253, 0]
